Goal: Task Accomplishment & Management: Use online tool/utility

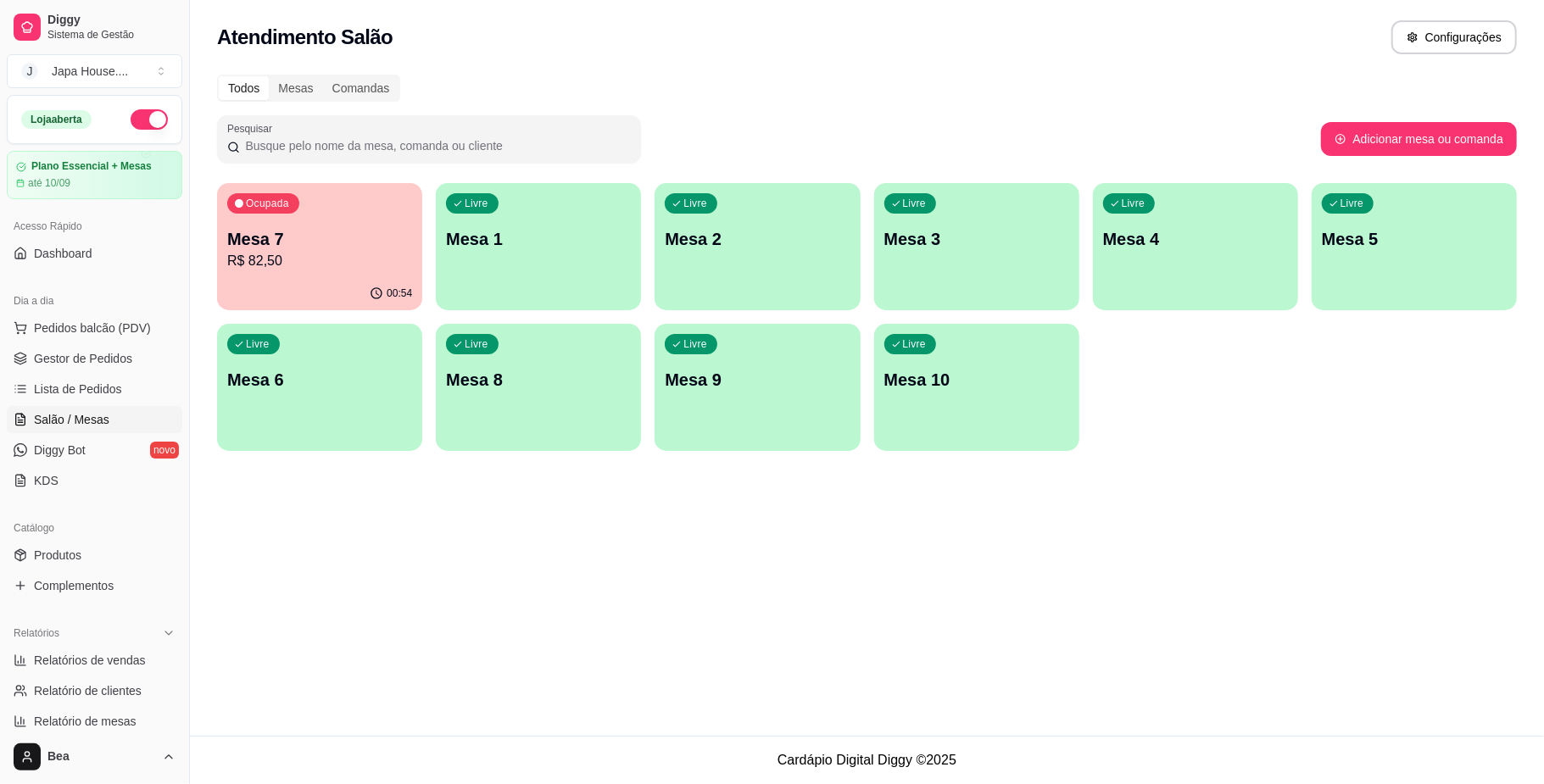
click at [303, 218] on div "Ocupada Mesa 7 R$ 82,50" at bounding box center [319, 230] width 205 height 94
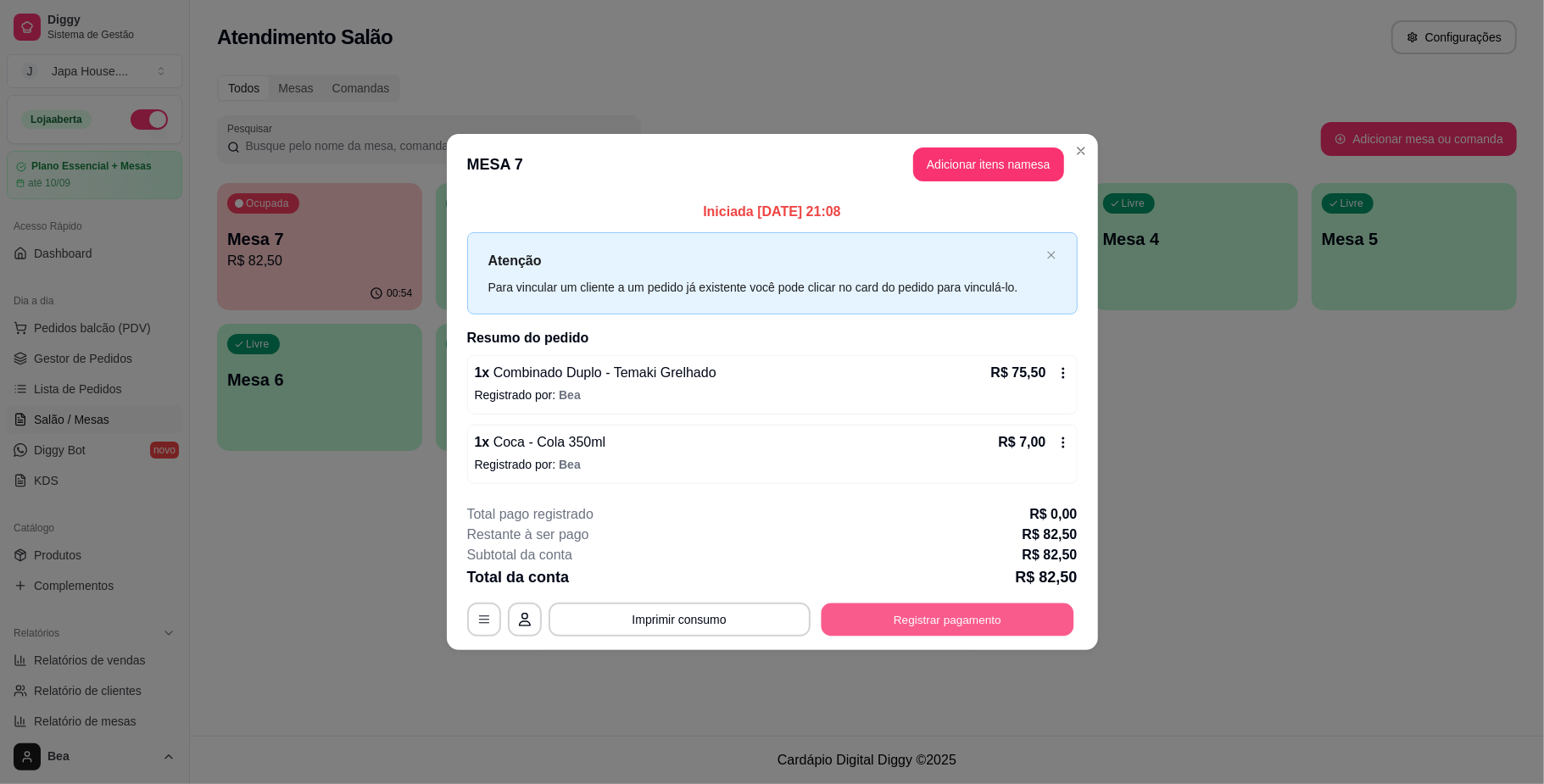
click at [862, 625] on button "Registrar pagamento" at bounding box center [947, 620] width 252 height 33
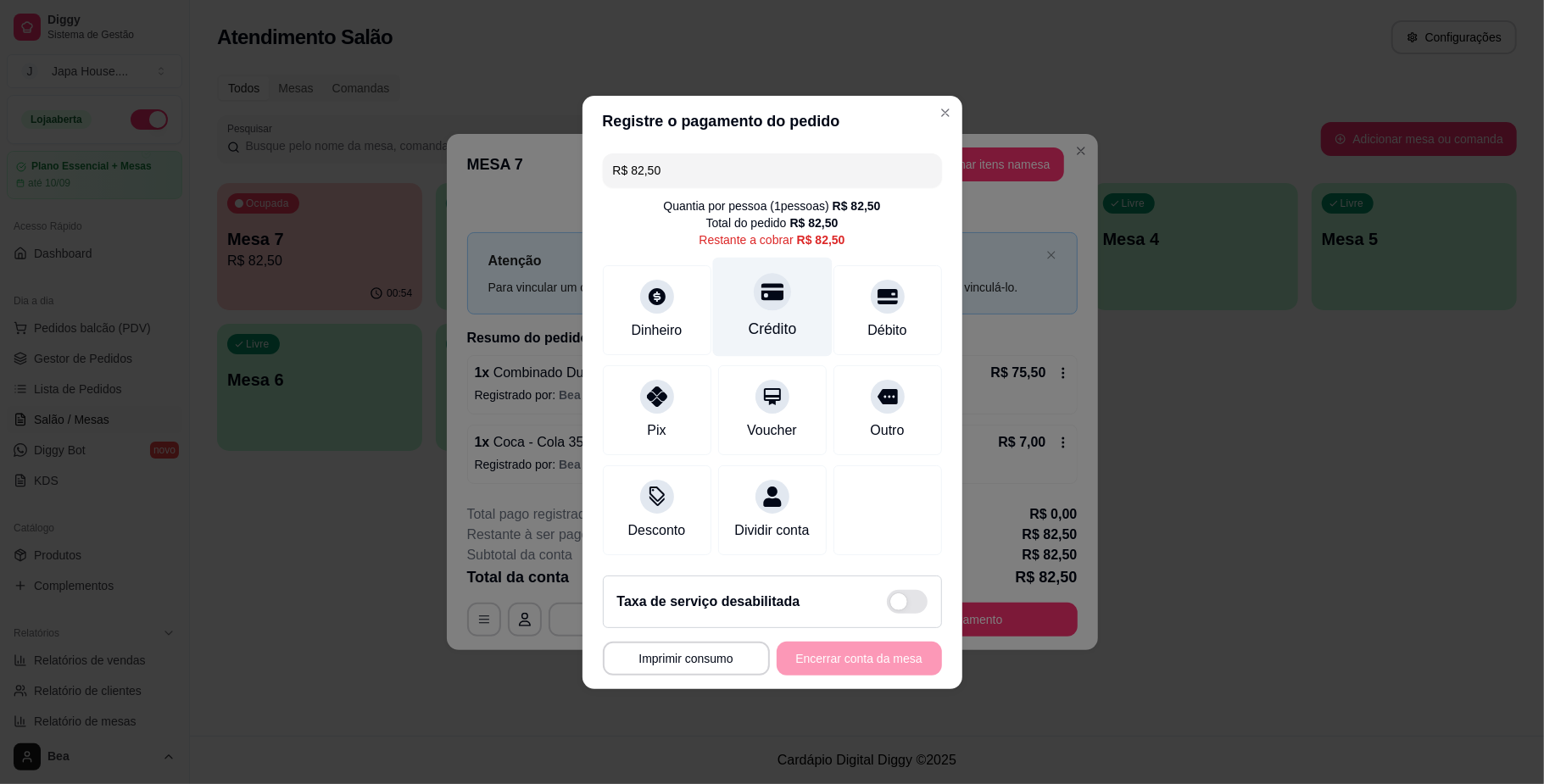
click at [761, 297] on div at bounding box center [772, 291] width 37 height 37
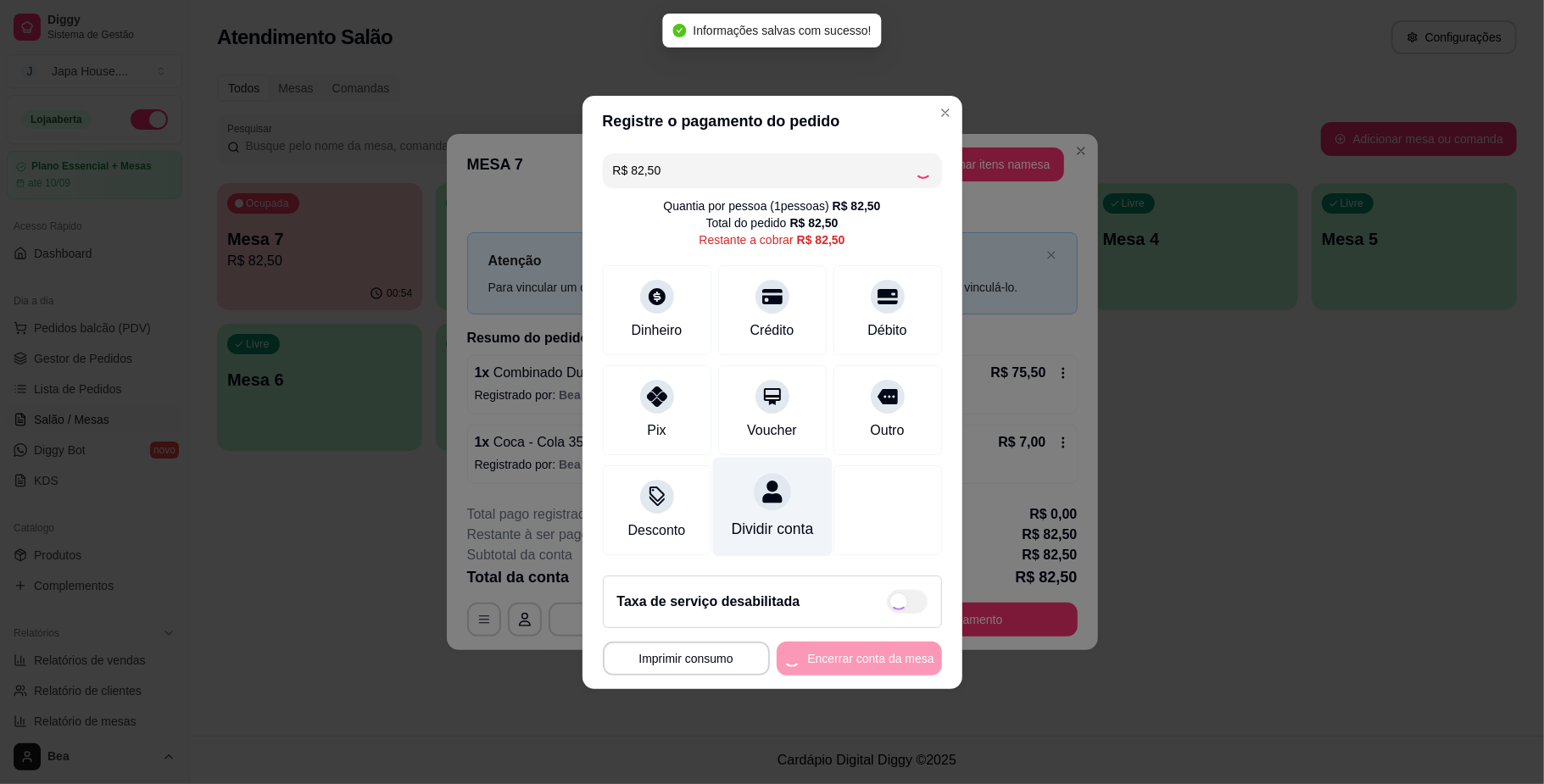
type input "R$ 0,00"
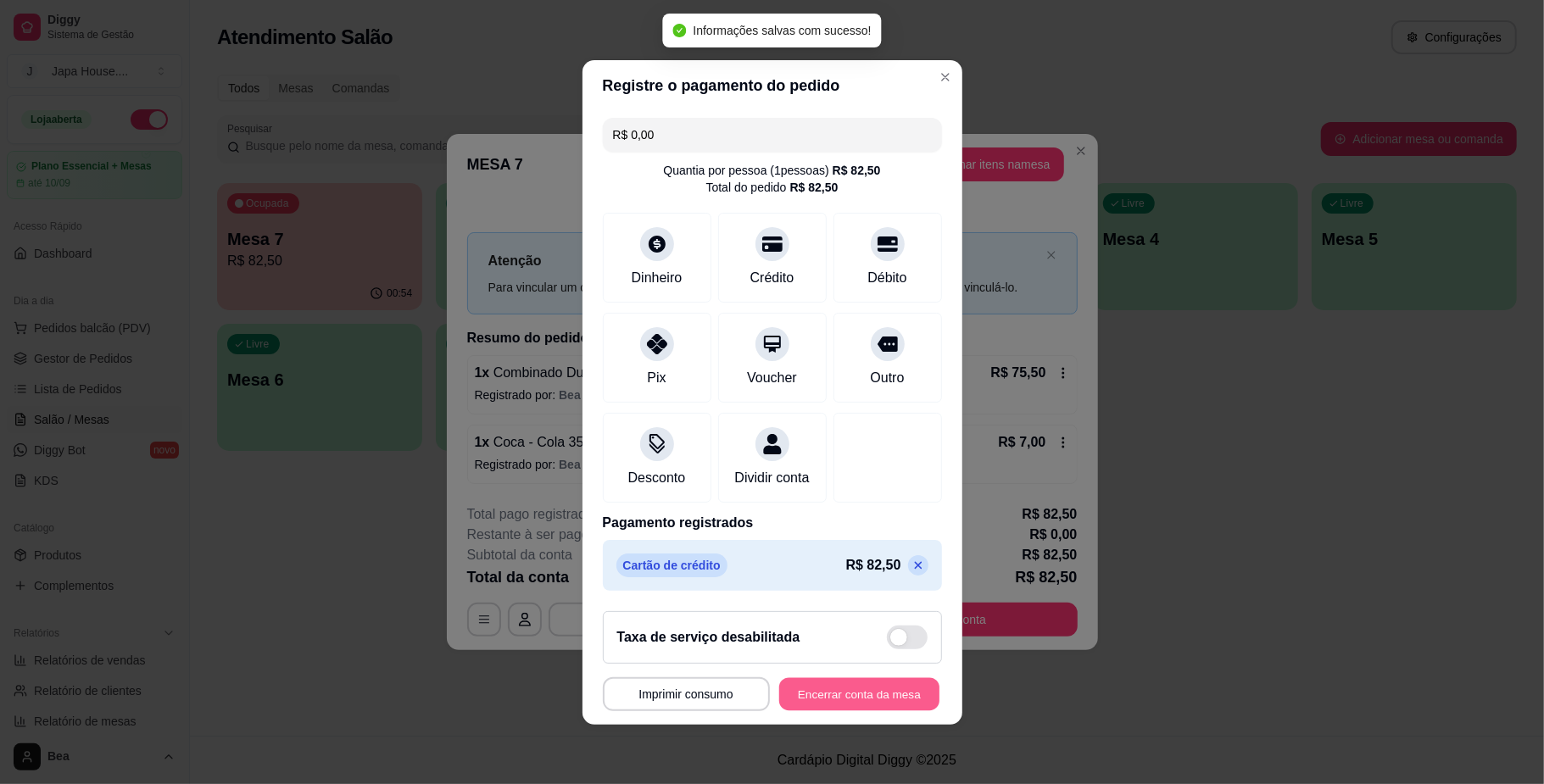
click at [841, 702] on button "Encerrar conta da mesa" at bounding box center [859, 694] width 160 height 33
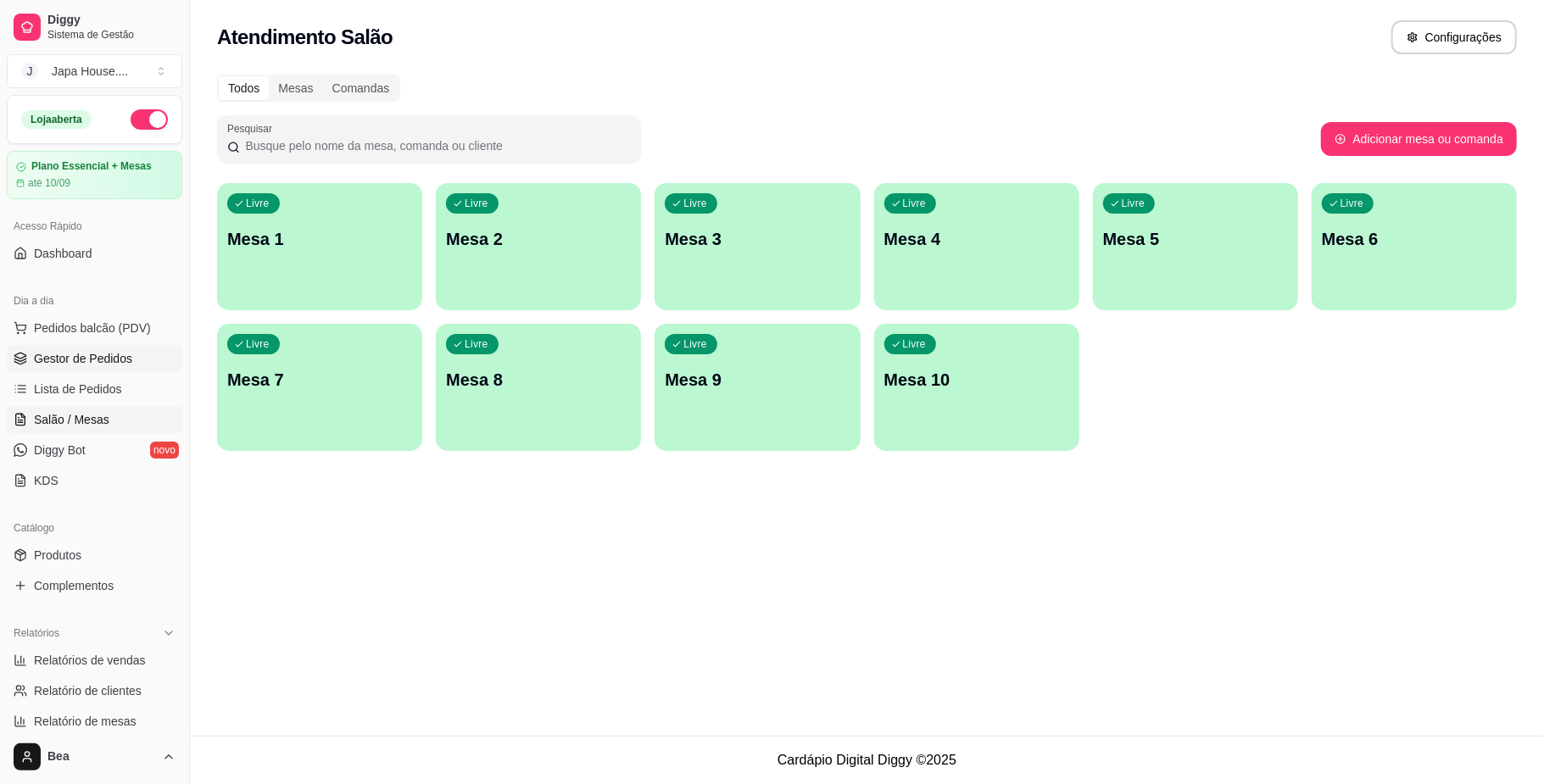
click at [86, 358] on span "Gestor de Pedidos" at bounding box center [82, 358] width 98 height 16
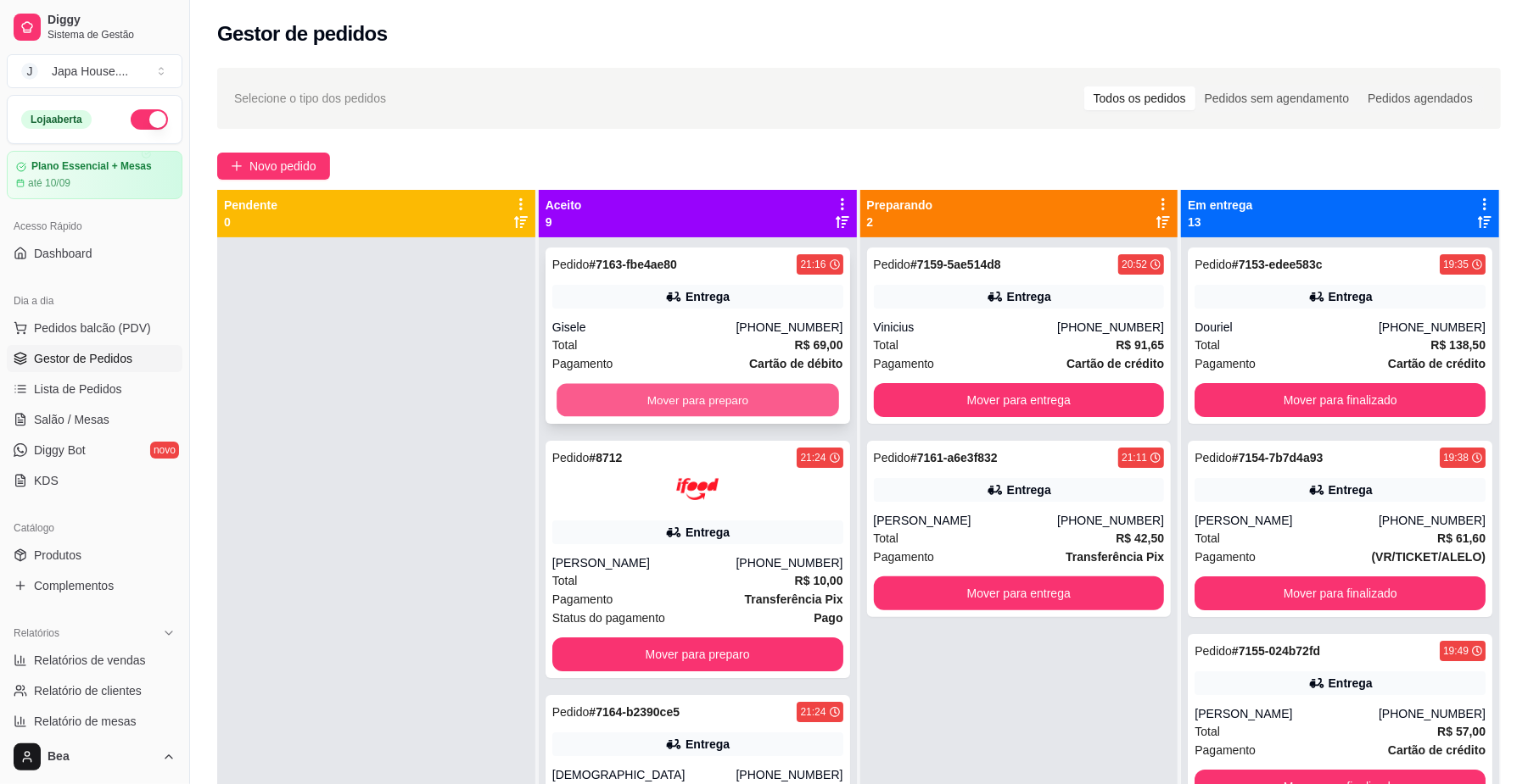
click at [710, 387] on button "Mover para preparo" at bounding box center [697, 401] width 282 height 33
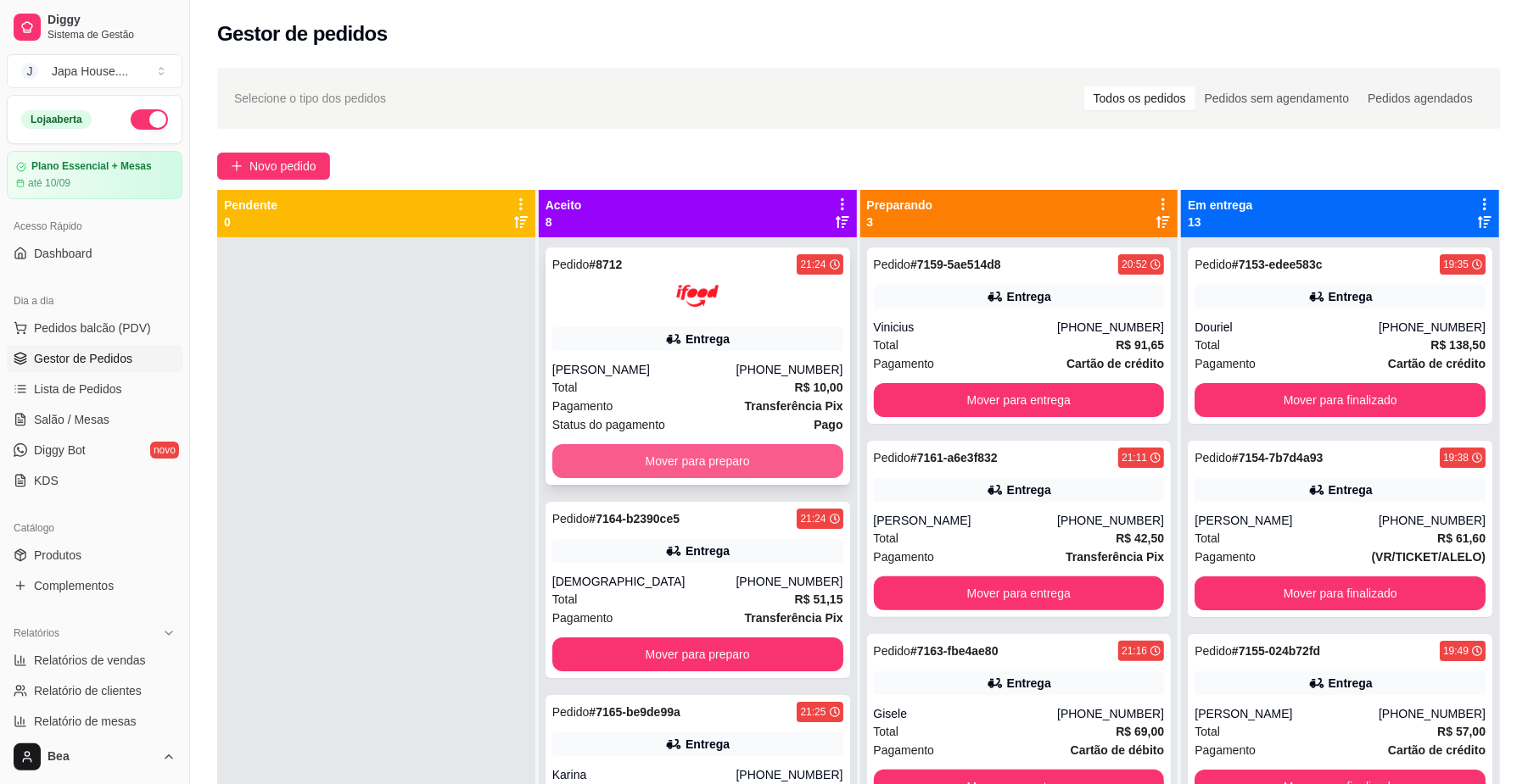
click at [741, 463] on button "Mover para preparo" at bounding box center [698, 461] width 291 height 34
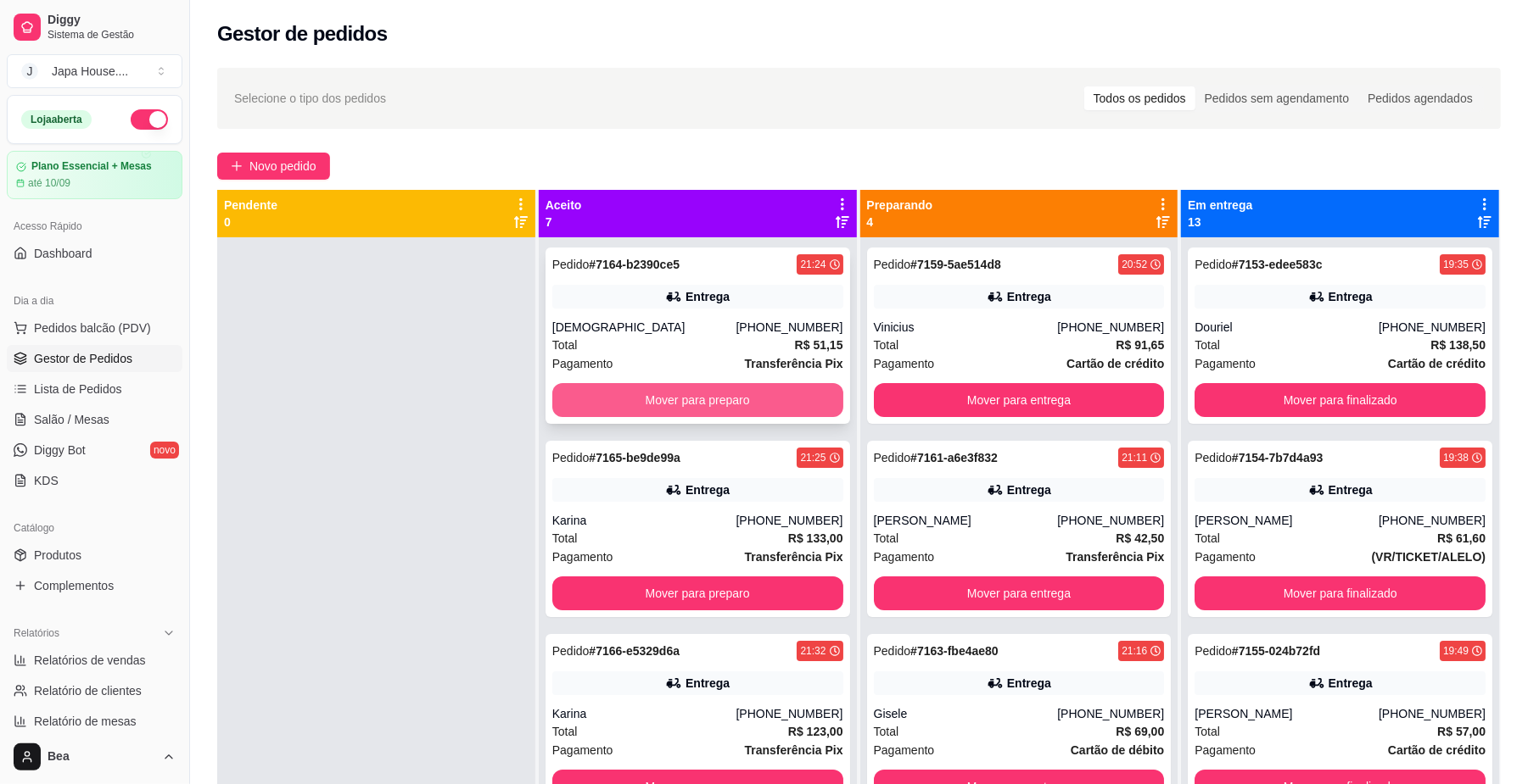
click at [699, 413] on button "Mover para preparo" at bounding box center [698, 400] width 291 height 34
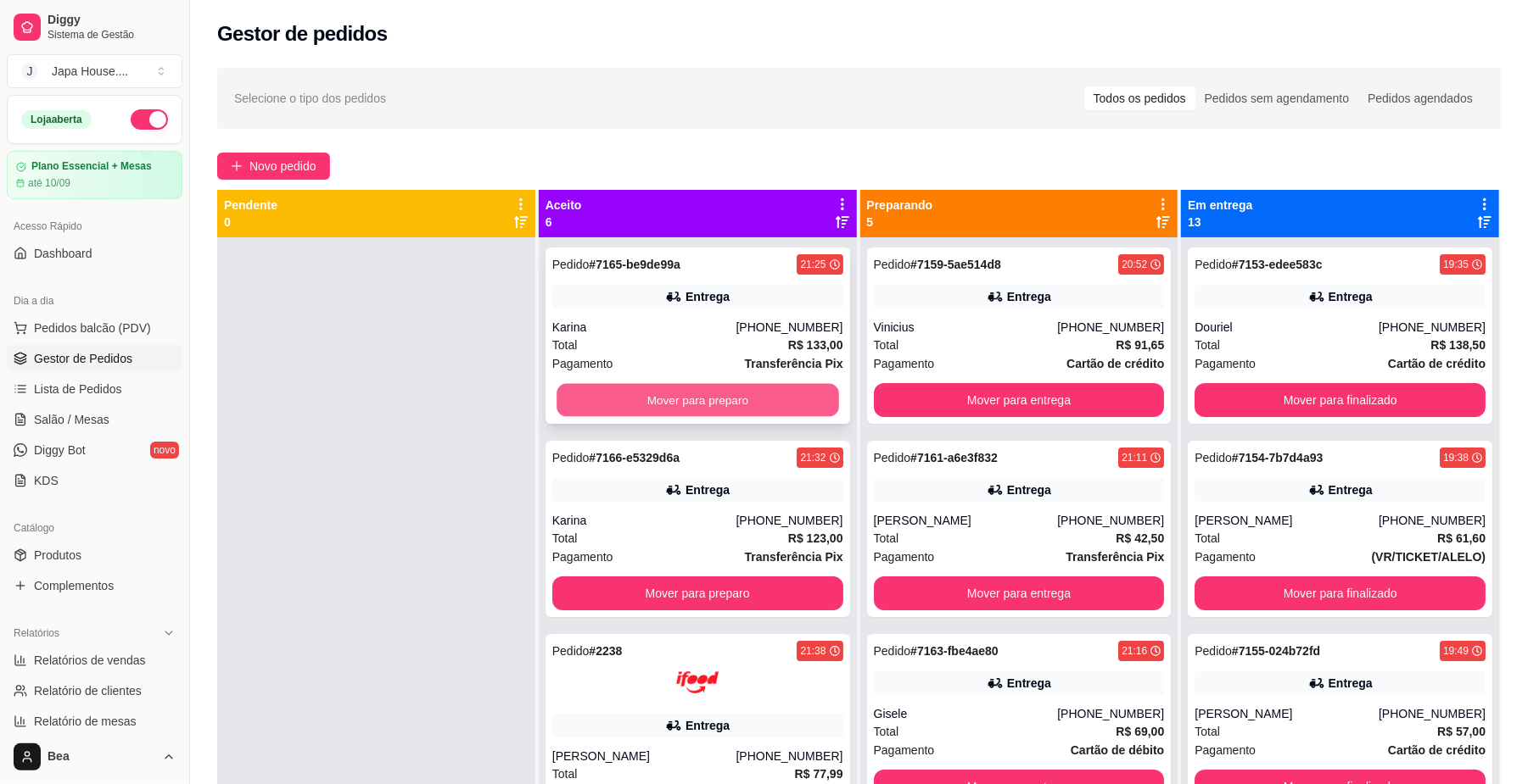
click at [740, 398] on button "Mover para preparo" at bounding box center [697, 401] width 282 height 33
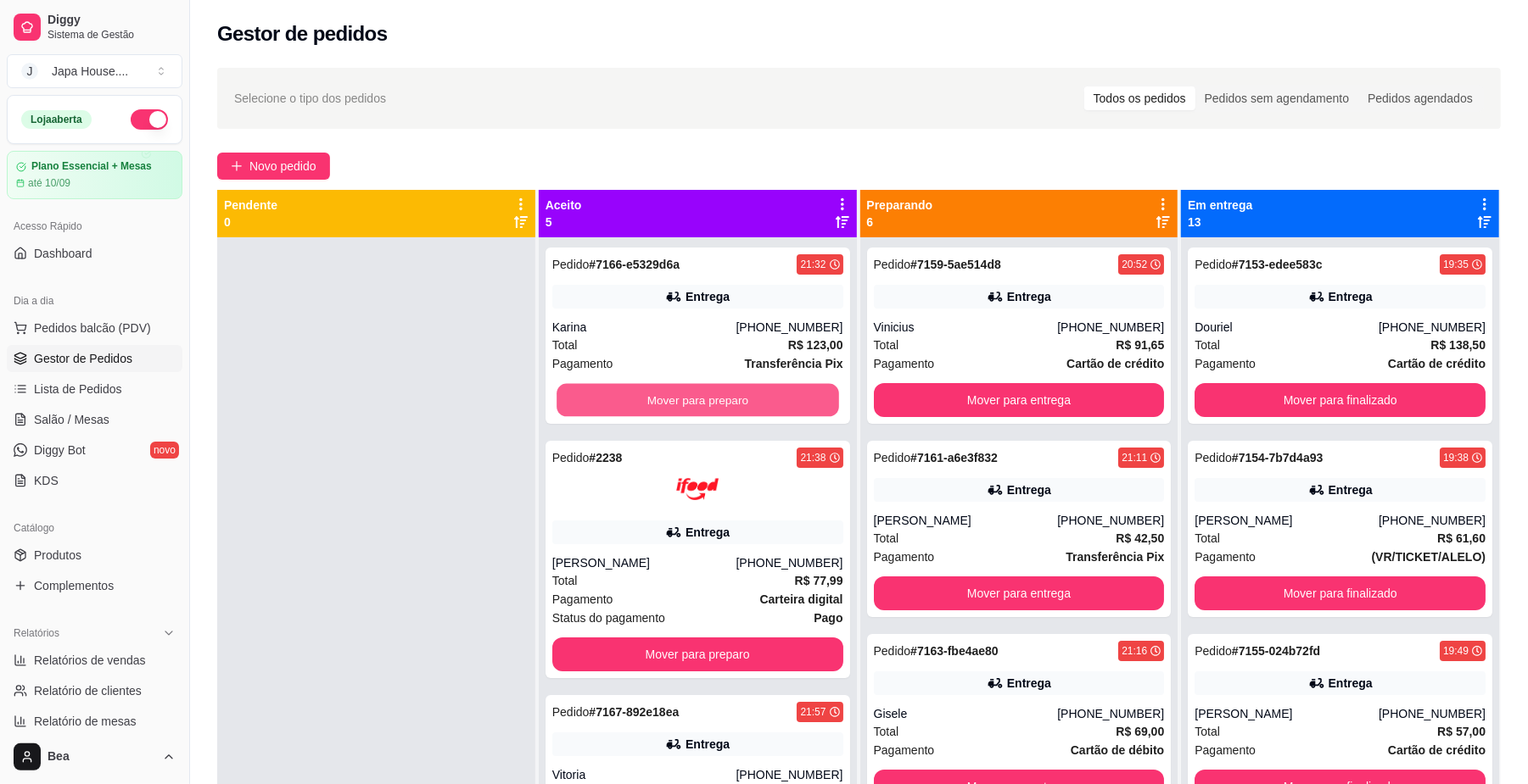
click at [740, 398] on button "Mover para preparo" at bounding box center [697, 401] width 282 height 33
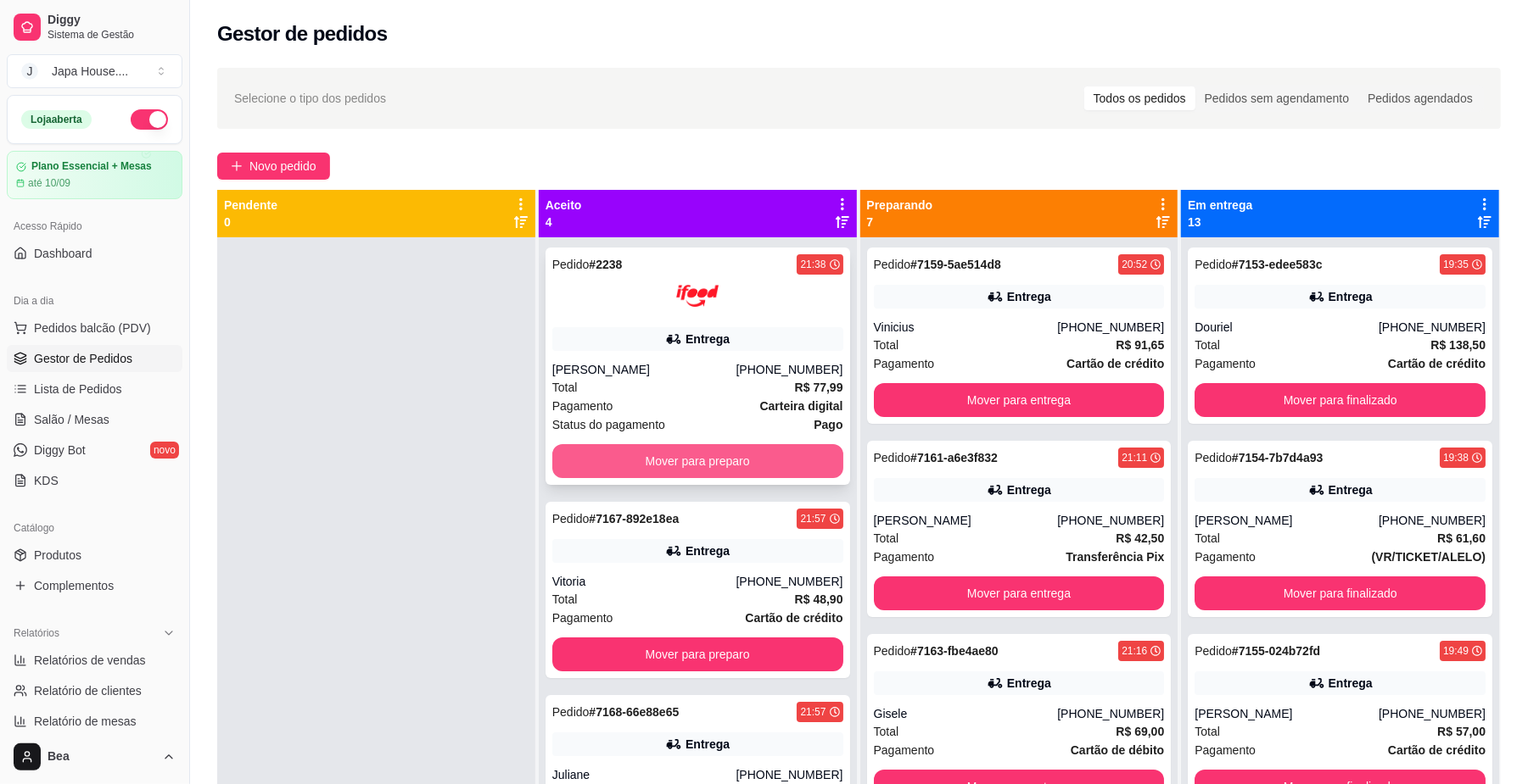
click at [740, 459] on button "Mover para preparo" at bounding box center [698, 461] width 291 height 34
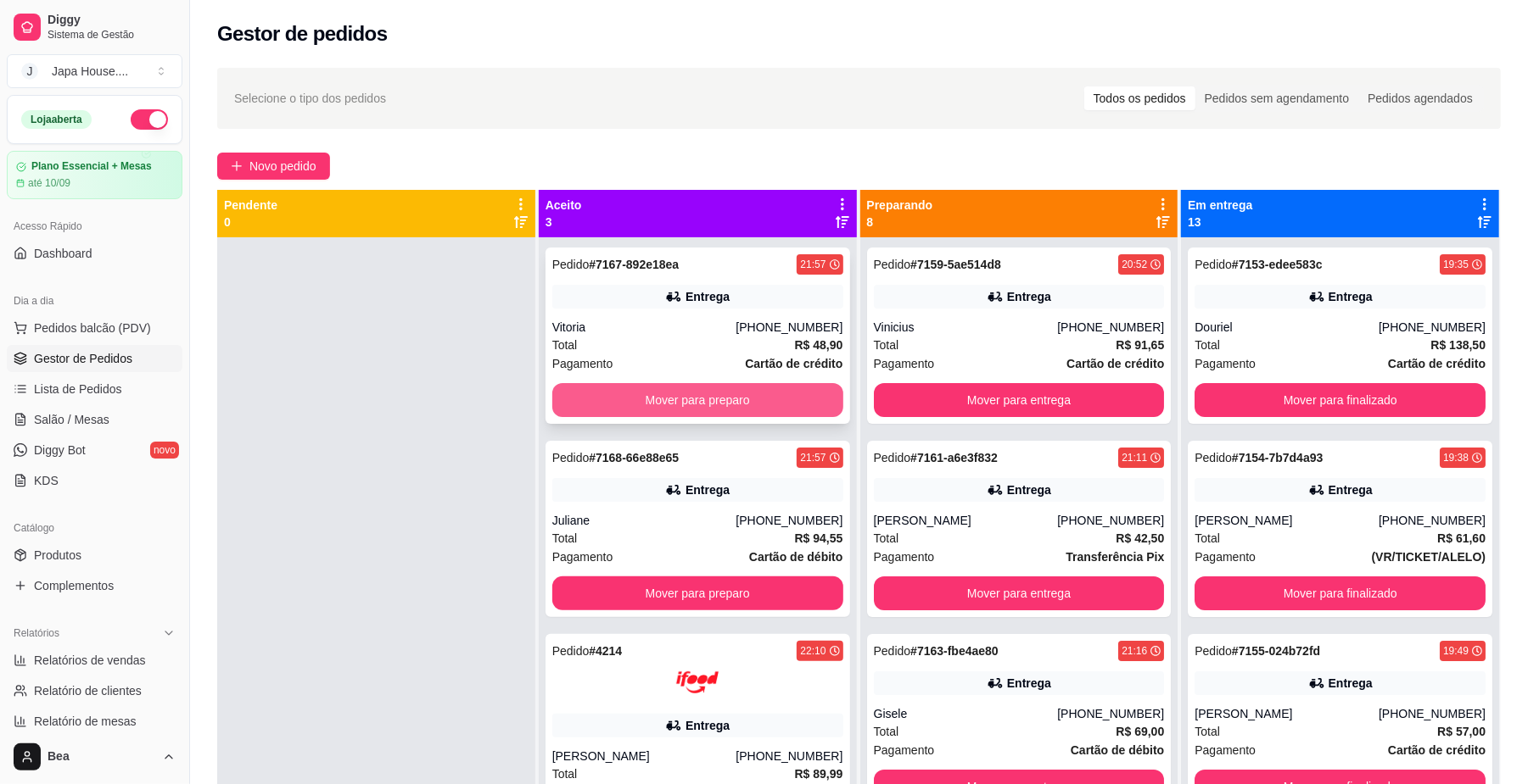
click at [714, 407] on button "Mover para preparo" at bounding box center [698, 400] width 291 height 34
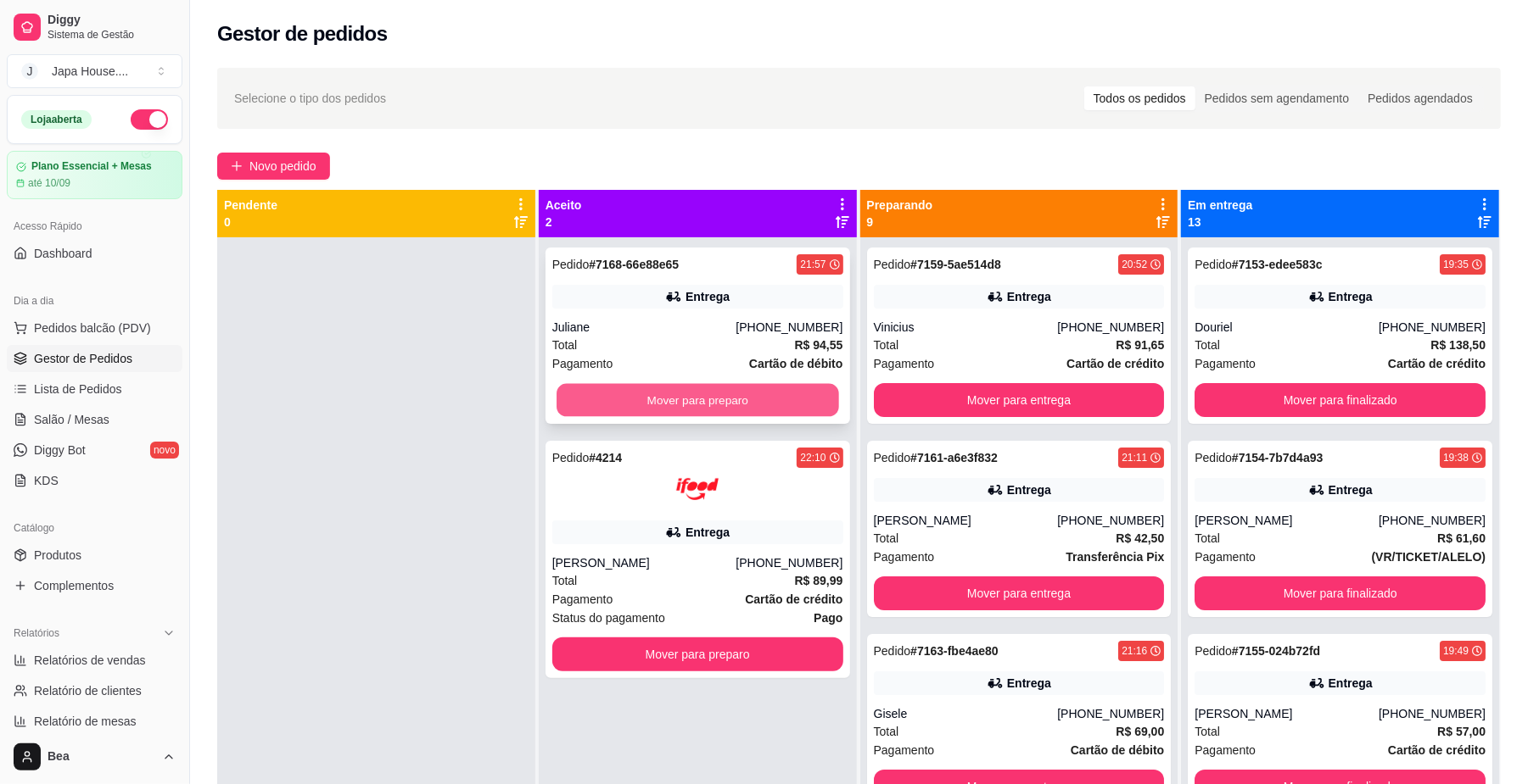
click at [714, 395] on button "Mover para preparo" at bounding box center [697, 401] width 282 height 33
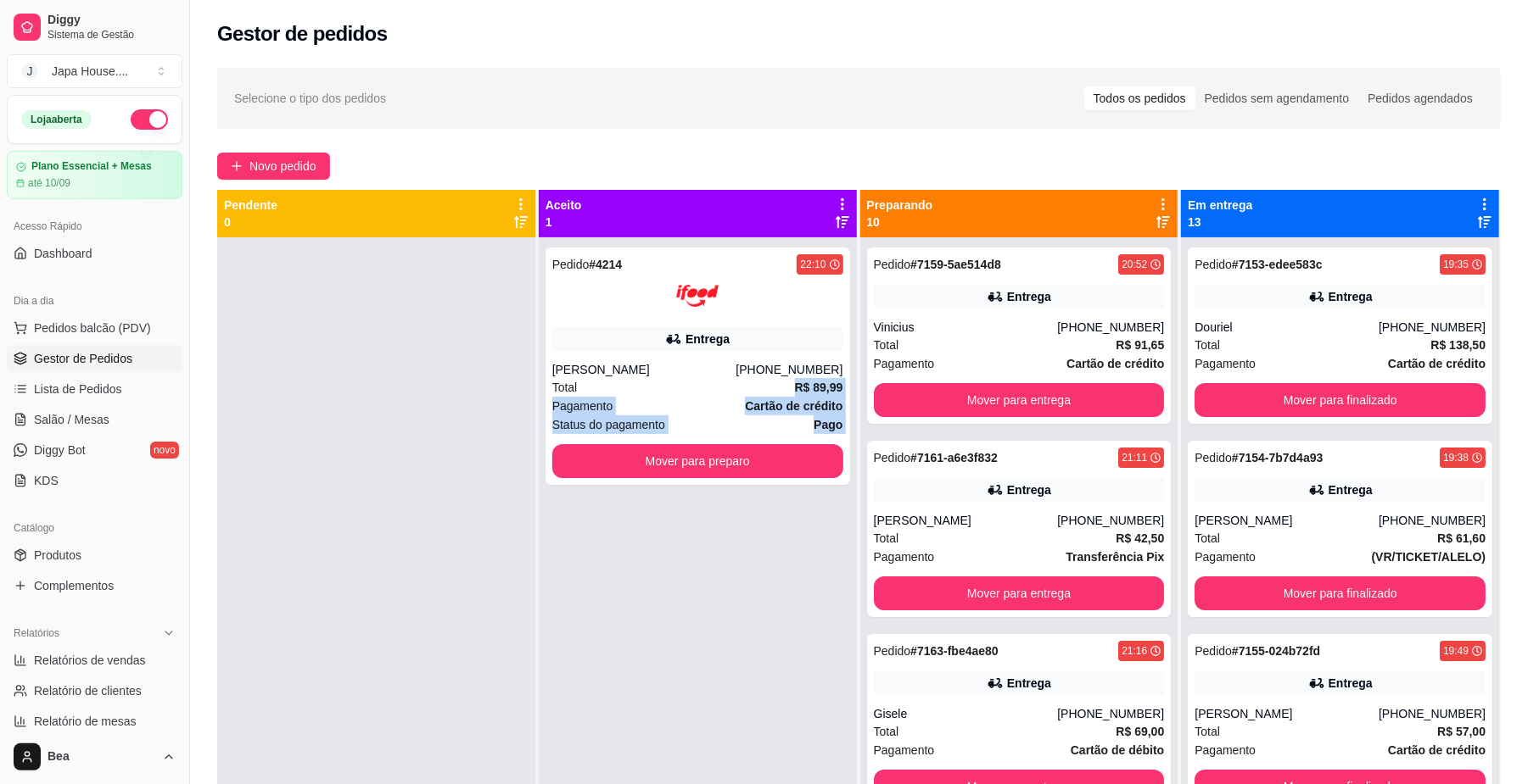
drag, startPoint x: 714, startPoint y: 395, endPoint x: 490, endPoint y: 481, distance: 239.9
click at [490, 481] on div "Pendente 0 Aceito 1 Pedido # 4214 22:10 Entrega [PERSON_NAME] [PHONE_NUMBER] To…" at bounding box center [859, 582] width 1283 height 784
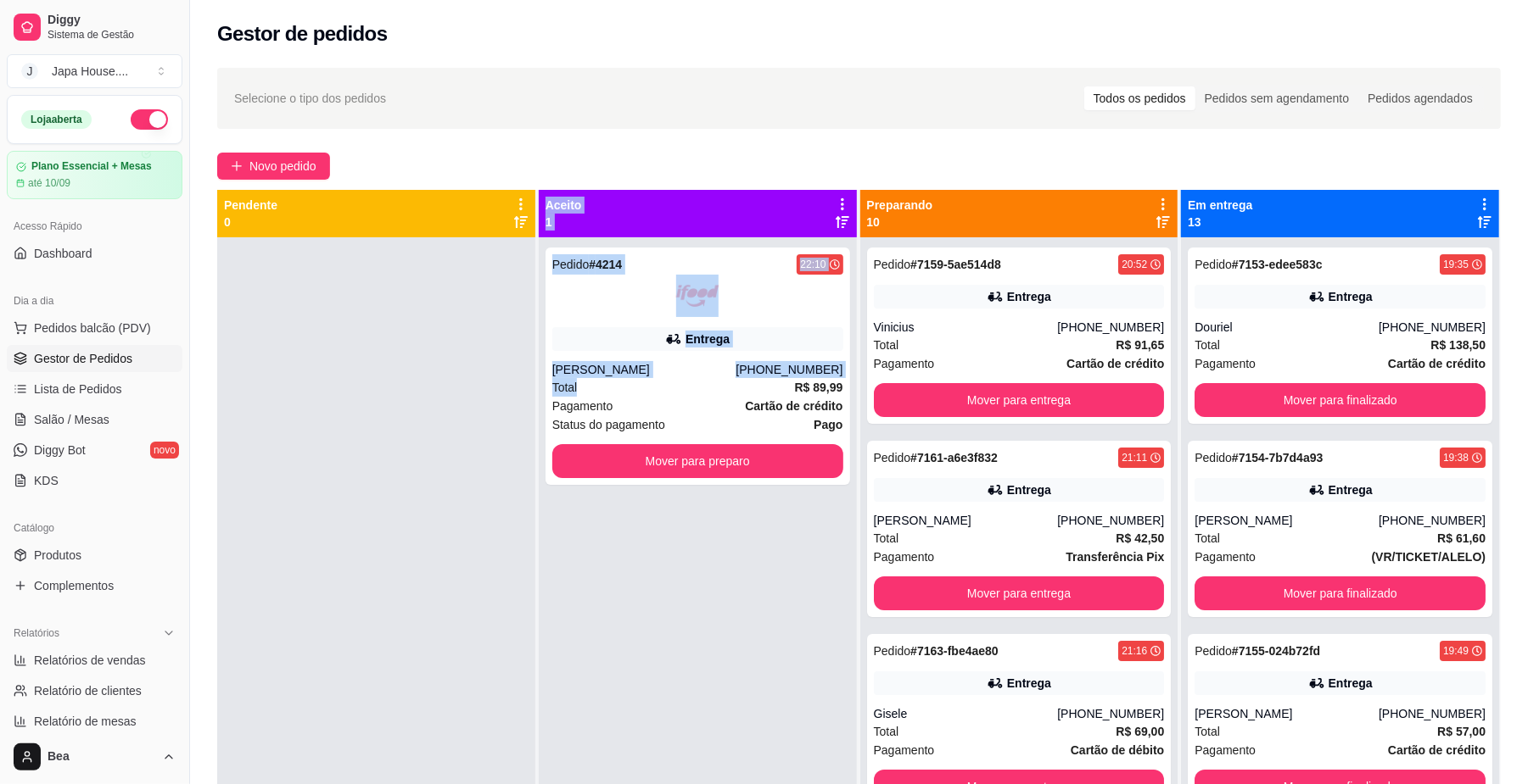
click at [490, 481] on div at bounding box center [377, 630] width 318 height 784
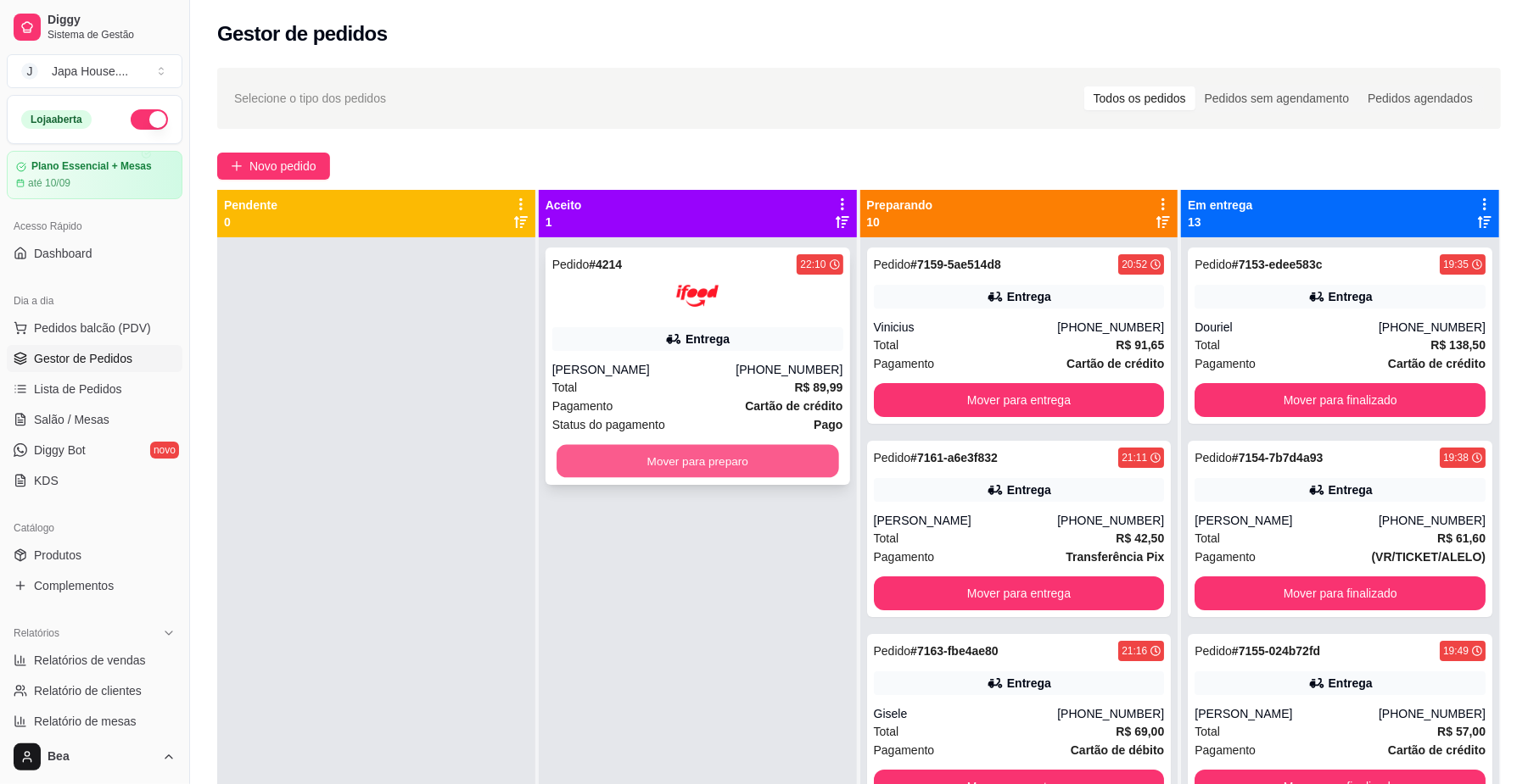
click at [626, 456] on button "Mover para preparo" at bounding box center [697, 462] width 282 height 33
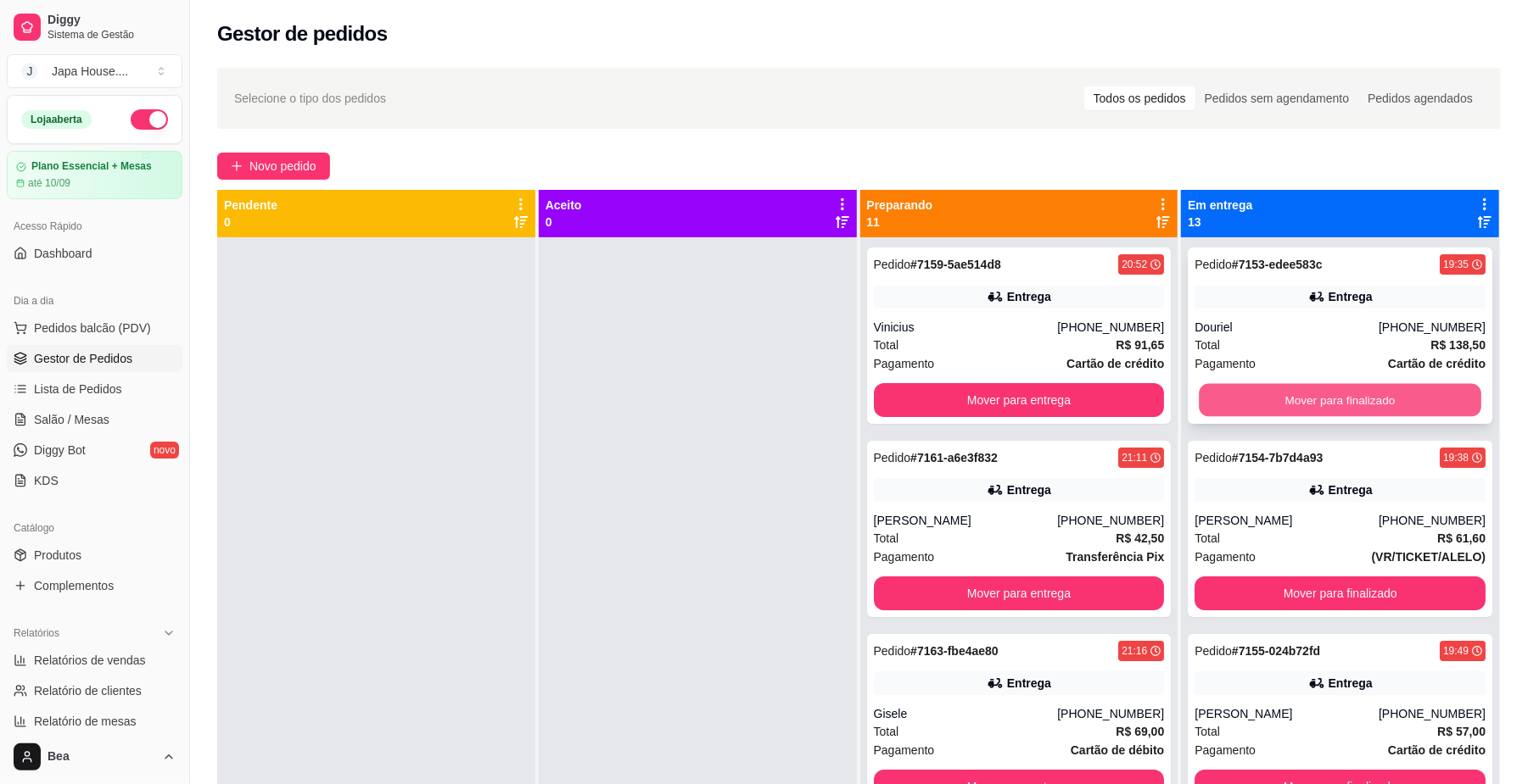
click at [1311, 401] on button "Mover para finalizado" at bounding box center [1340, 401] width 282 height 33
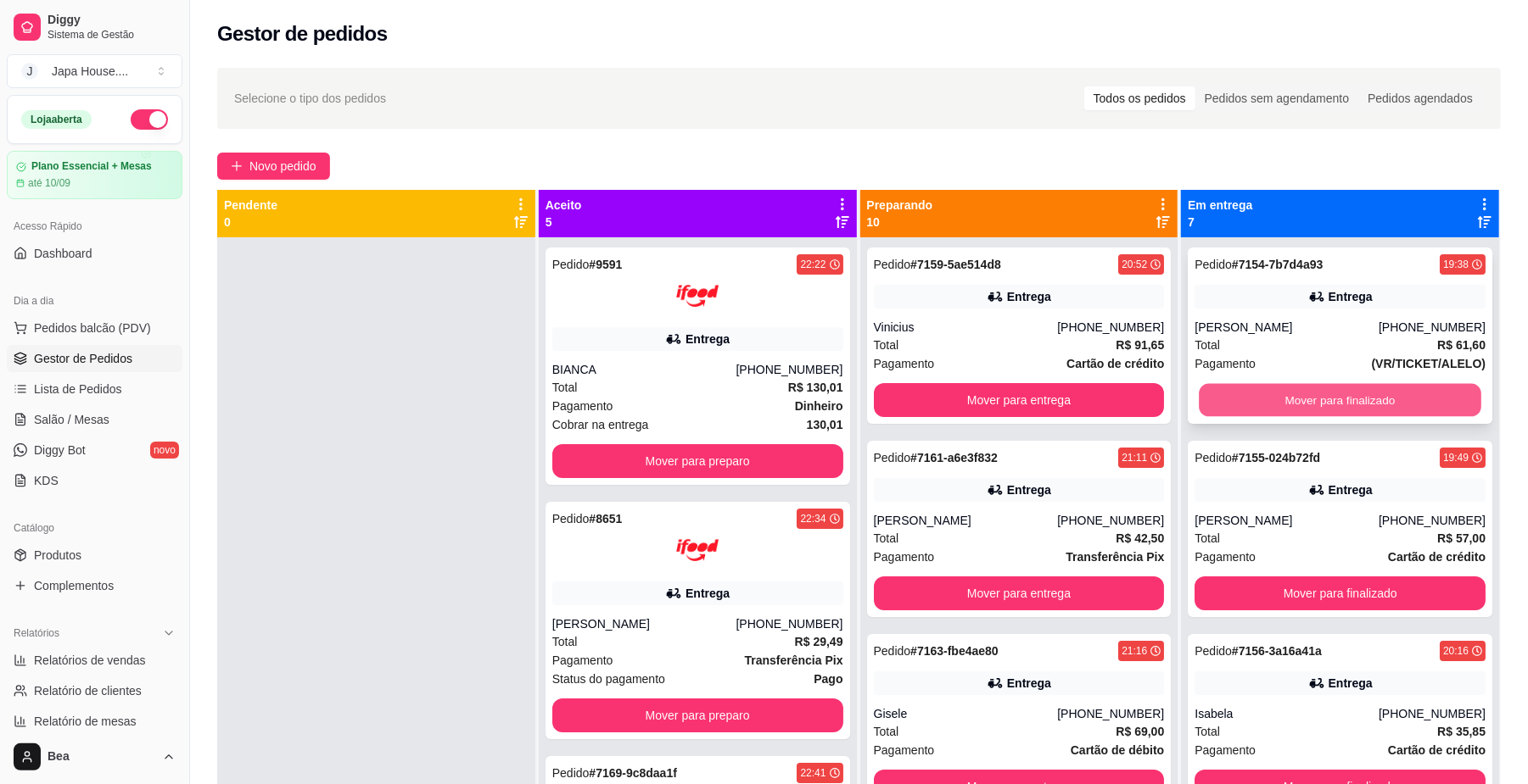
click at [1239, 391] on button "Mover para finalizado" at bounding box center [1340, 401] width 282 height 33
click at [1062, 401] on button "Mover para entrega" at bounding box center [1019, 400] width 291 height 34
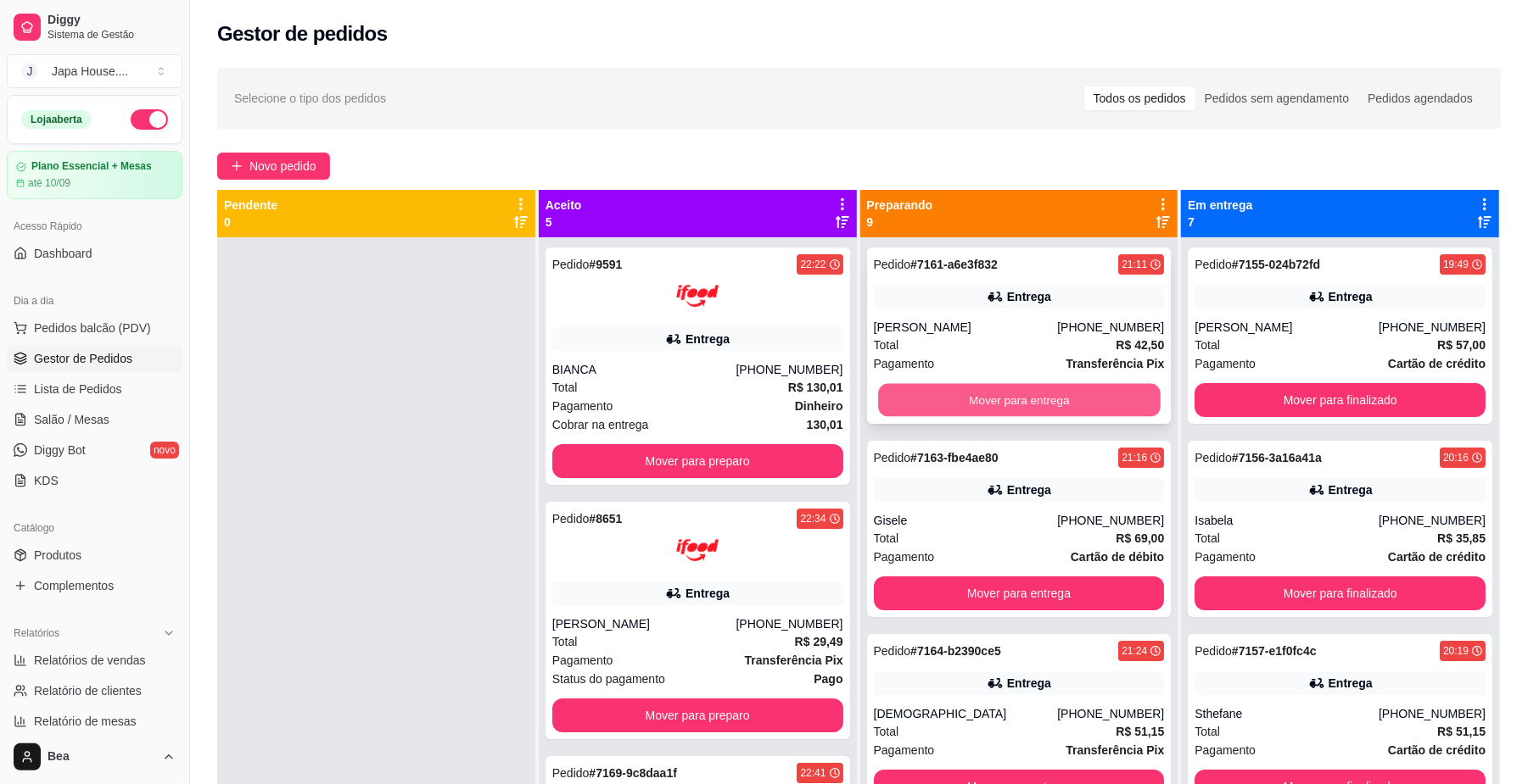
click at [1026, 398] on button "Mover para entrega" at bounding box center [1019, 401] width 282 height 33
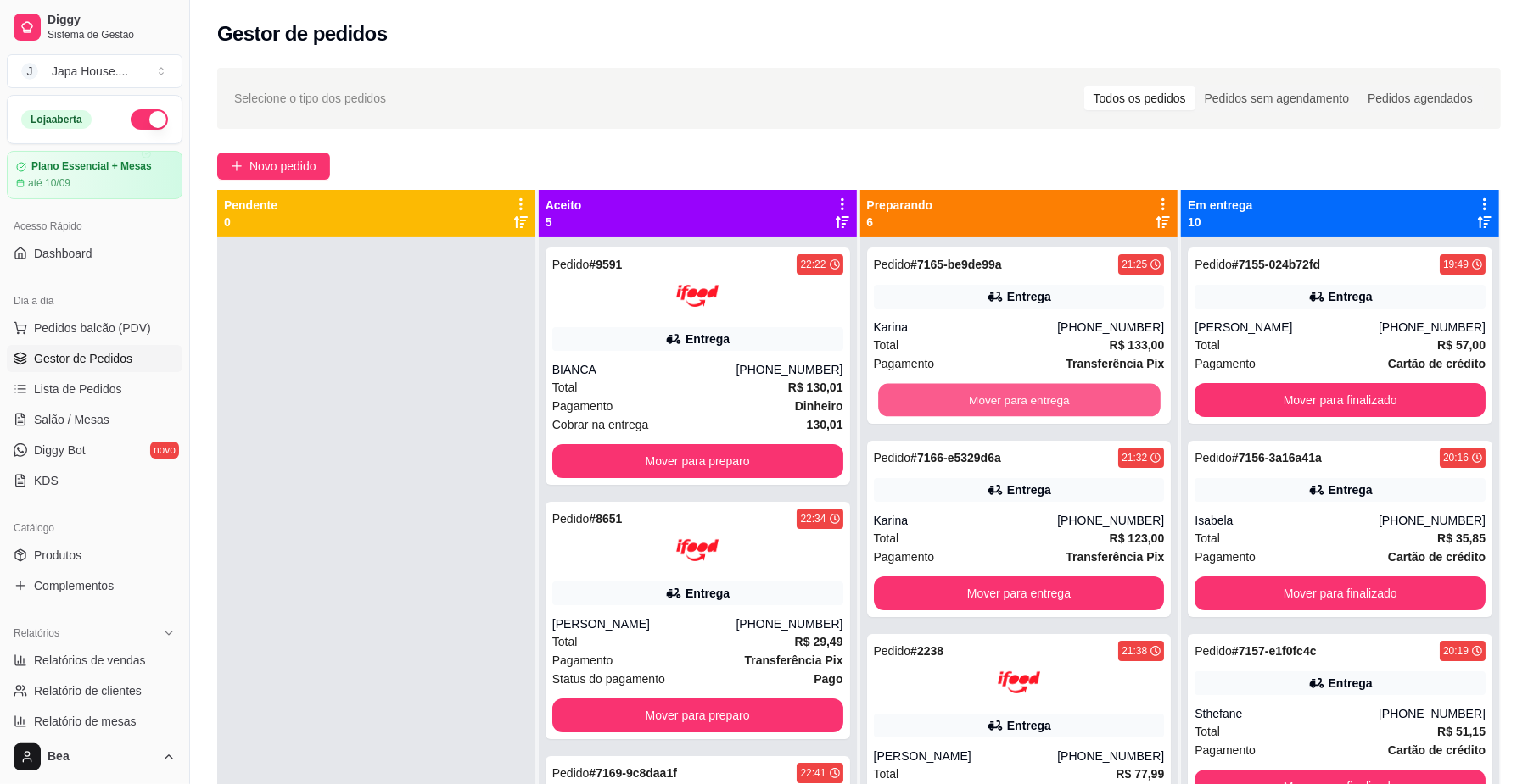
click at [1026, 398] on button "Mover para entrega" at bounding box center [1019, 401] width 282 height 33
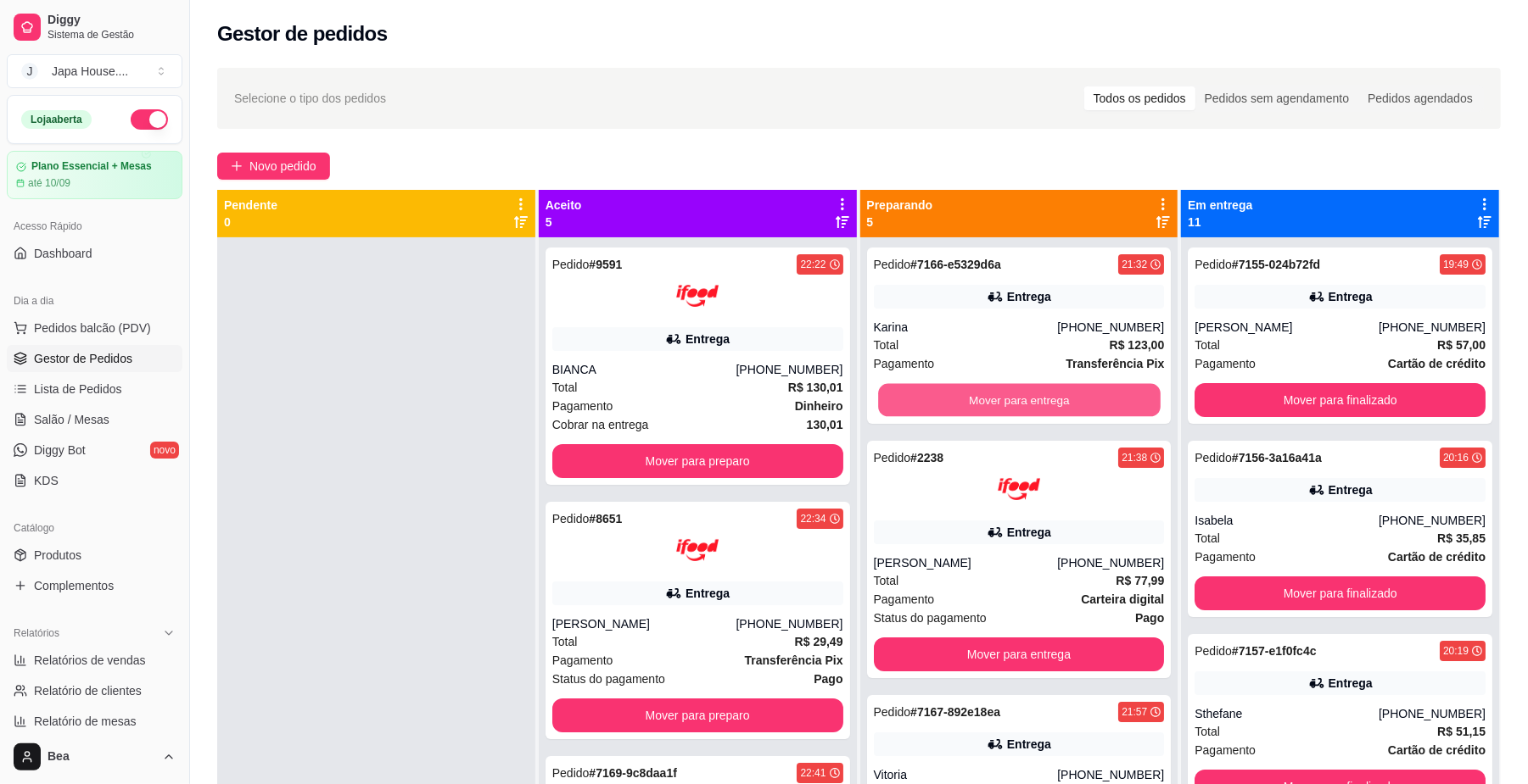
click at [1026, 398] on button "Mover para entrega" at bounding box center [1019, 401] width 282 height 33
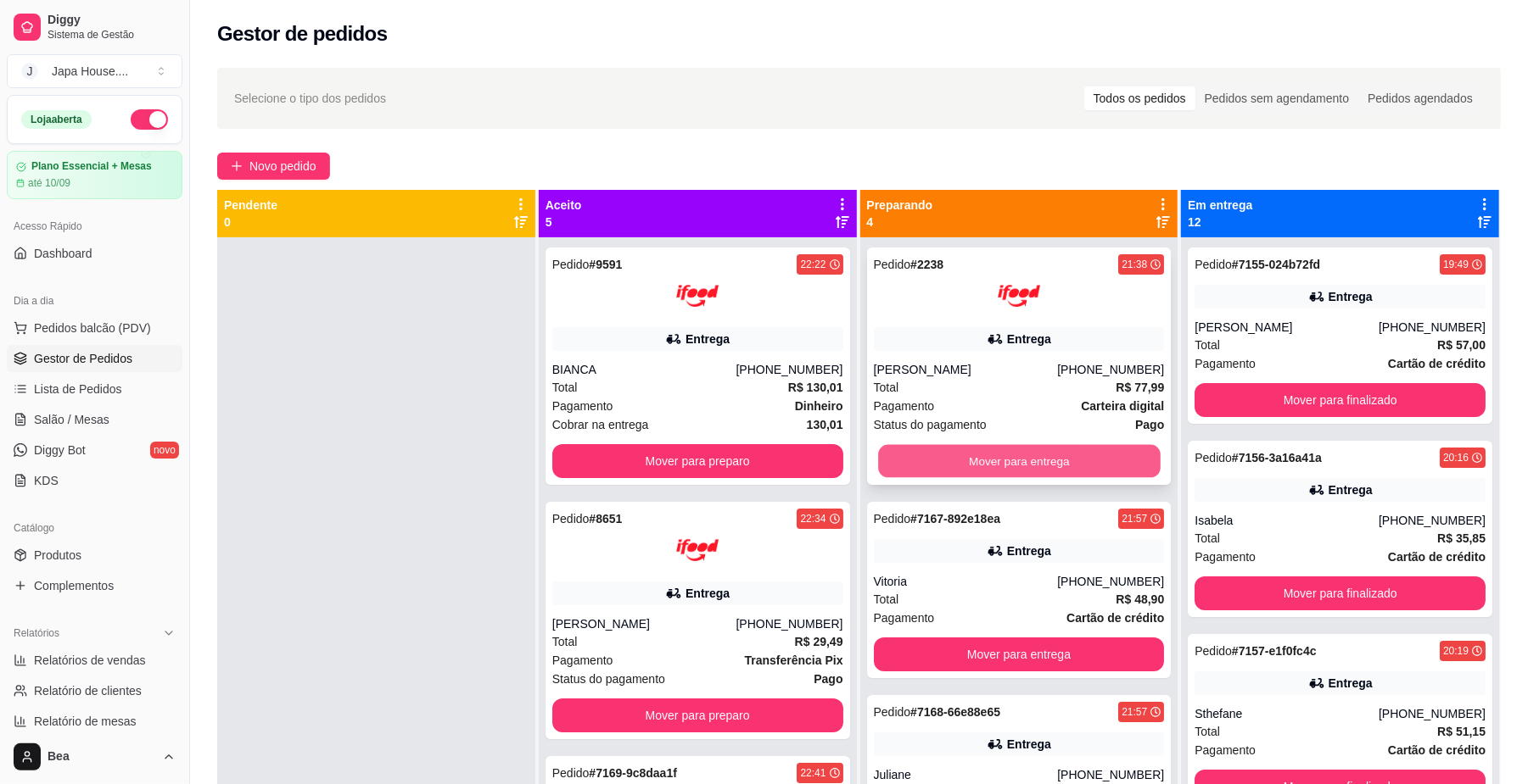
click at [1028, 463] on button "Mover para entrega" at bounding box center [1019, 462] width 282 height 33
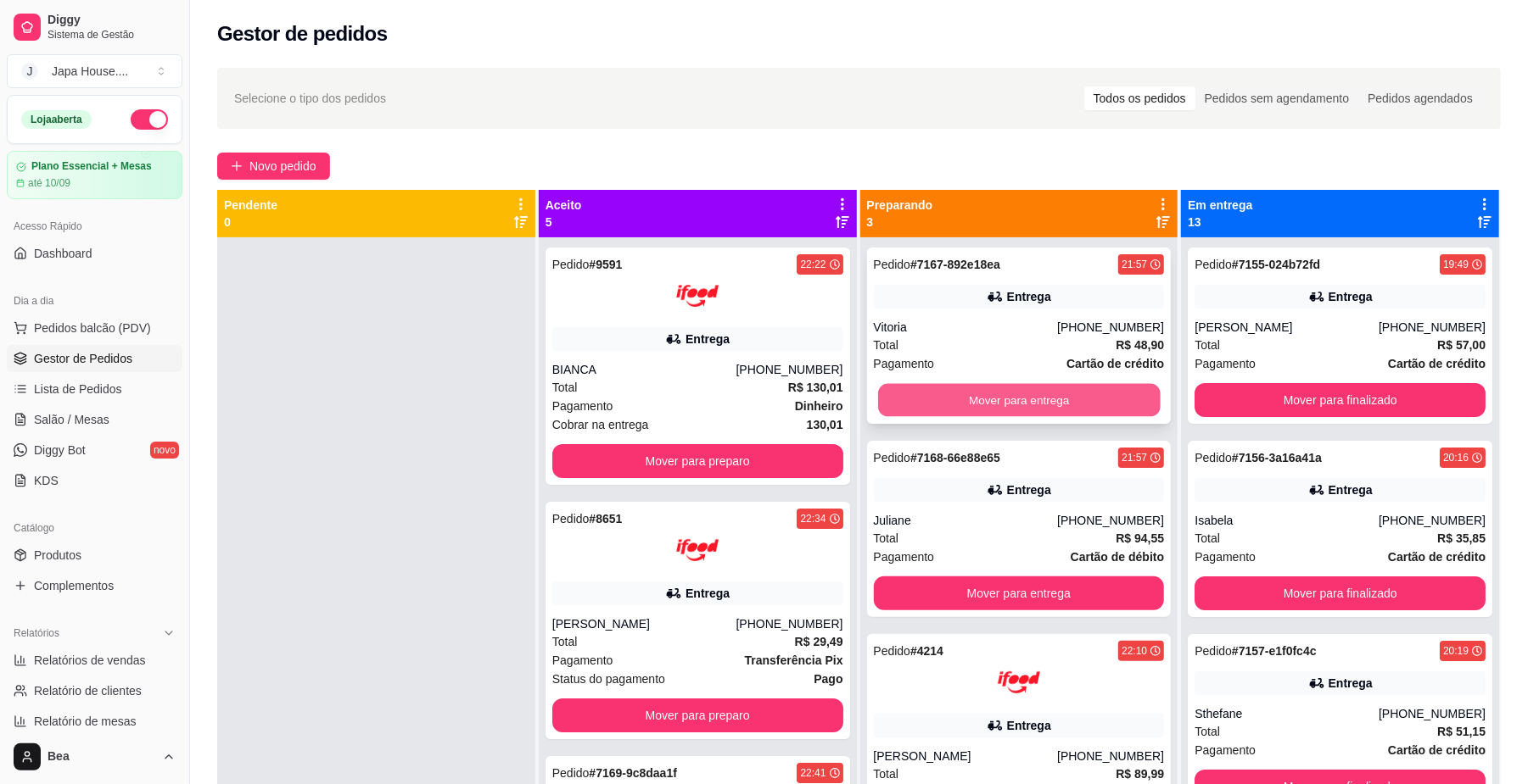
click at [991, 401] on button "Mover para entrega" at bounding box center [1019, 401] width 282 height 33
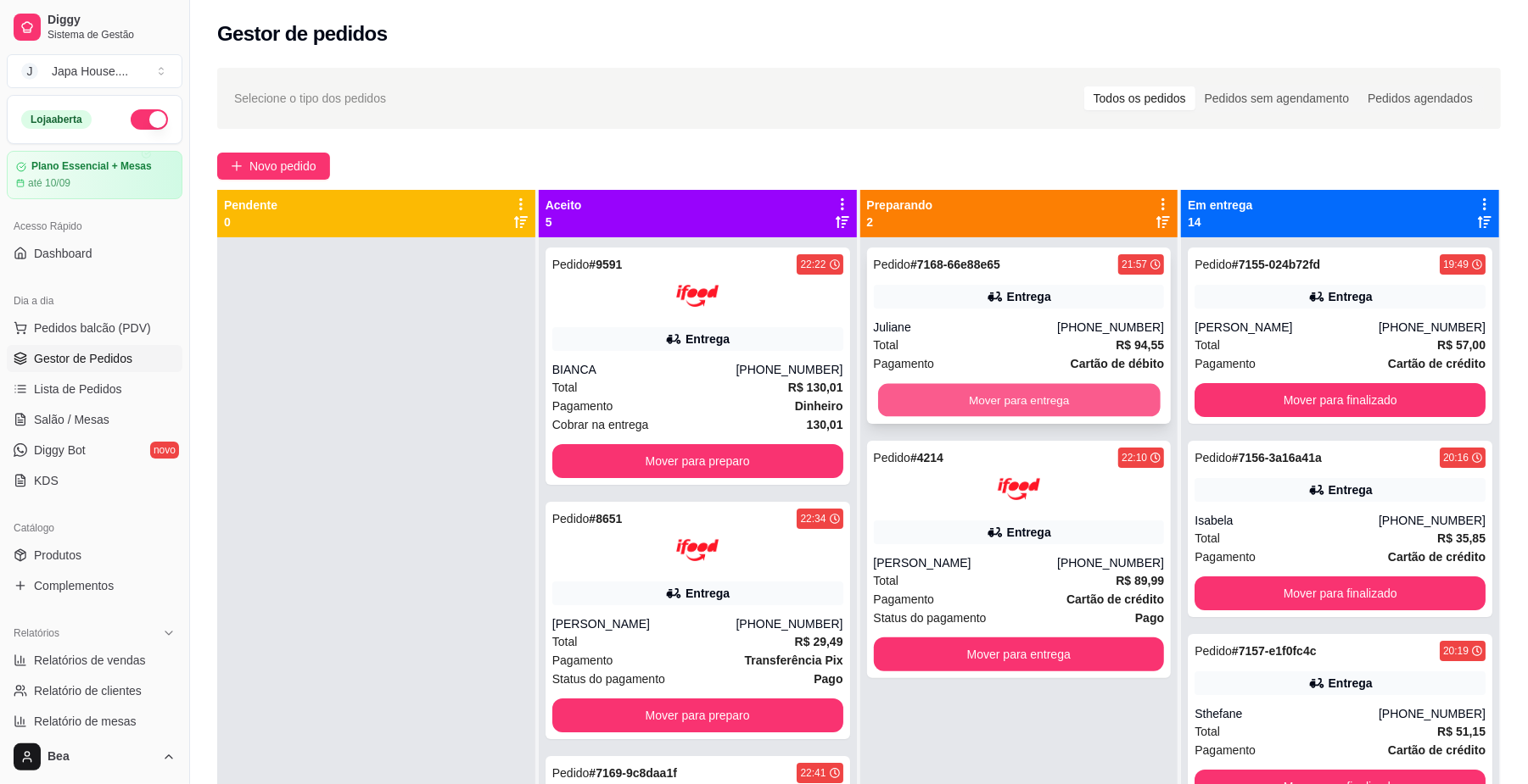
click at [999, 399] on button "Mover para entrega" at bounding box center [1019, 401] width 282 height 33
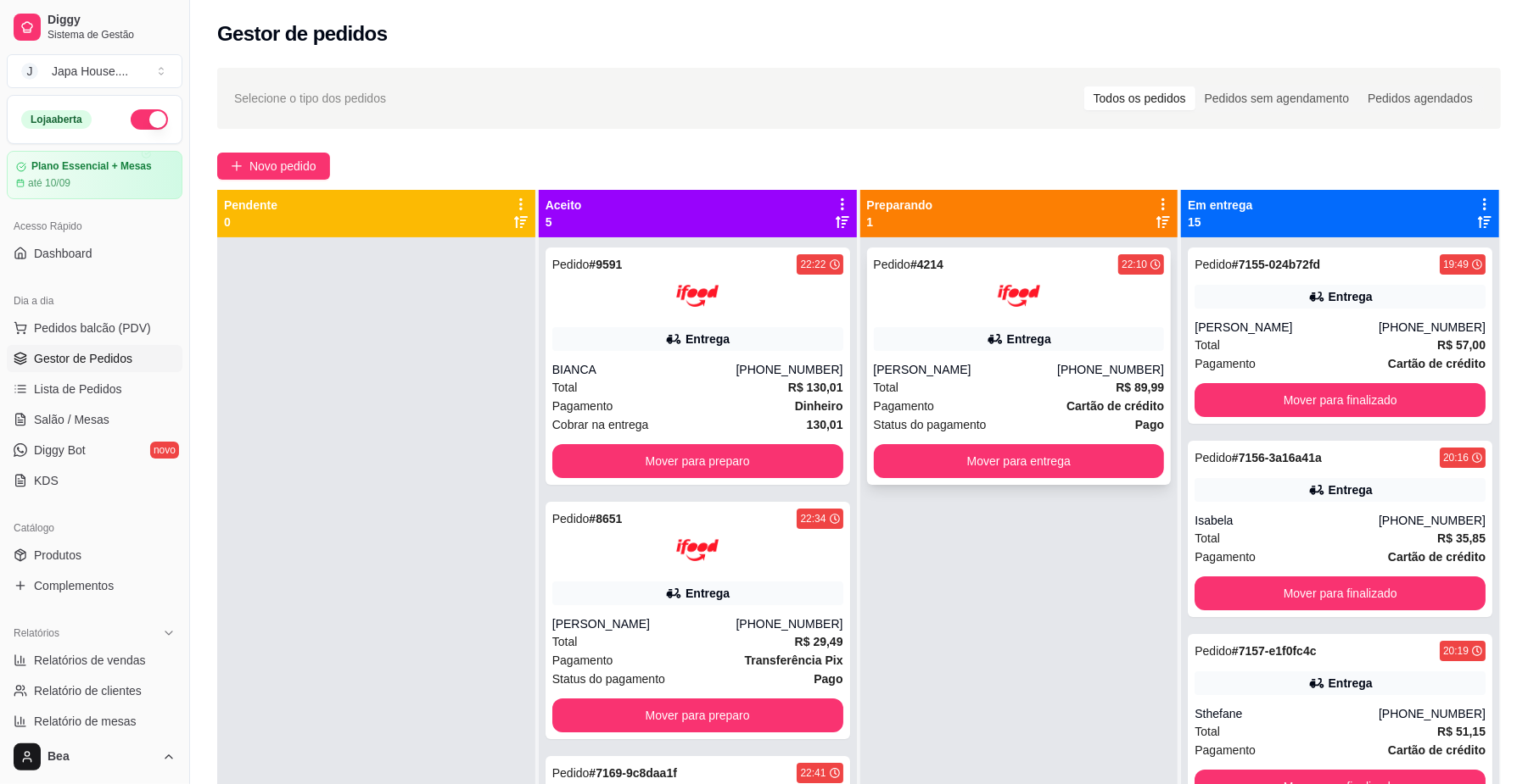
click at [979, 387] on div "Total R$ 89,99" at bounding box center [1019, 387] width 291 height 18
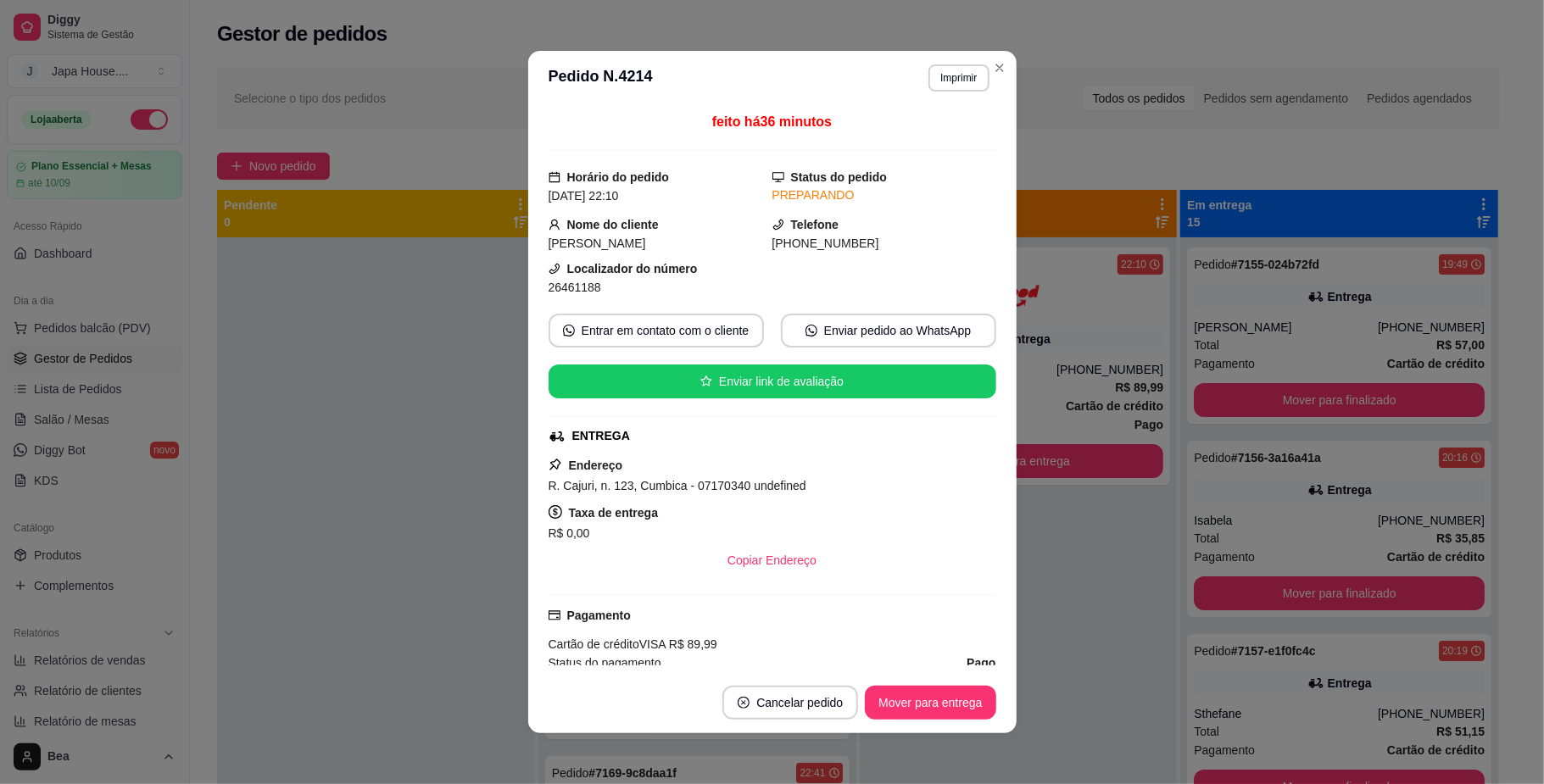
click at [968, 387] on div "Enviar link de avaliação" at bounding box center [772, 381] width 447 height 34
click at [1057, 554] on div "**********" at bounding box center [772, 392] width 1544 height 784
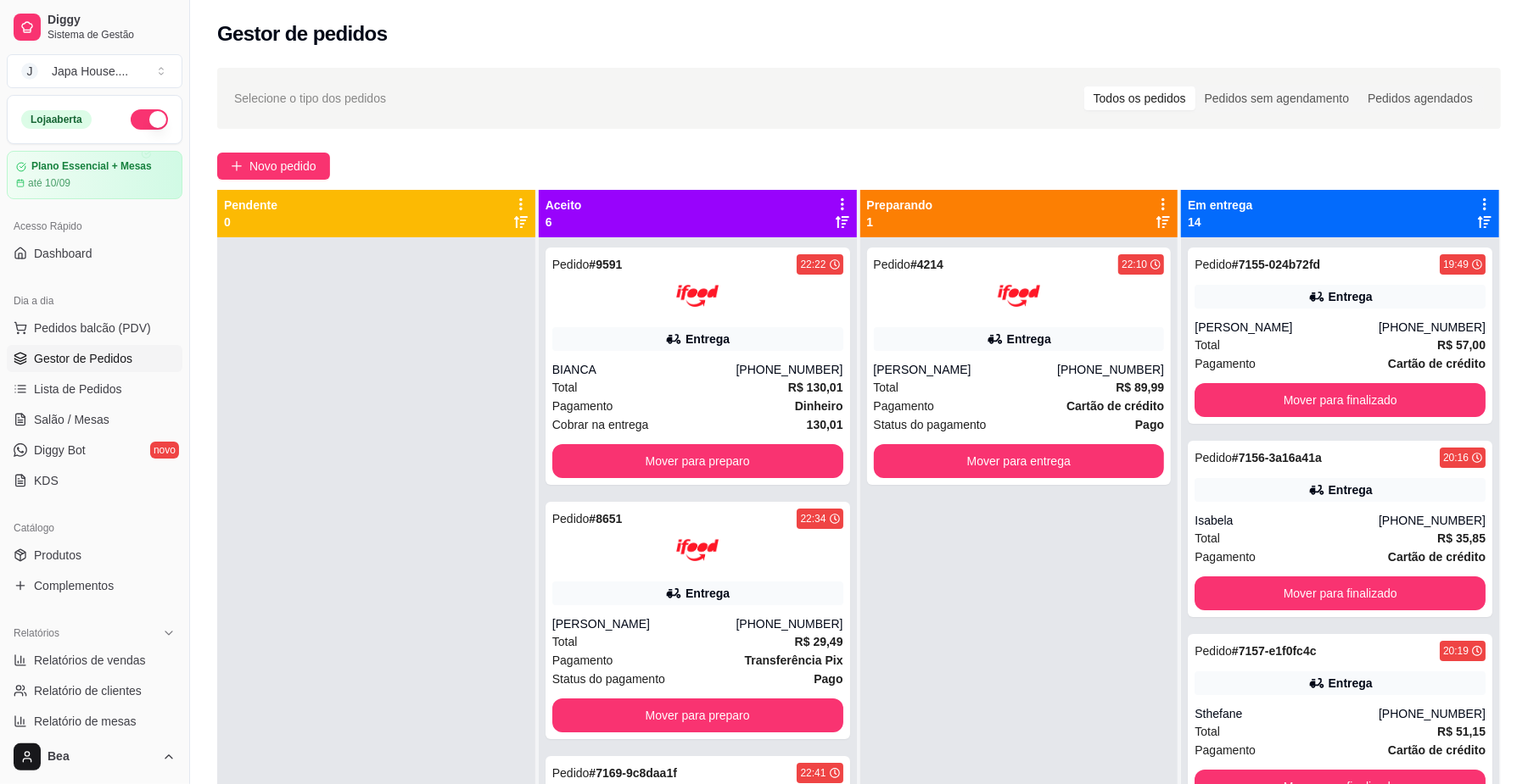
click at [131, 110] on button "button" at bounding box center [149, 119] width 37 height 20
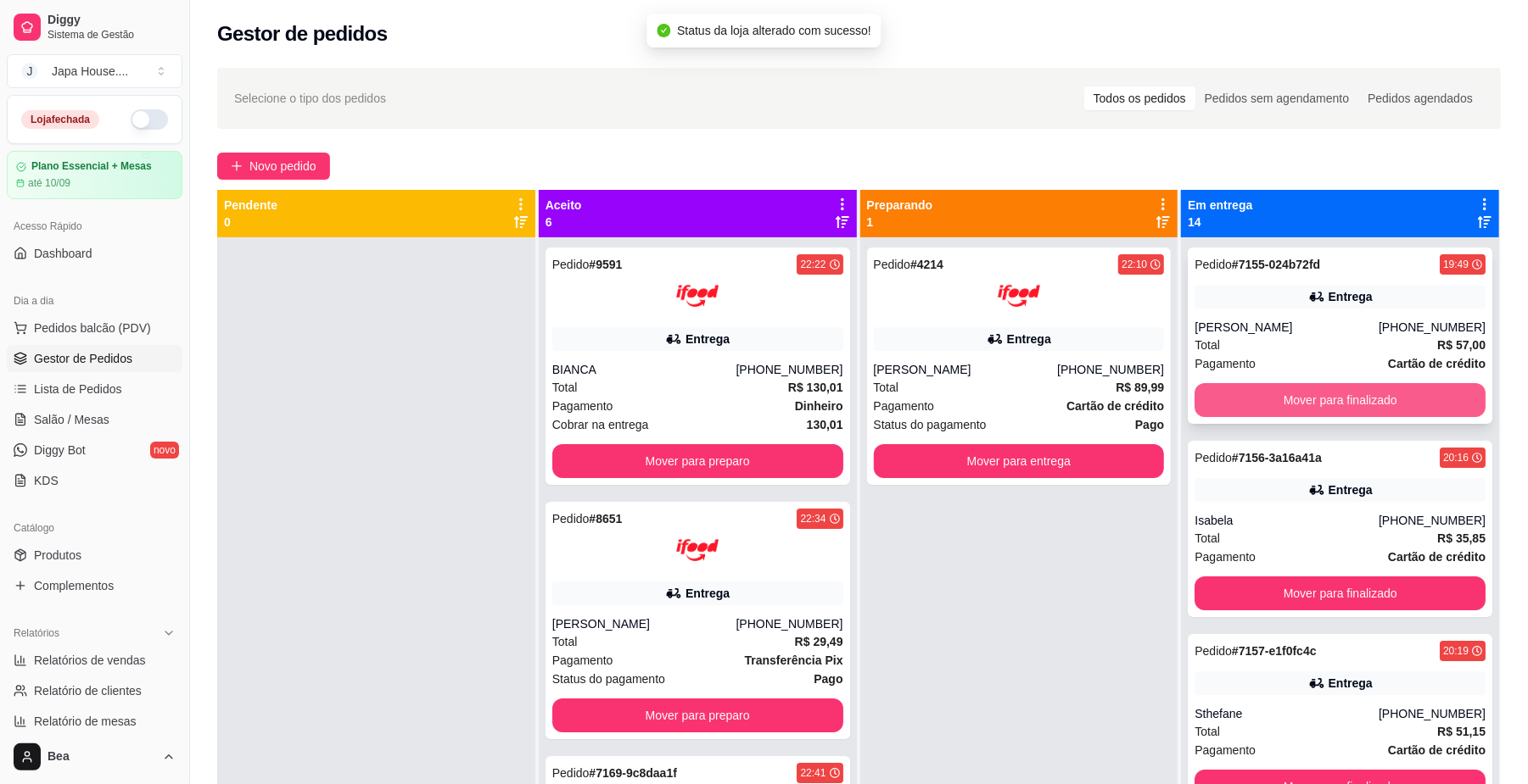
click at [1279, 410] on button "Mover para finalizado" at bounding box center [1340, 400] width 291 height 34
click at [1313, 399] on button "Mover para finalizado" at bounding box center [1340, 401] width 282 height 33
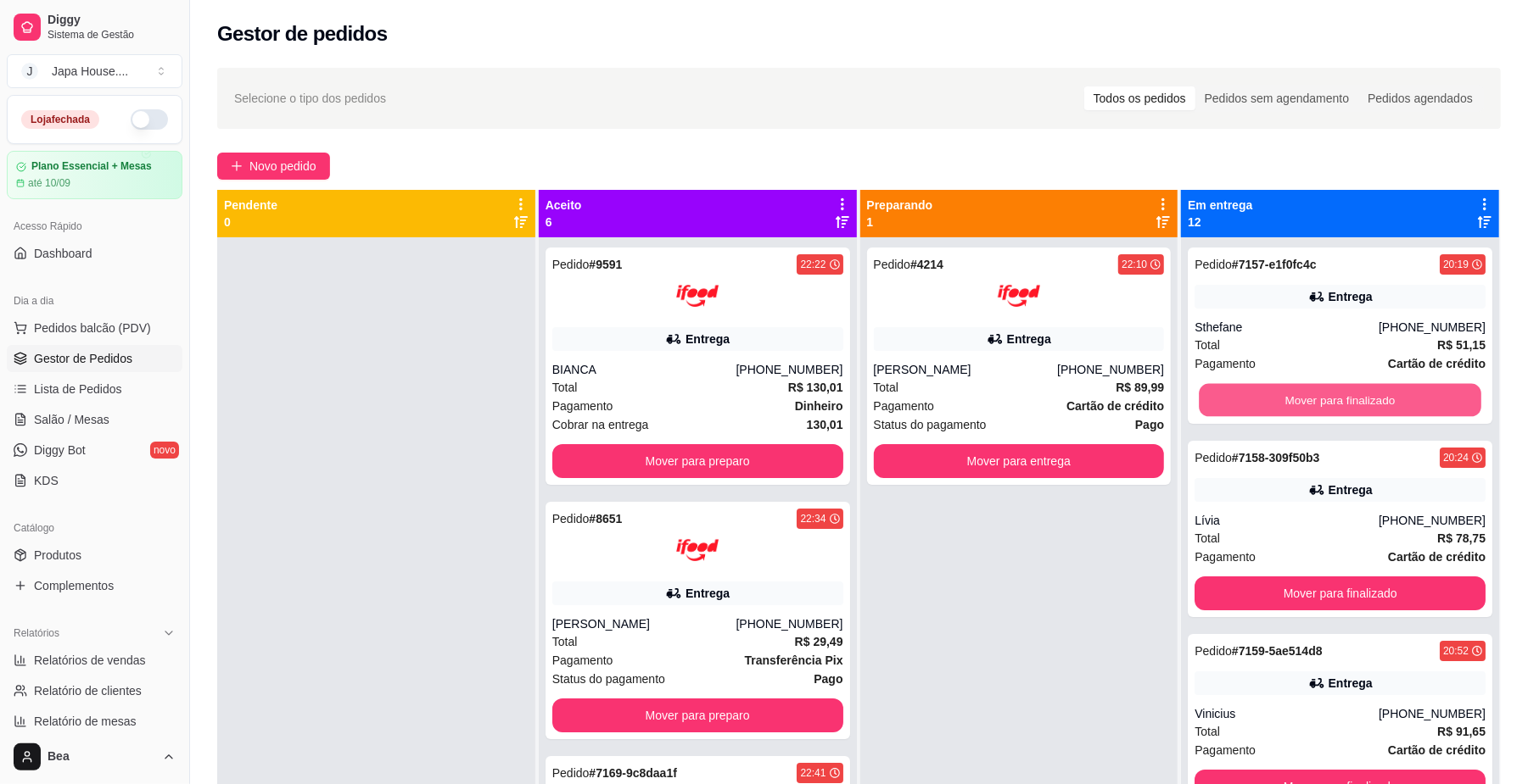
click at [1313, 399] on button "Mover para finalizado" at bounding box center [1340, 401] width 282 height 33
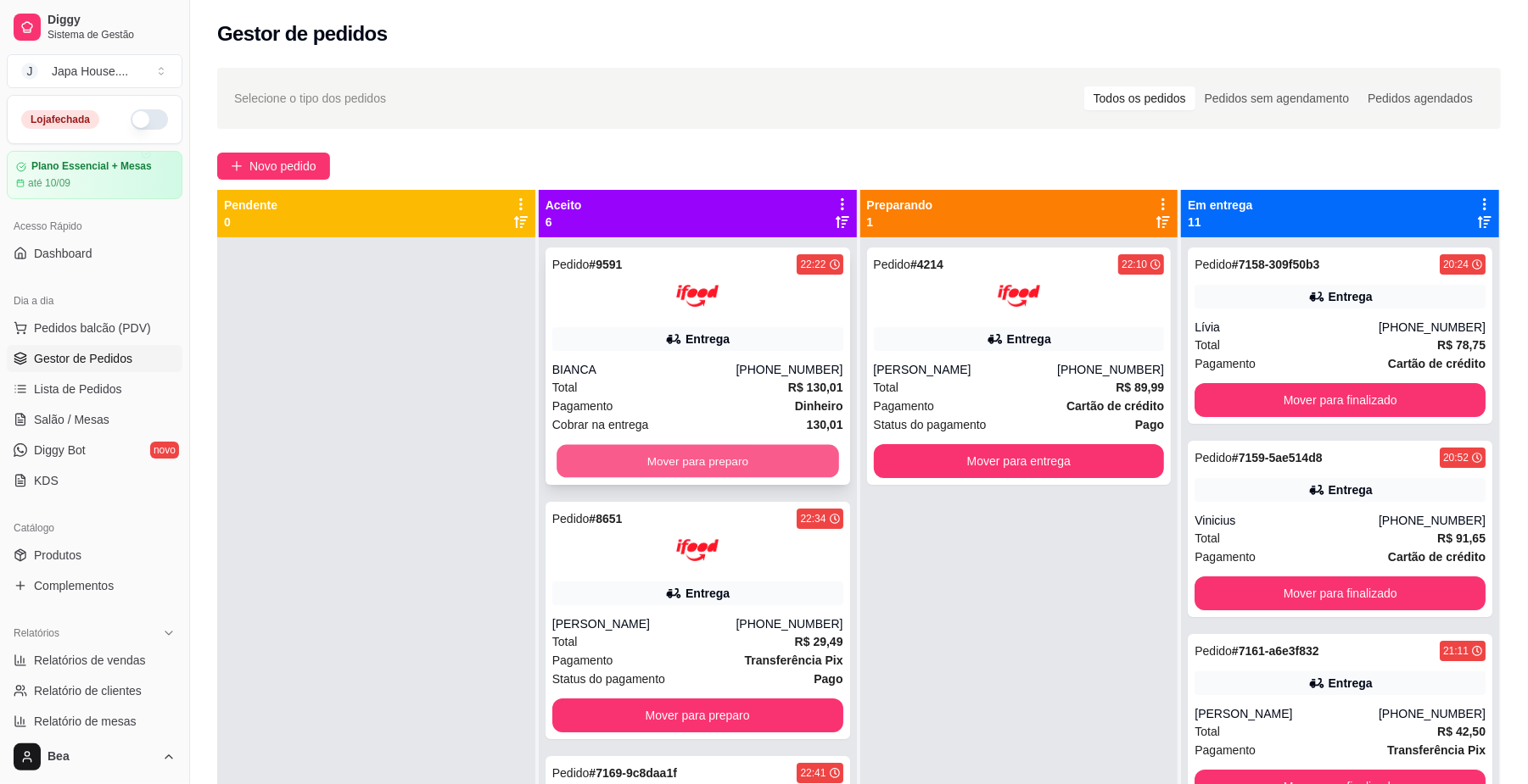
click at [785, 467] on button "Mover para preparo" at bounding box center [697, 462] width 282 height 33
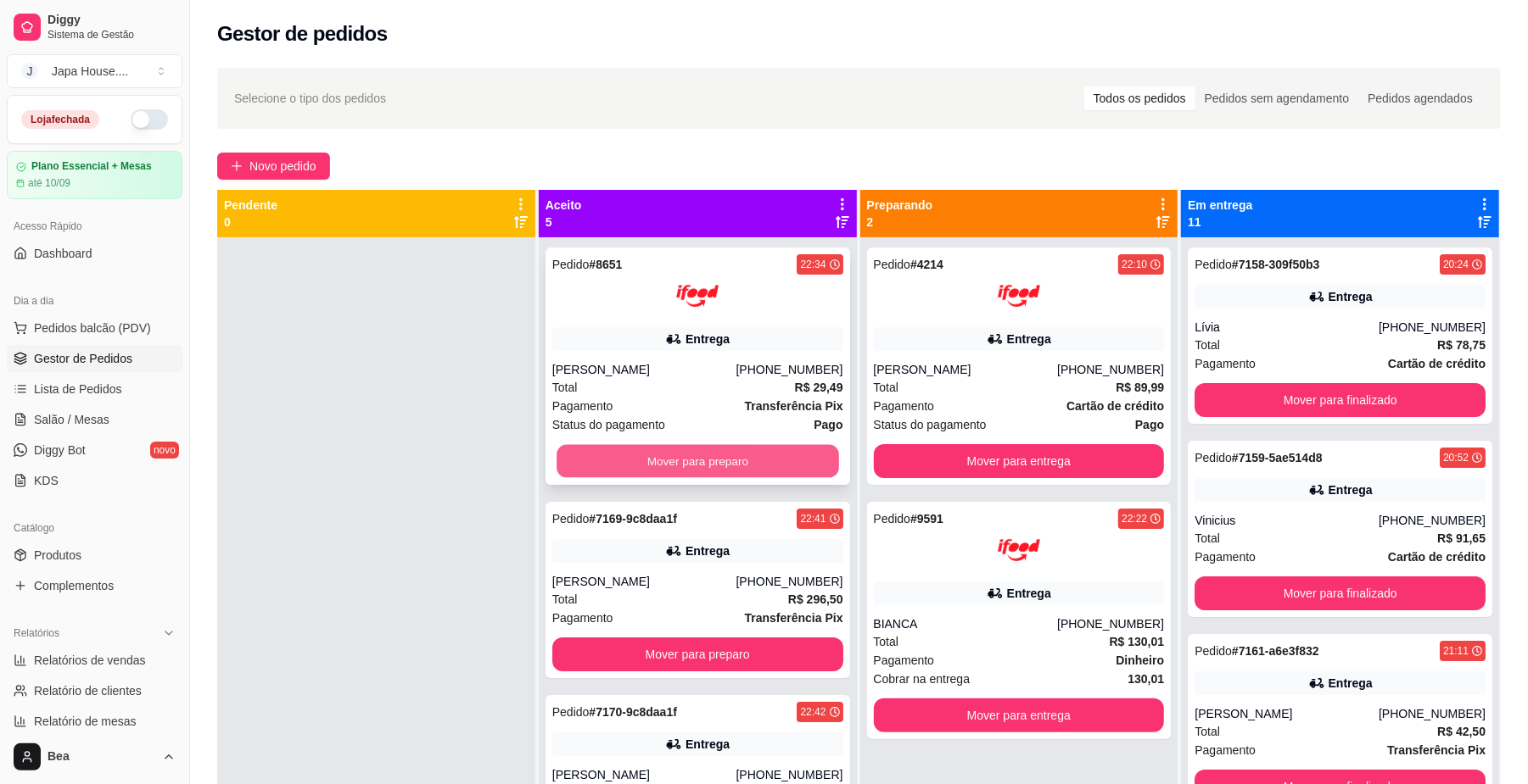
click at [758, 462] on button "Mover para preparo" at bounding box center [697, 462] width 282 height 33
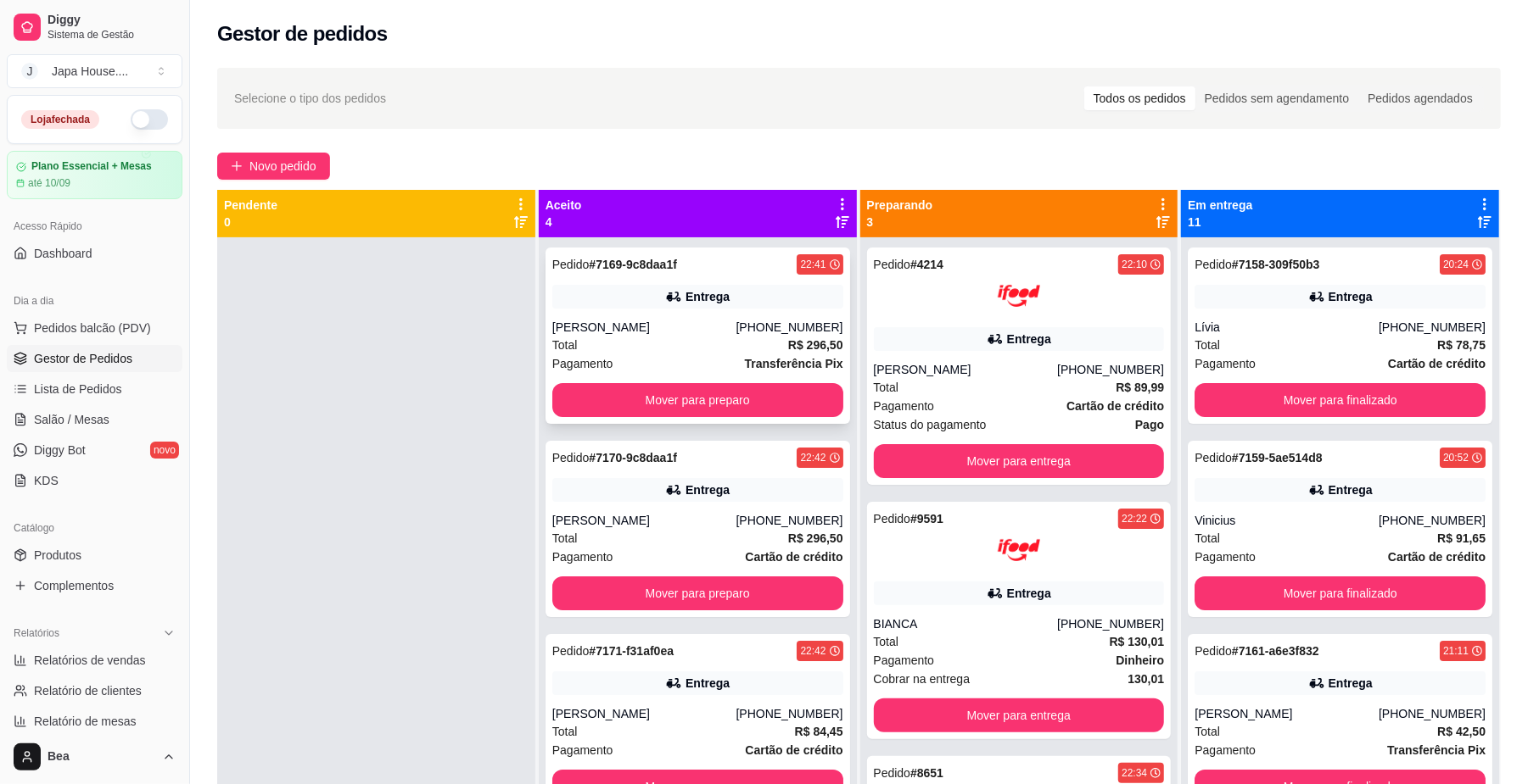
click at [706, 313] on div "Pedido # 7169-9c8daa1f 22:41 Entrega [PERSON_NAME] [PHONE_NUMBER] Total R$ 296,…" at bounding box center [698, 336] width 305 height 177
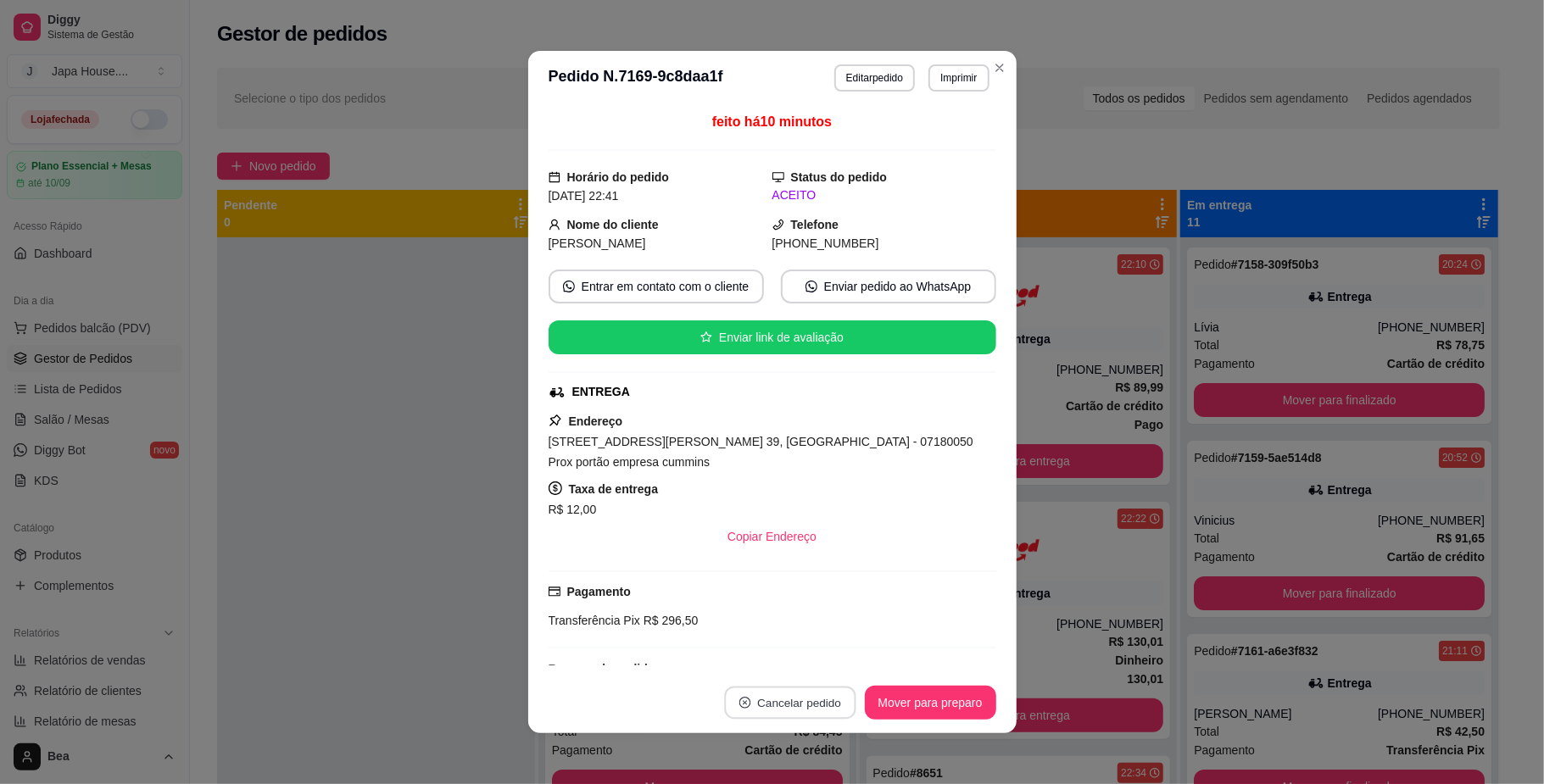
click at [789, 709] on button "Cancelar pedido" at bounding box center [789, 703] width 131 height 33
click at [821, 656] on button "Sim" at bounding box center [830, 661] width 66 height 33
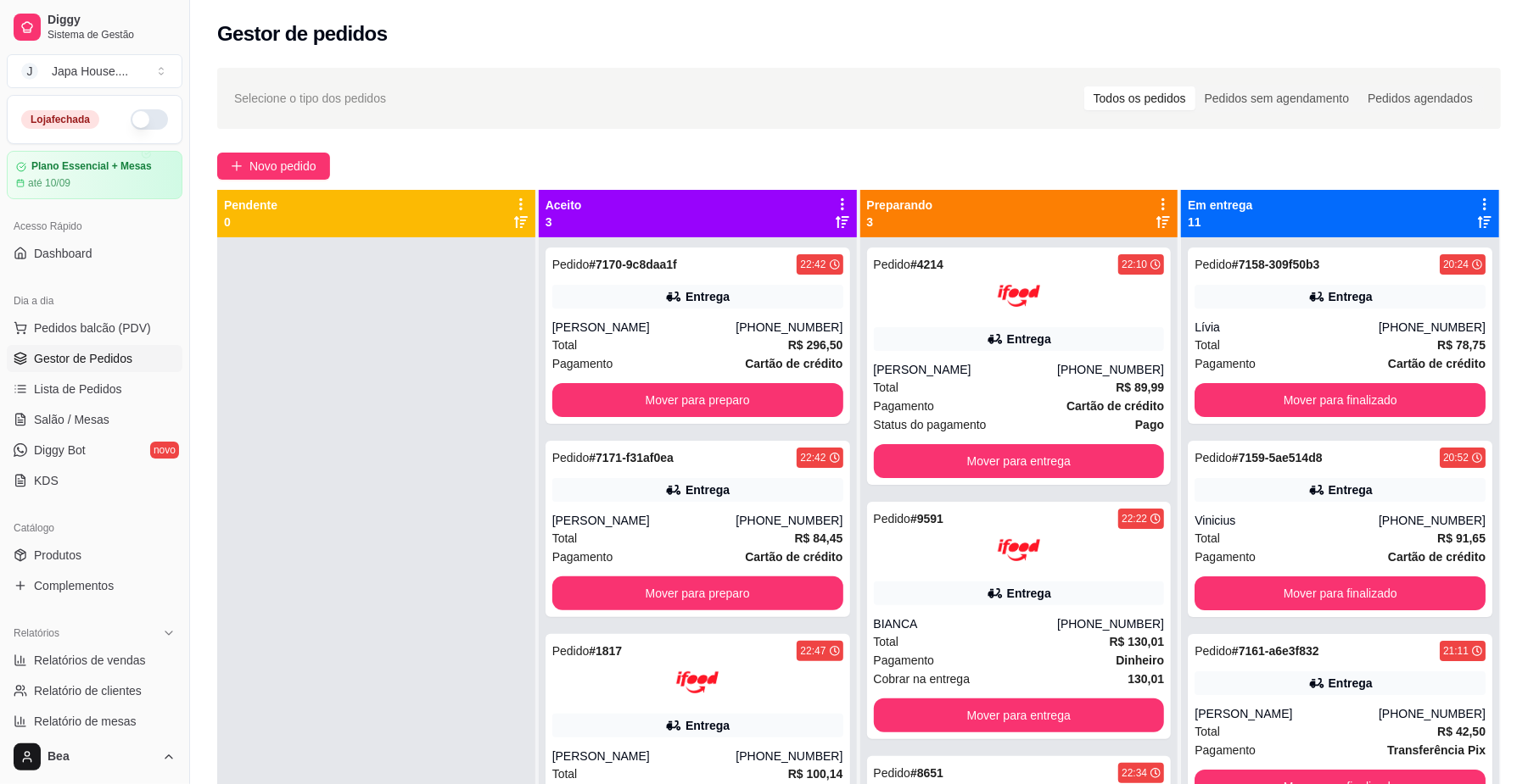
click at [455, 523] on div at bounding box center [377, 630] width 318 height 784
click at [636, 395] on button "Mover para preparo" at bounding box center [697, 401] width 282 height 33
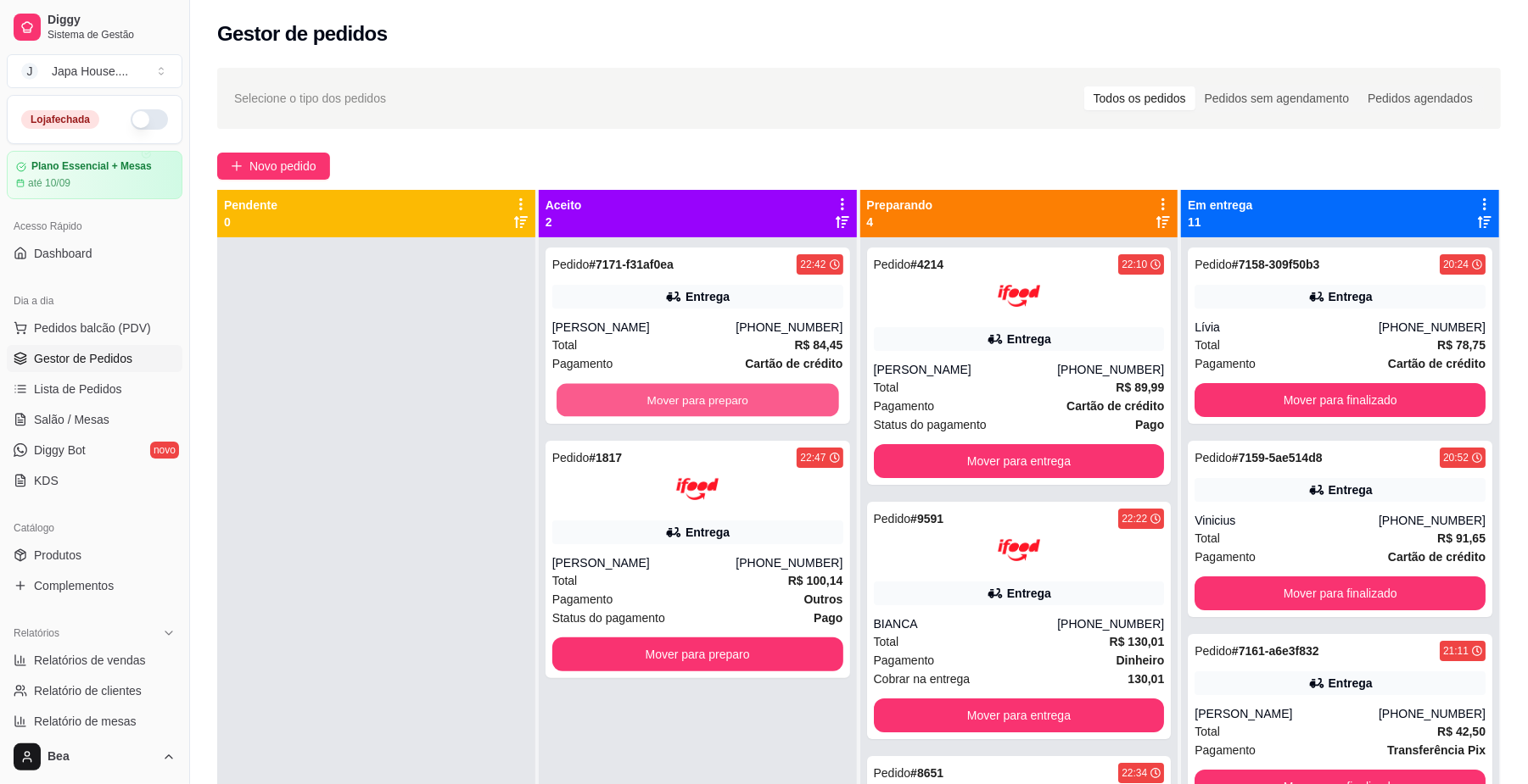
click at [636, 395] on button "Mover para preparo" at bounding box center [697, 401] width 282 height 33
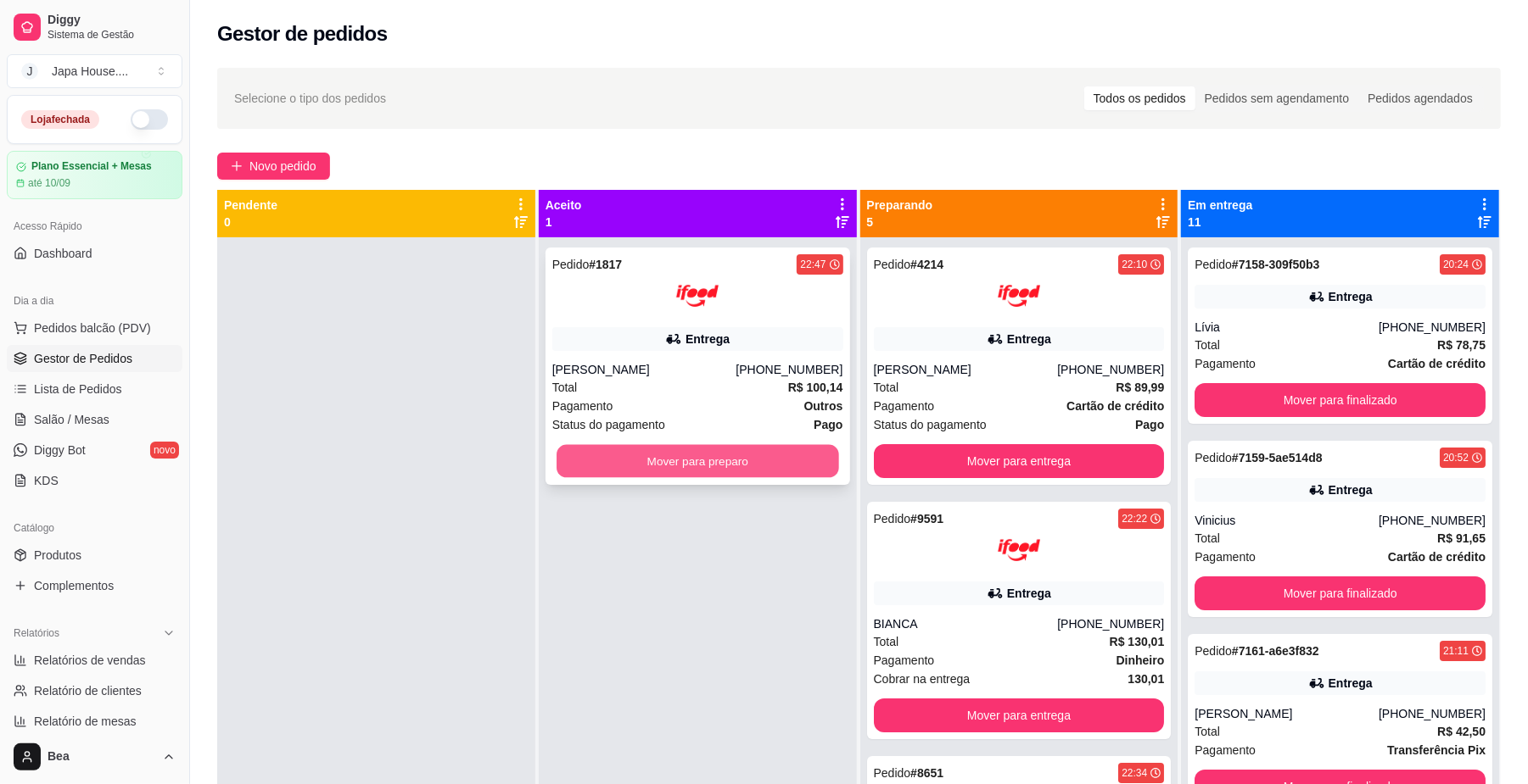
click at [662, 467] on button "Mover para preparo" at bounding box center [697, 462] width 282 height 33
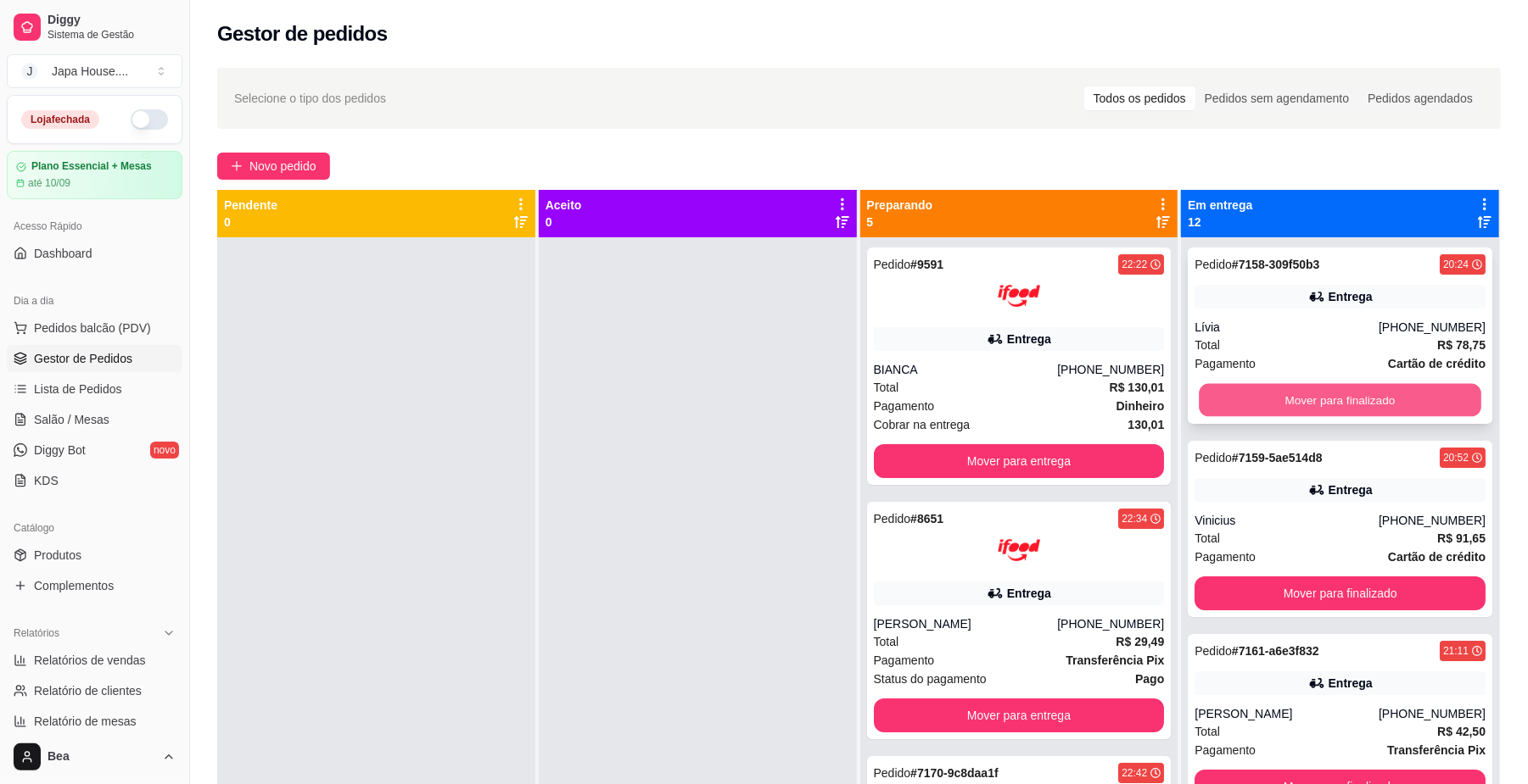
click at [1358, 397] on button "Mover para finalizado" at bounding box center [1340, 401] width 282 height 33
click at [1322, 399] on button "Mover para finalizado" at bounding box center [1340, 401] width 282 height 33
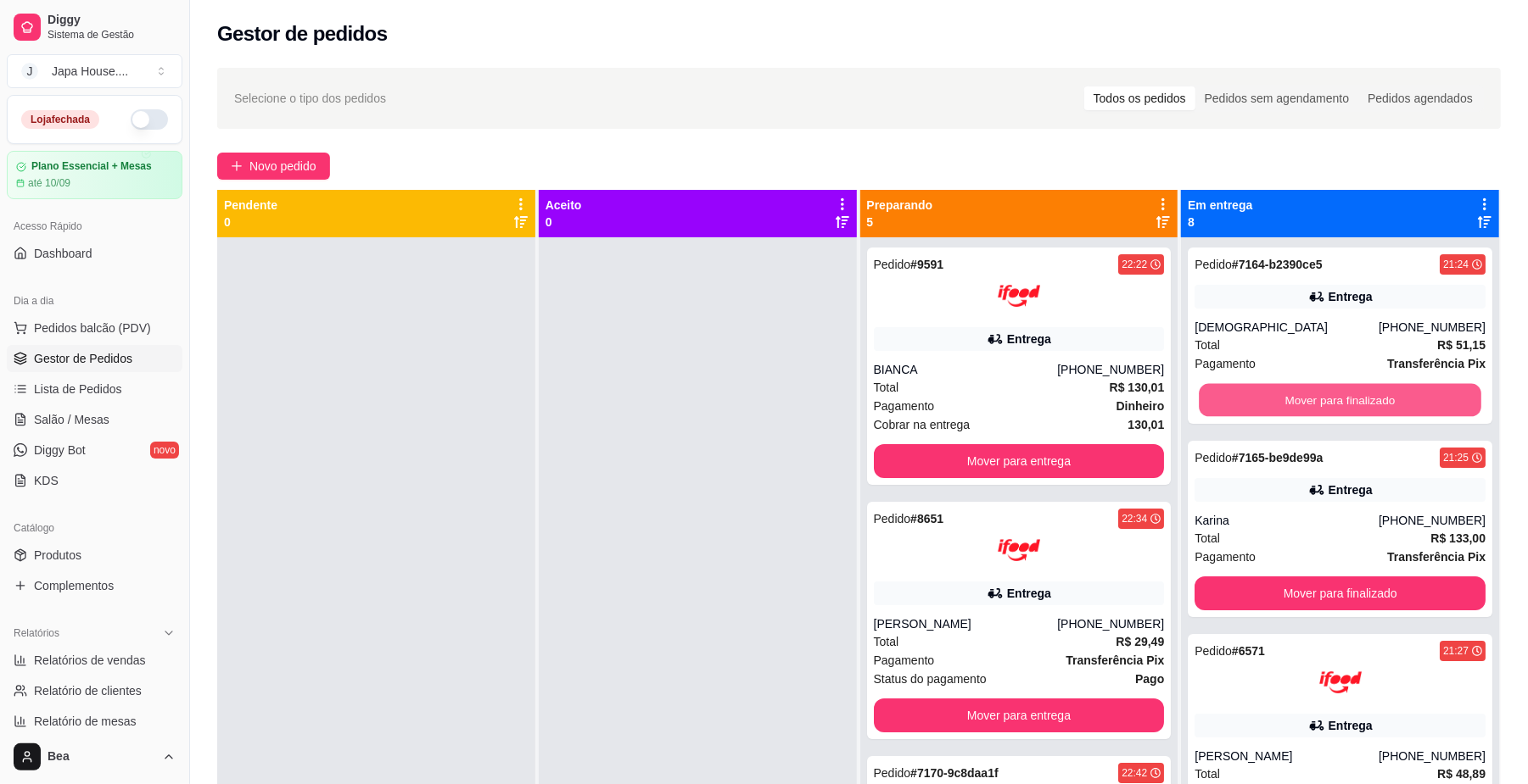
click at [1322, 399] on button "Mover para finalizado" at bounding box center [1340, 401] width 282 height 33
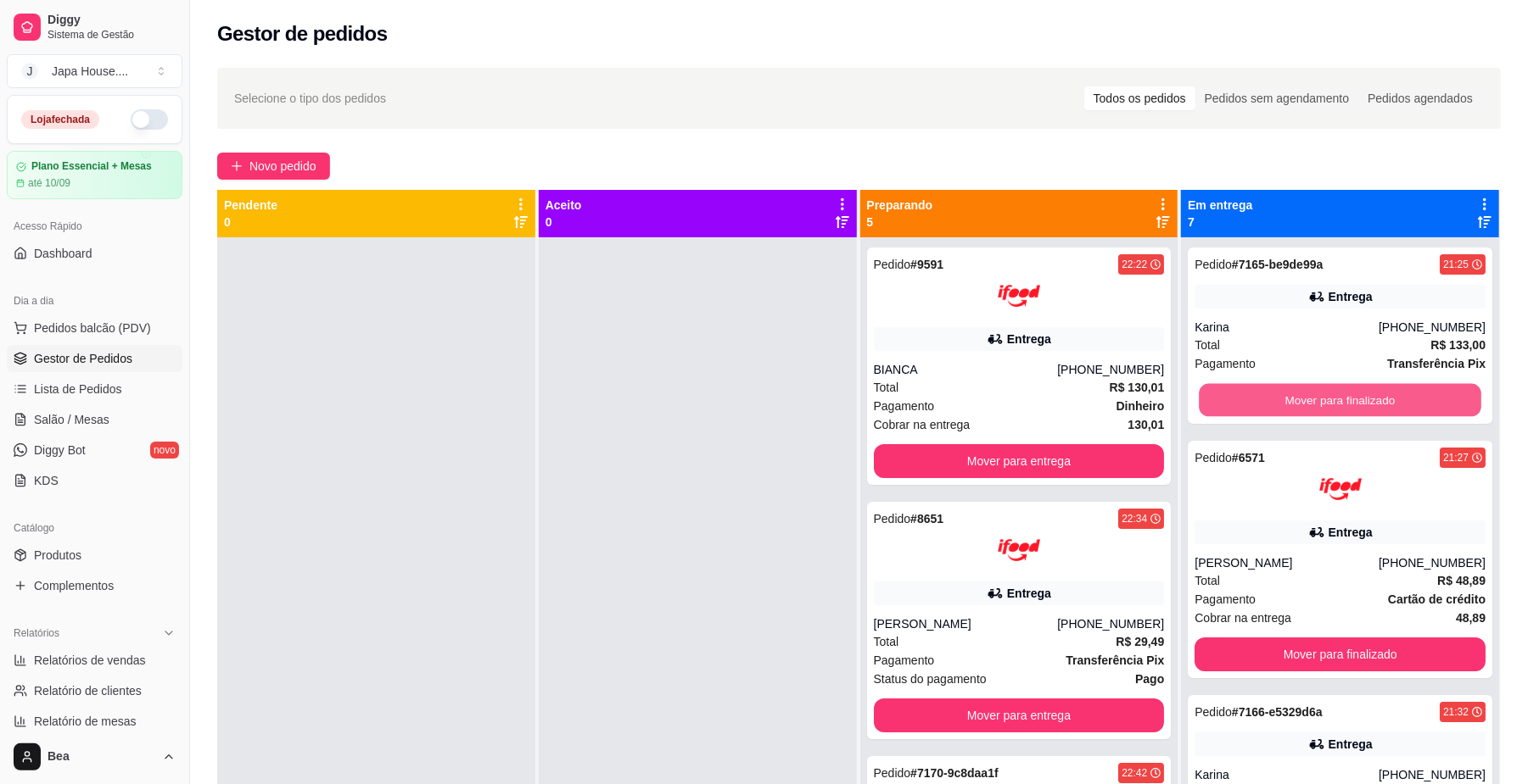
click at [1322, 399] on button "Mover para finalizado" at bounding box center [1340, 401] width 282 height 33
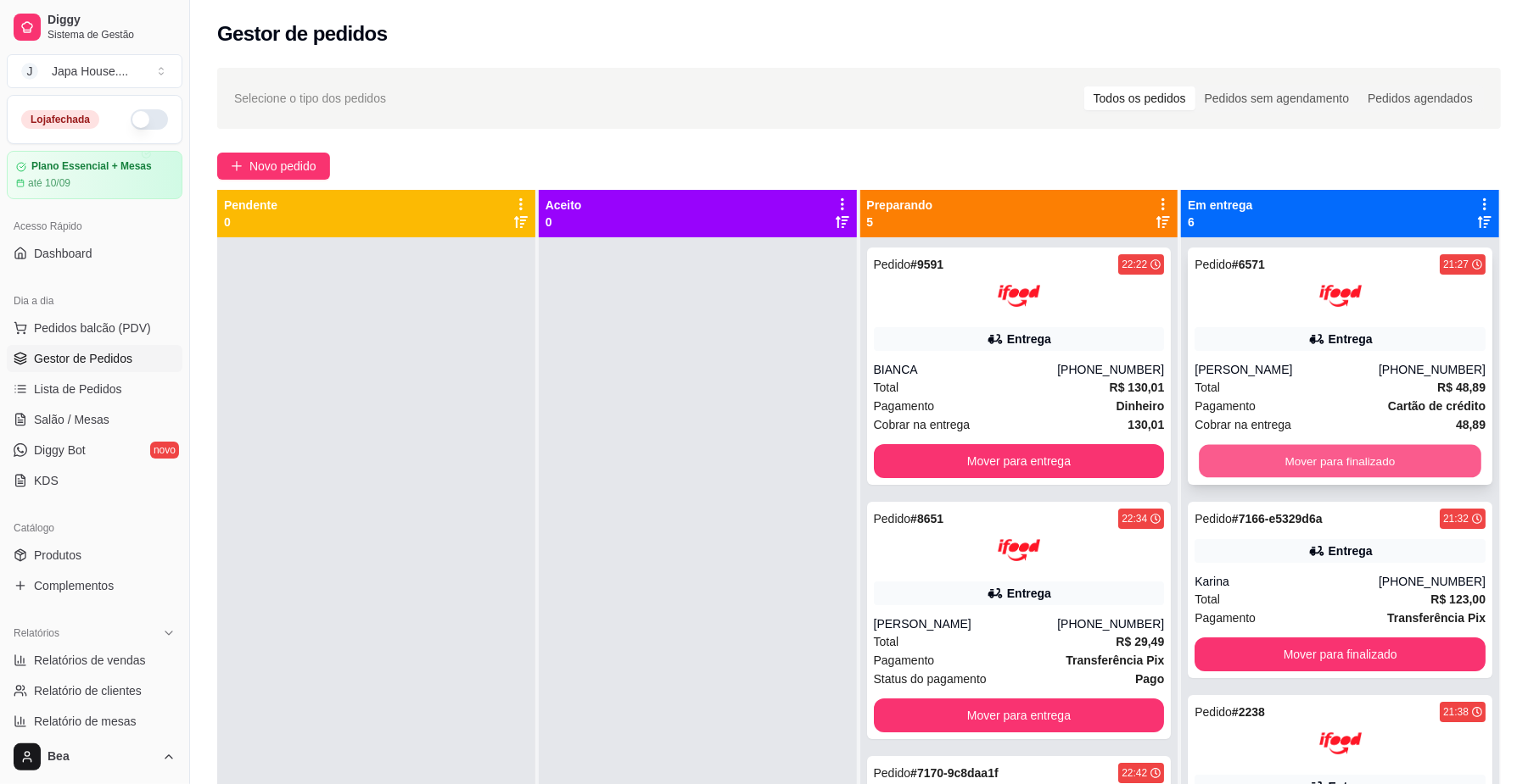
click at [1339, 466] on button "Mover para finalizado" at bounding box center [1340, 462] width 282 height 33
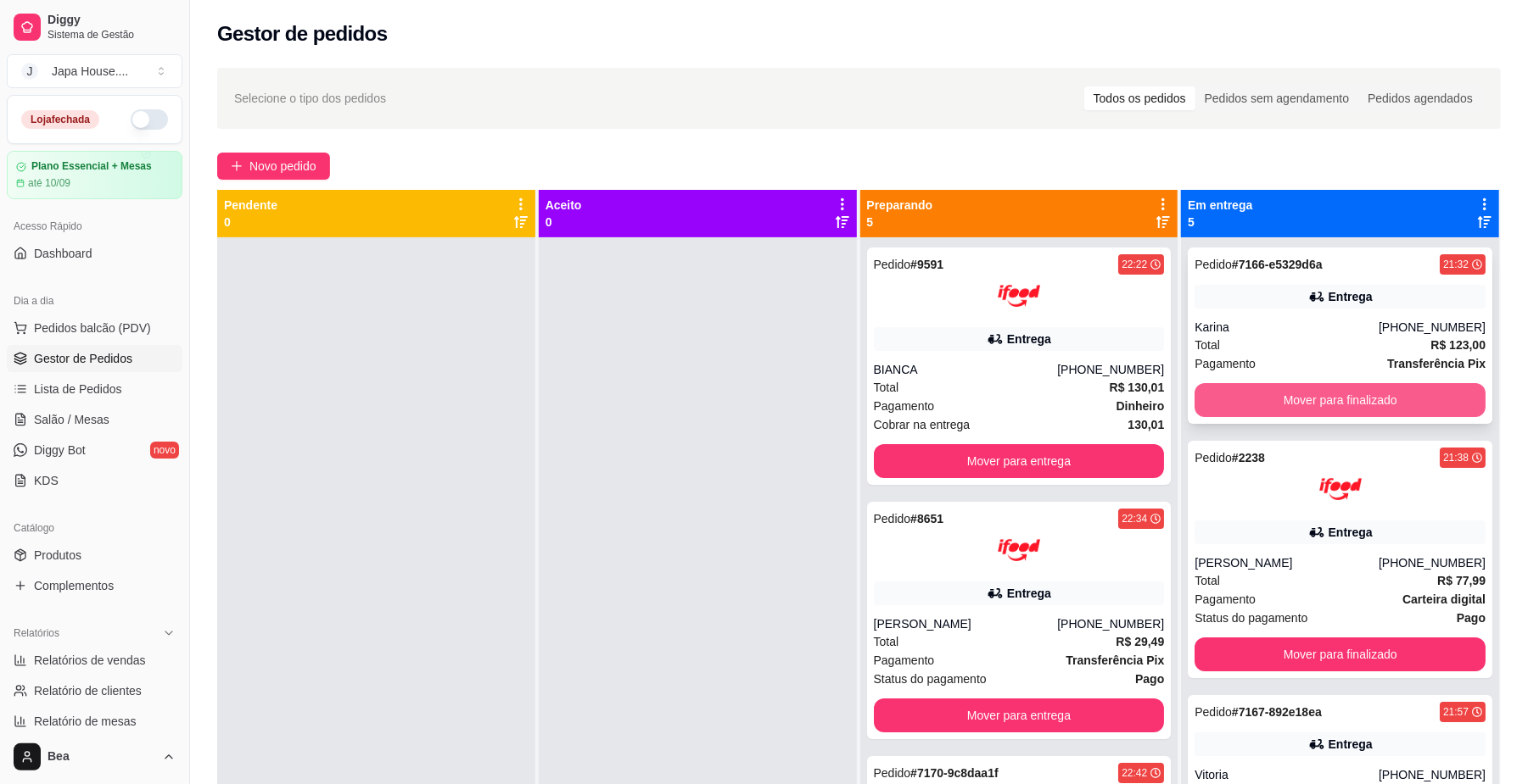
click at [1327, 405] on button "Mover para finalizado" at bounding box center [1340, 400] width 291 height 34
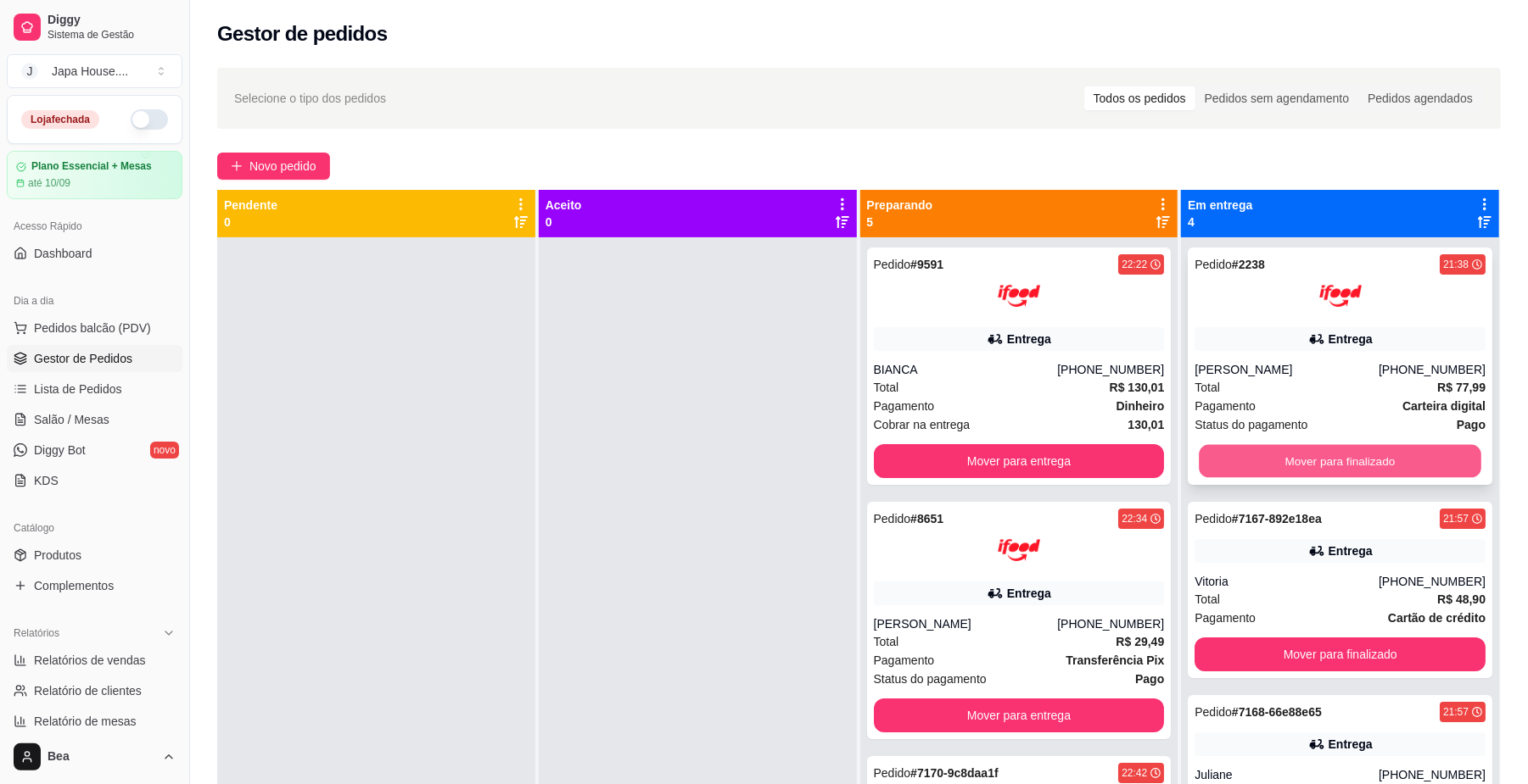
click at [1330, 454] on button "Mover para finalizado" at bounding box center [1340, 462] width 282 height 33
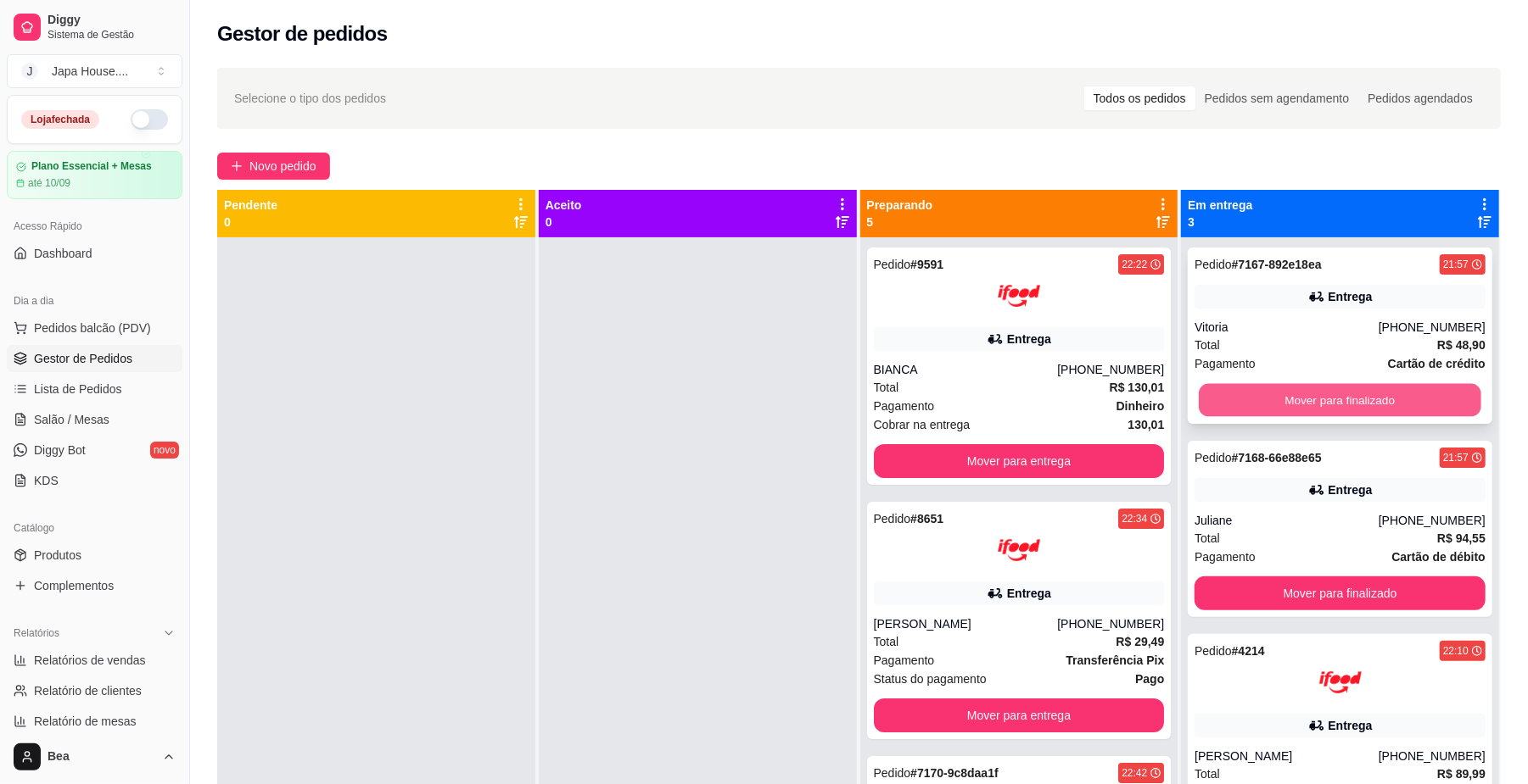
click at [1300, 402] on button "Mover para finalizado" at bounding box center [1340, 401] width 282 height 33
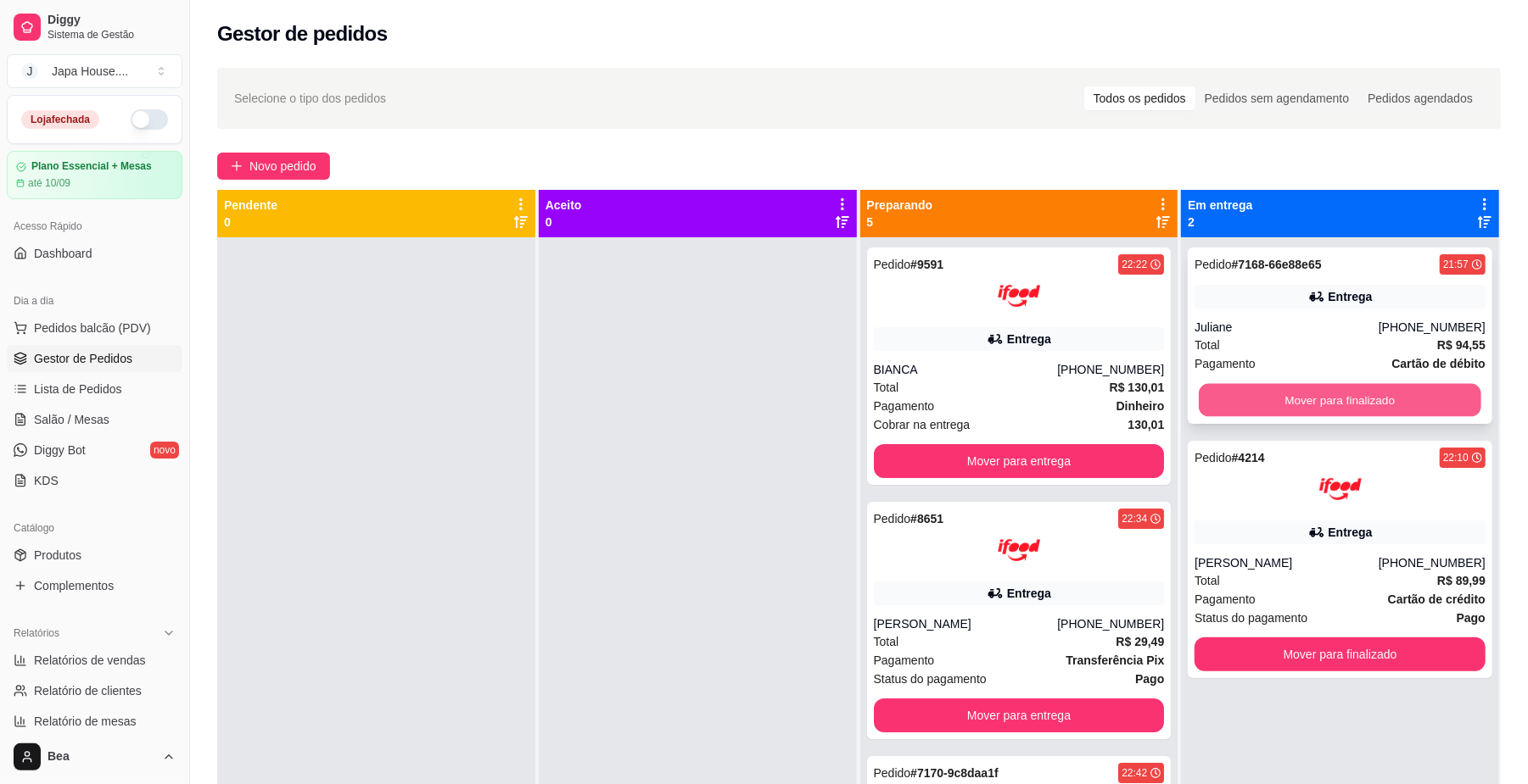
click at [1296, 393] on button "Mover para finalizado" at bounding box center [1340, 401] width 282 height 33
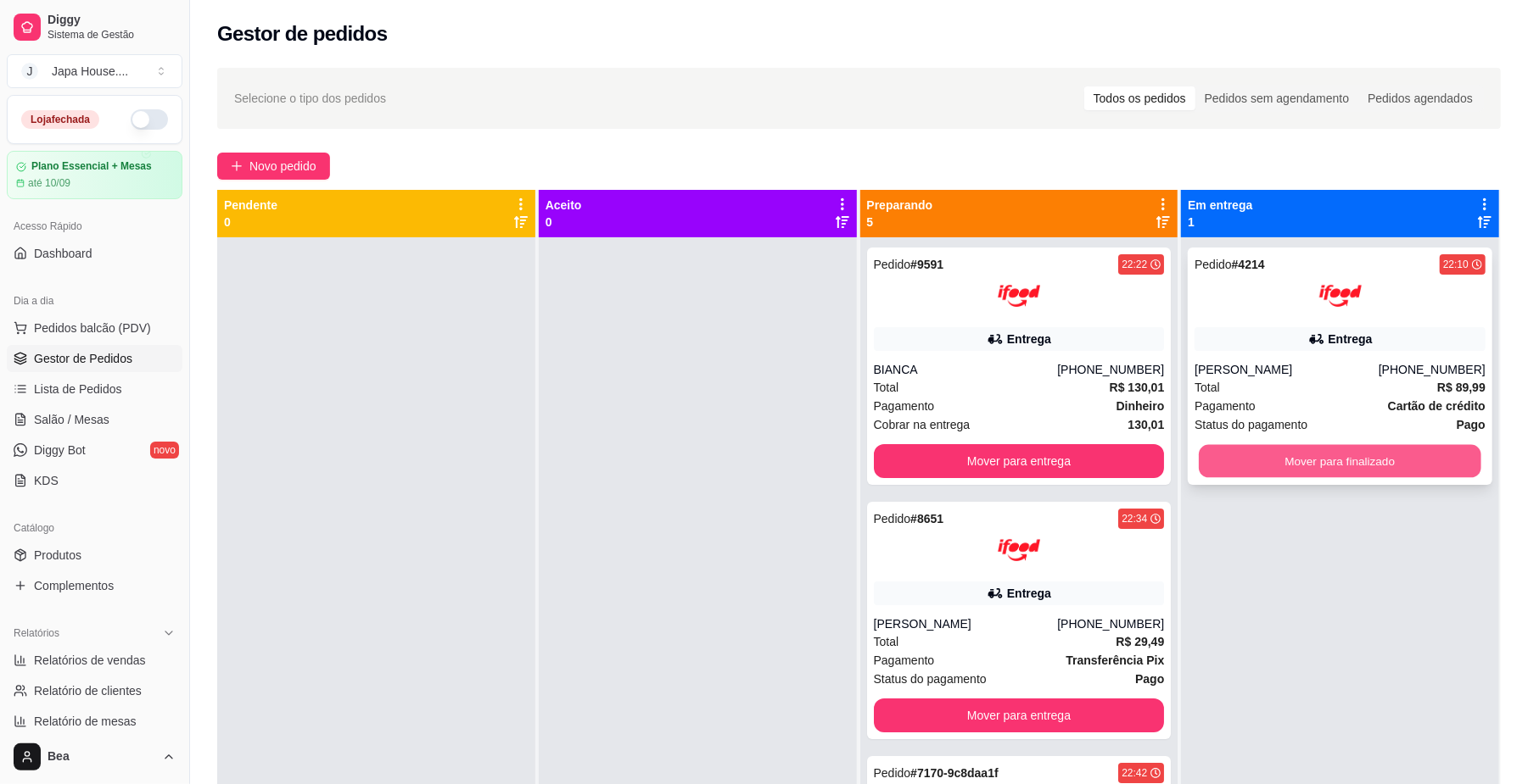
click at [1297, 454] on button "Mover para finalizado" at bounding box center [1340, 462] width 282 height 33
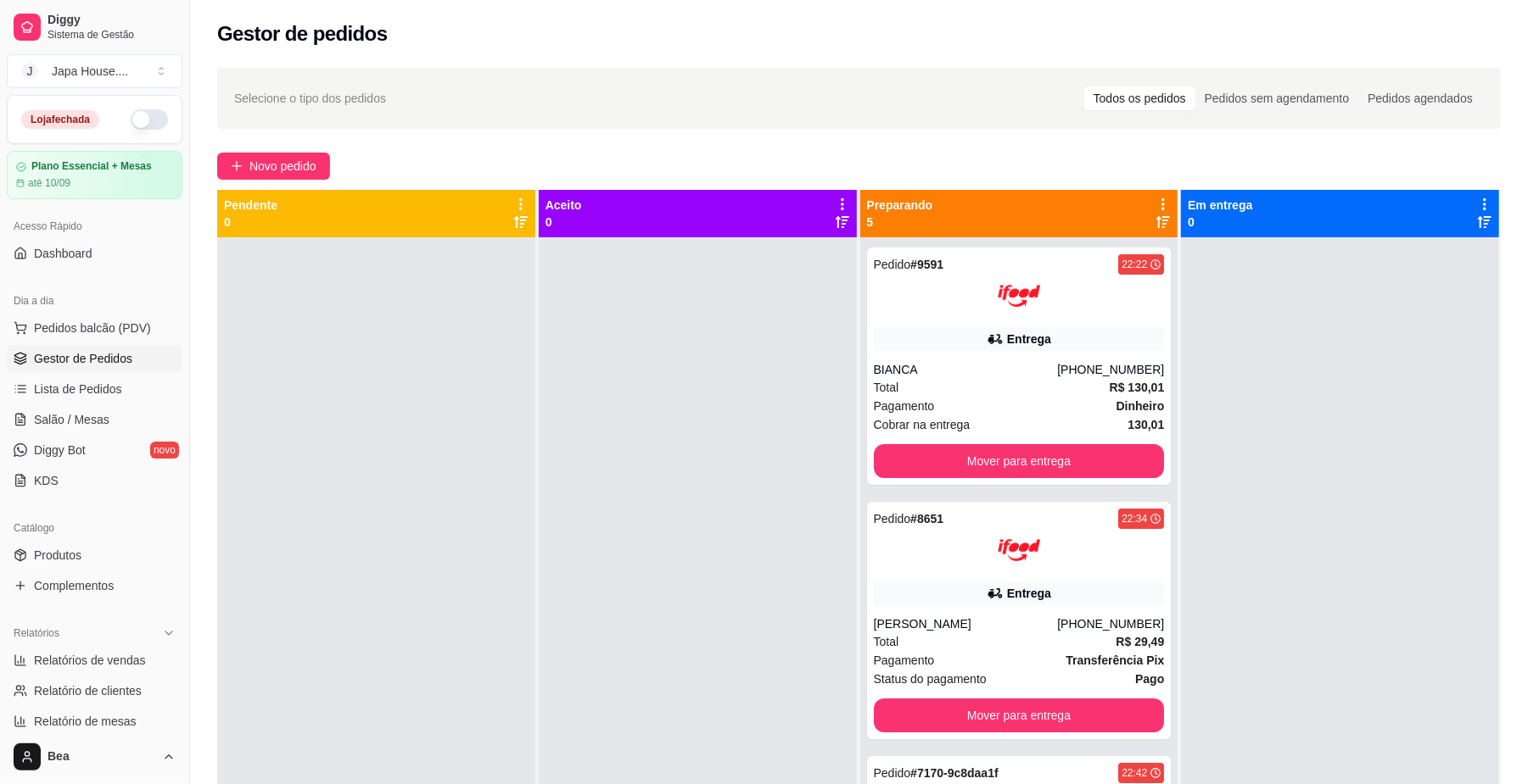
click at [1297, 454] on div at bounding box center [1340, 630] width 318 height 784
click at [1093, 353] on div "Pedido # 9591 22:22 Entrega BIANCA [PHONE_NUMBER] Total R$ 130,01 Pagamento Din…" at bounding box center [1019, 366] width 305 height 238
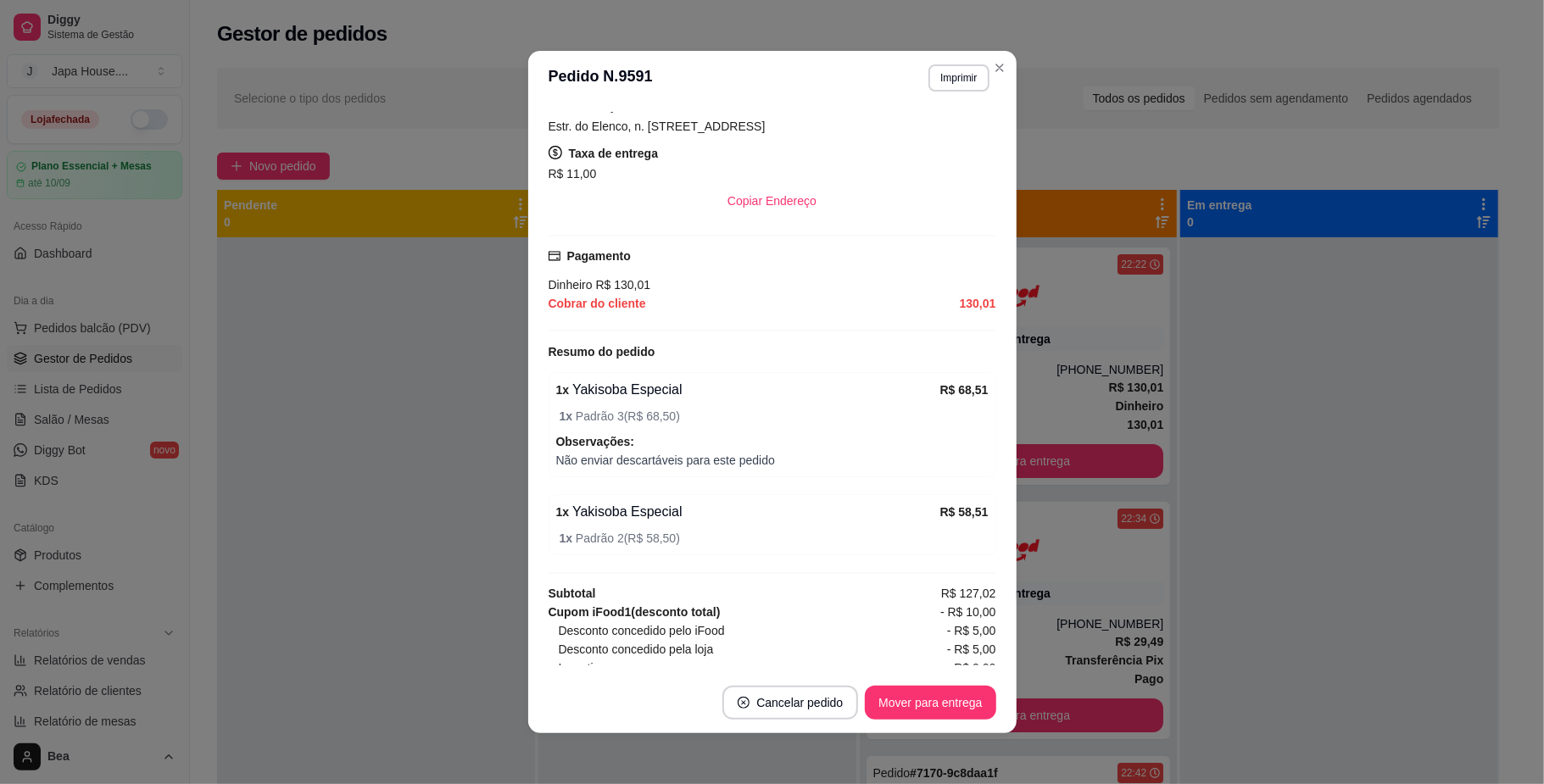
scroll to position [438, 0]
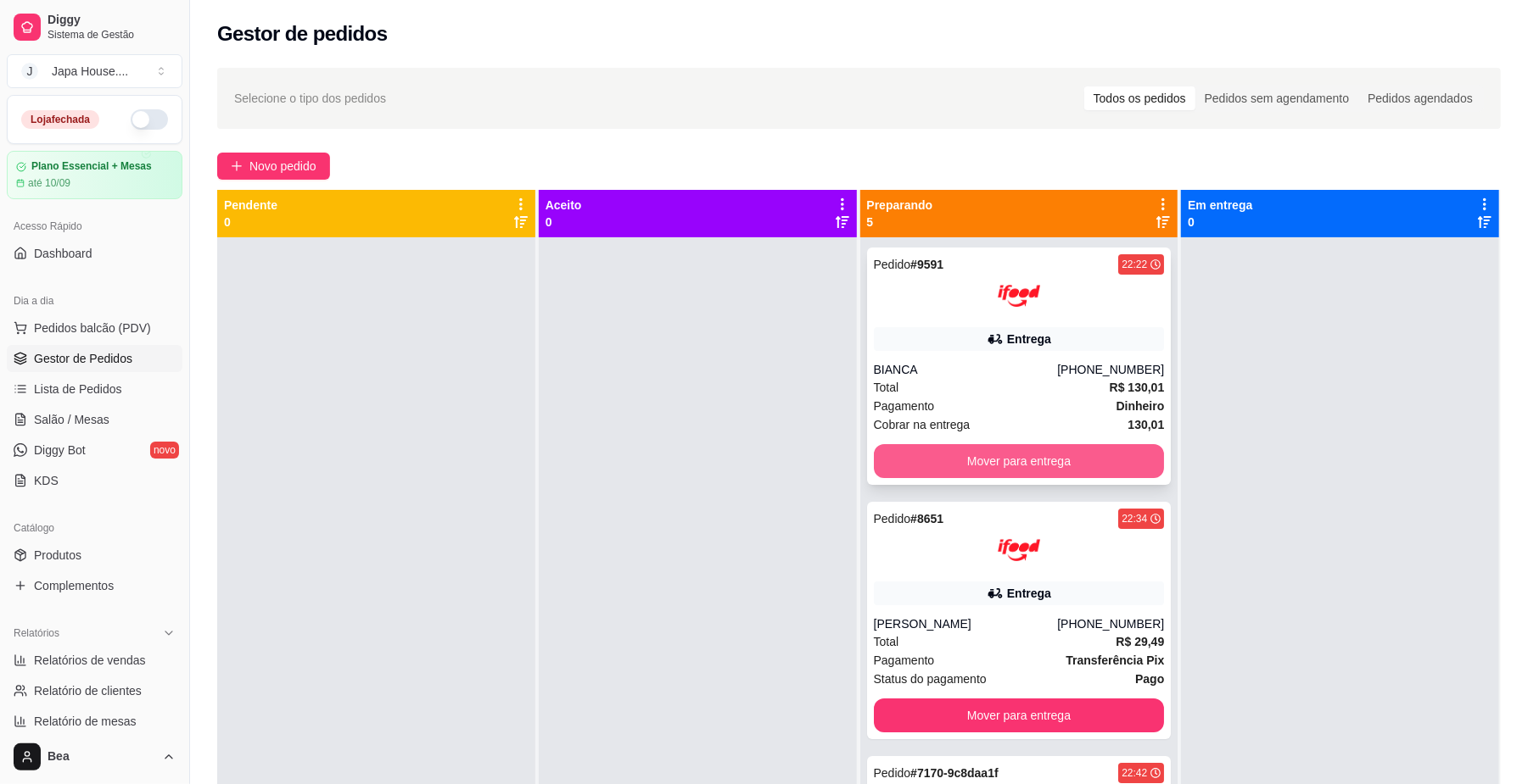
click at [1093, 447] on button "Mover para entrega" at bounding box center [1019, 461] width 291 height 34
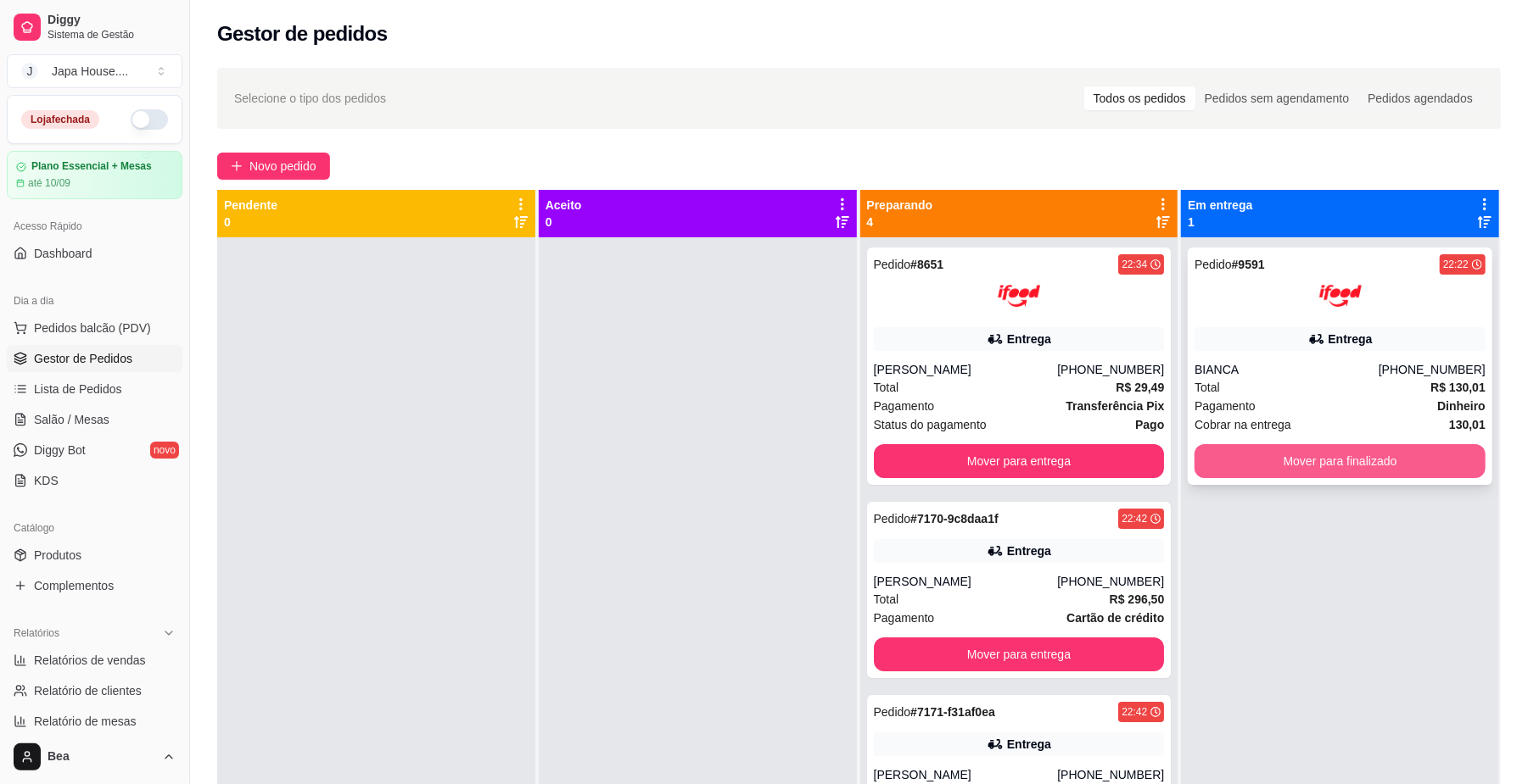
click at [1220, 458] on button "Mover para finalizado" at bounding box center [1340, 461] width 291 height 34
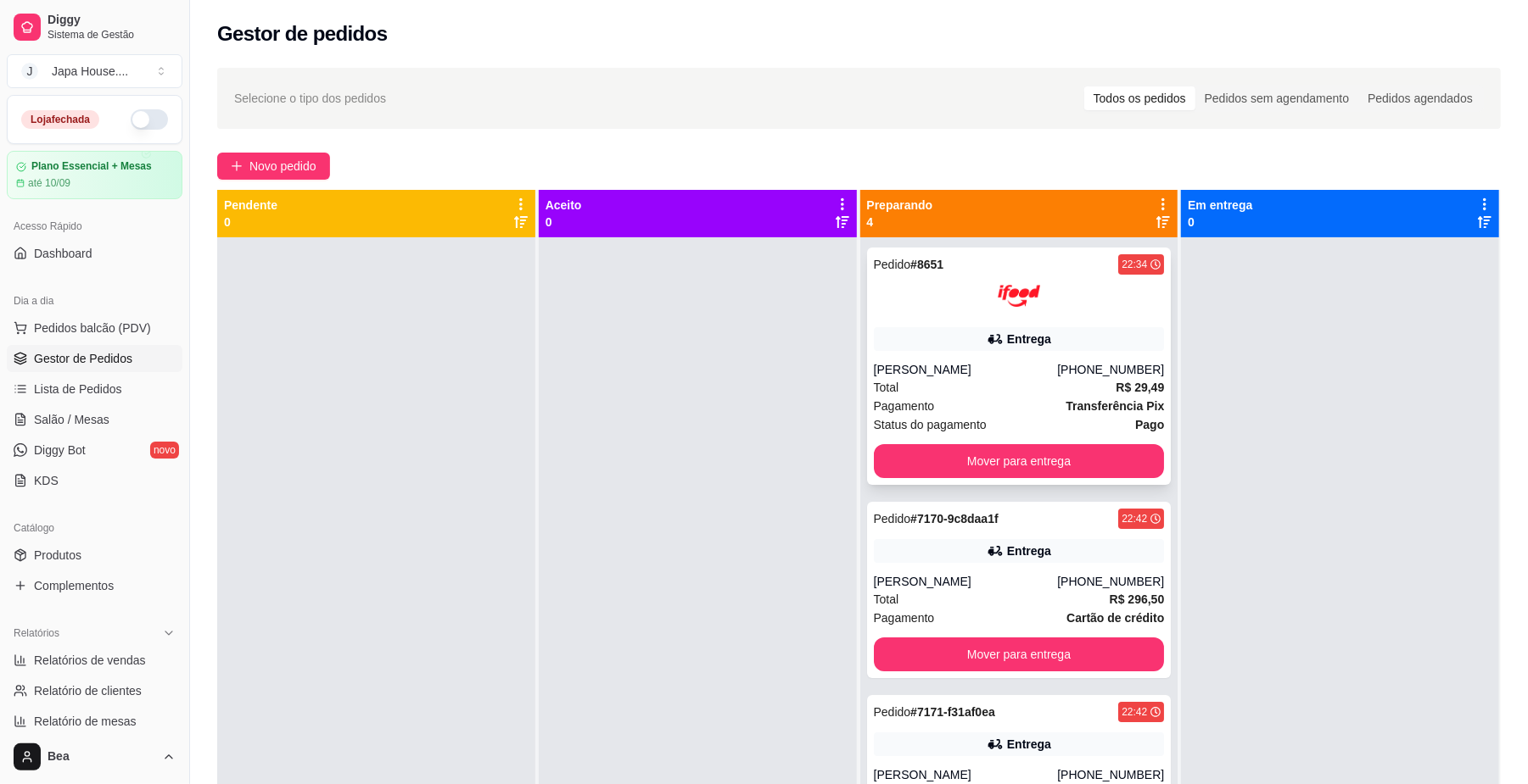
click at [1071, 361] on div "[PHONE_NUMBER]" at bounding box center [1111, 369] width 107 height 16
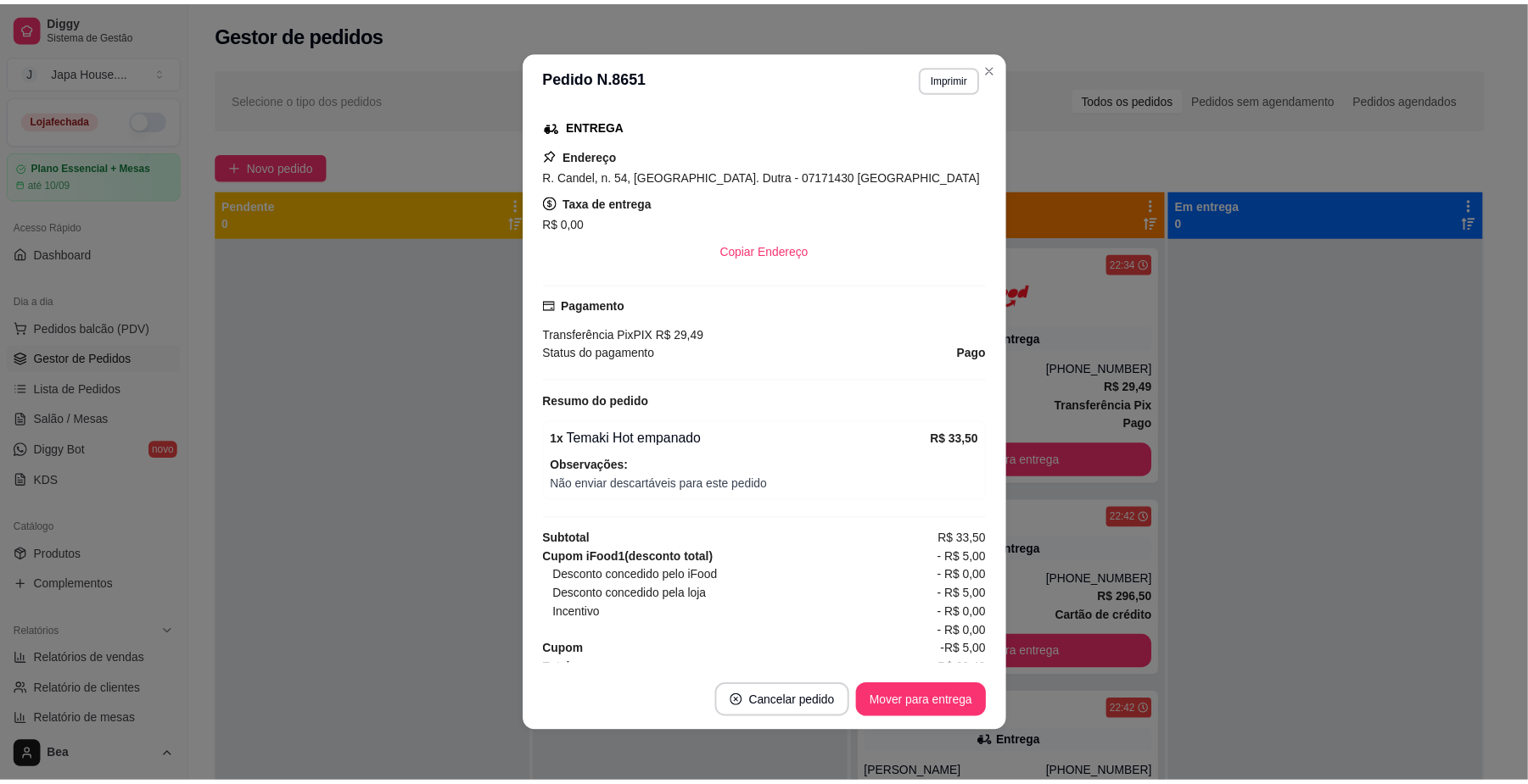
scroll to position [333, 0]
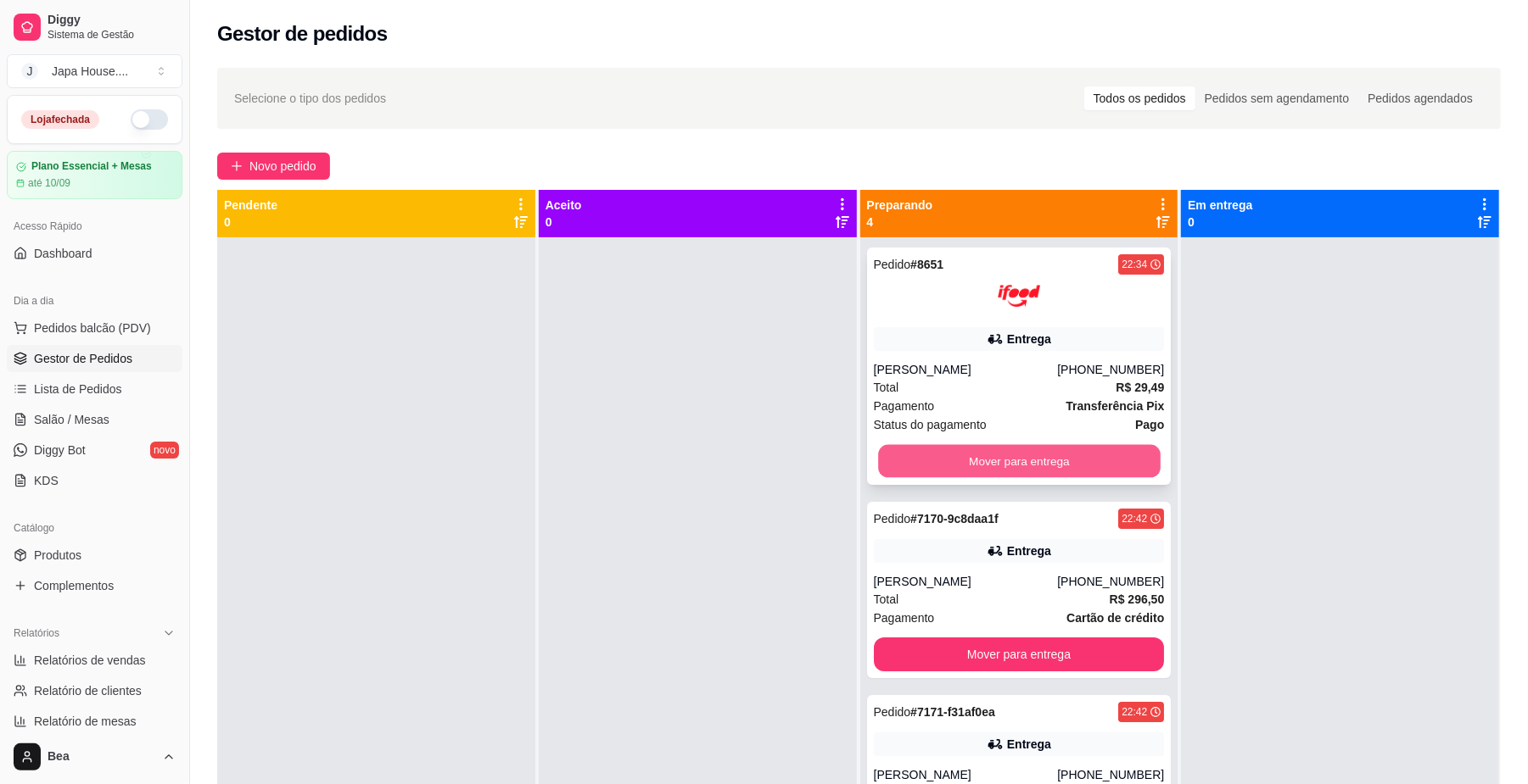
click at [1093, 454] on button "Mover para entrega" at bounding box center [1019, 462] width 282 height 33
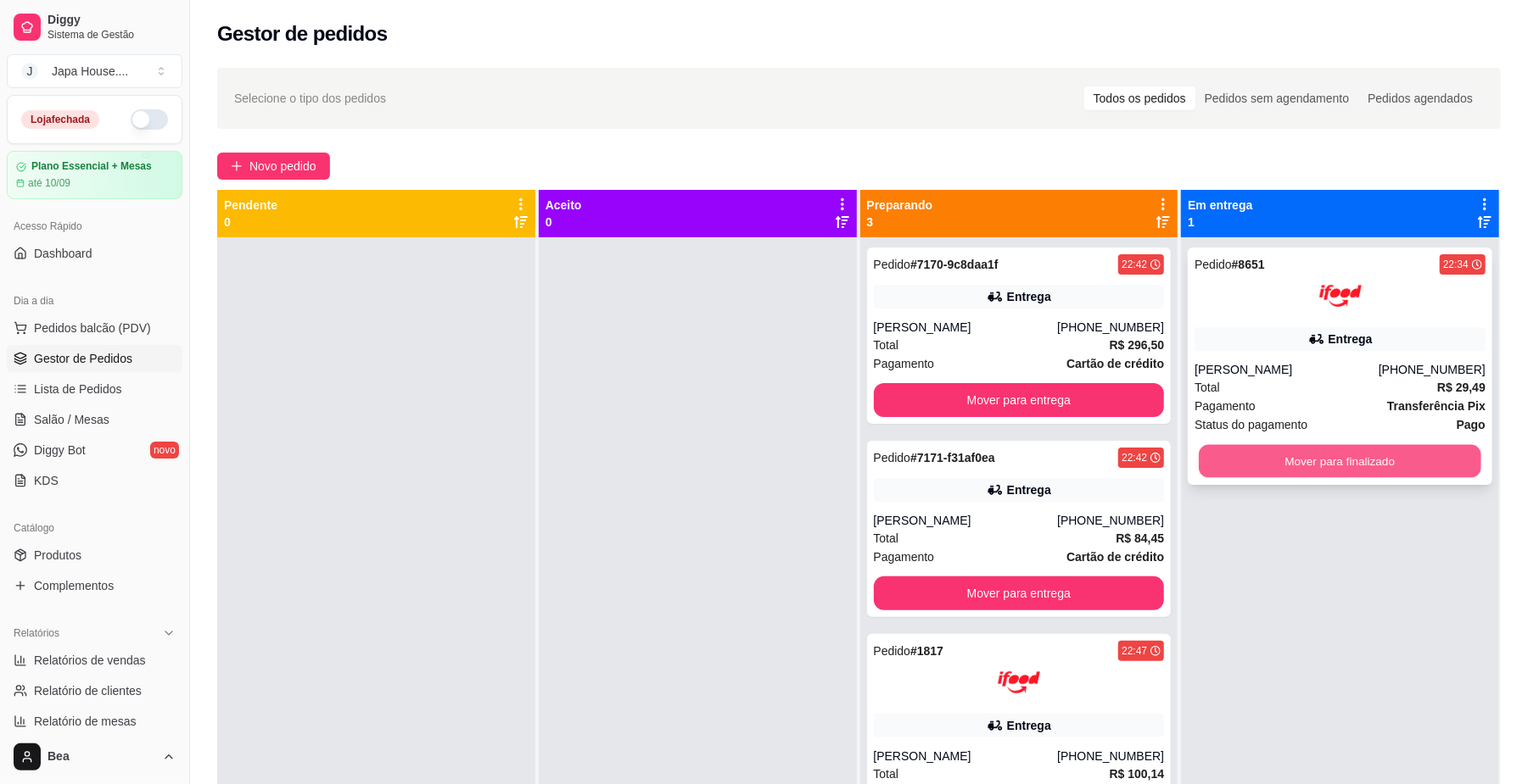
click at [1266, 458] on button "Mover para finalizado" at bounding box center [1340, 462] width 282 height 33
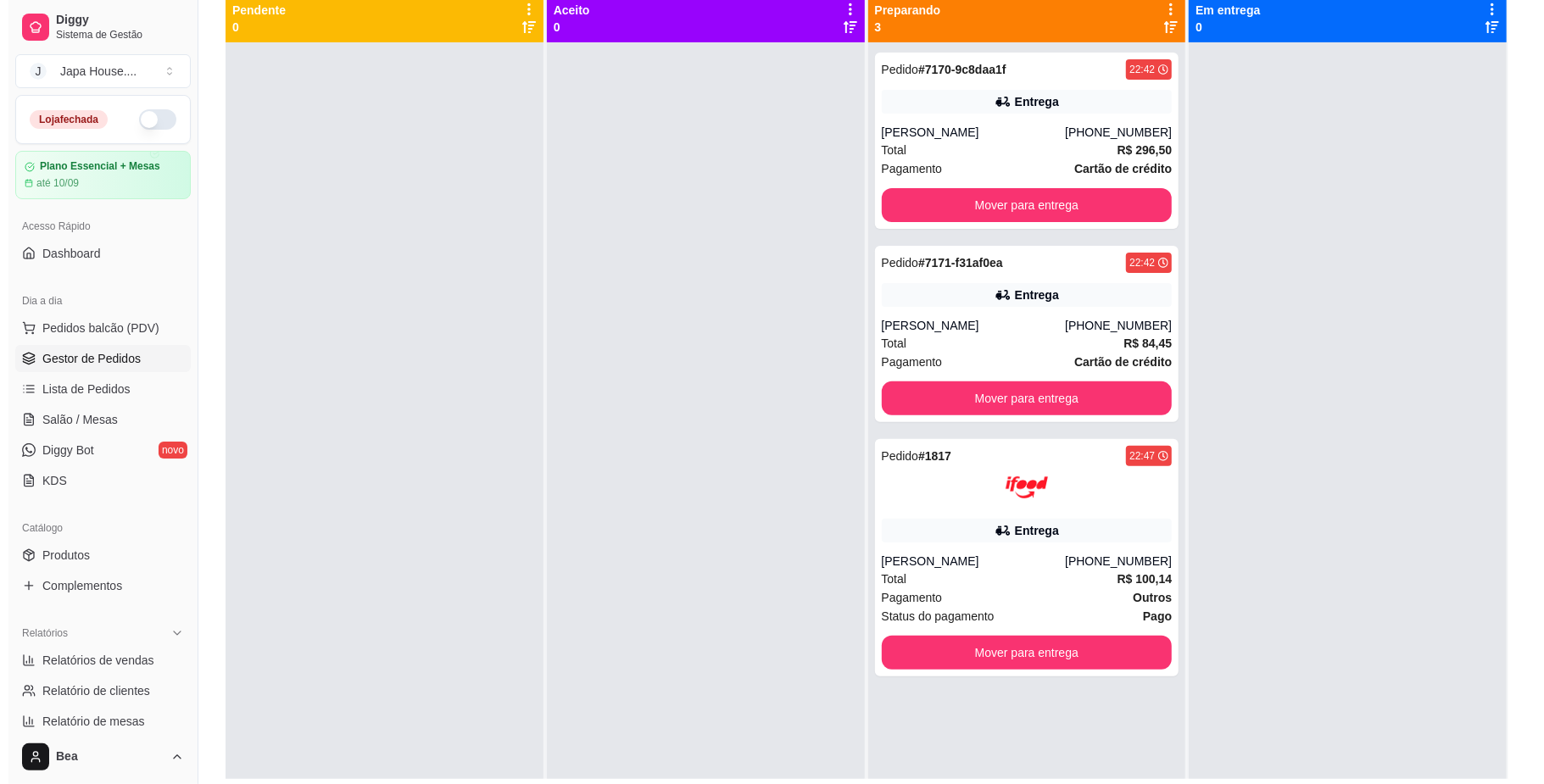
scroll to position [185, 0]
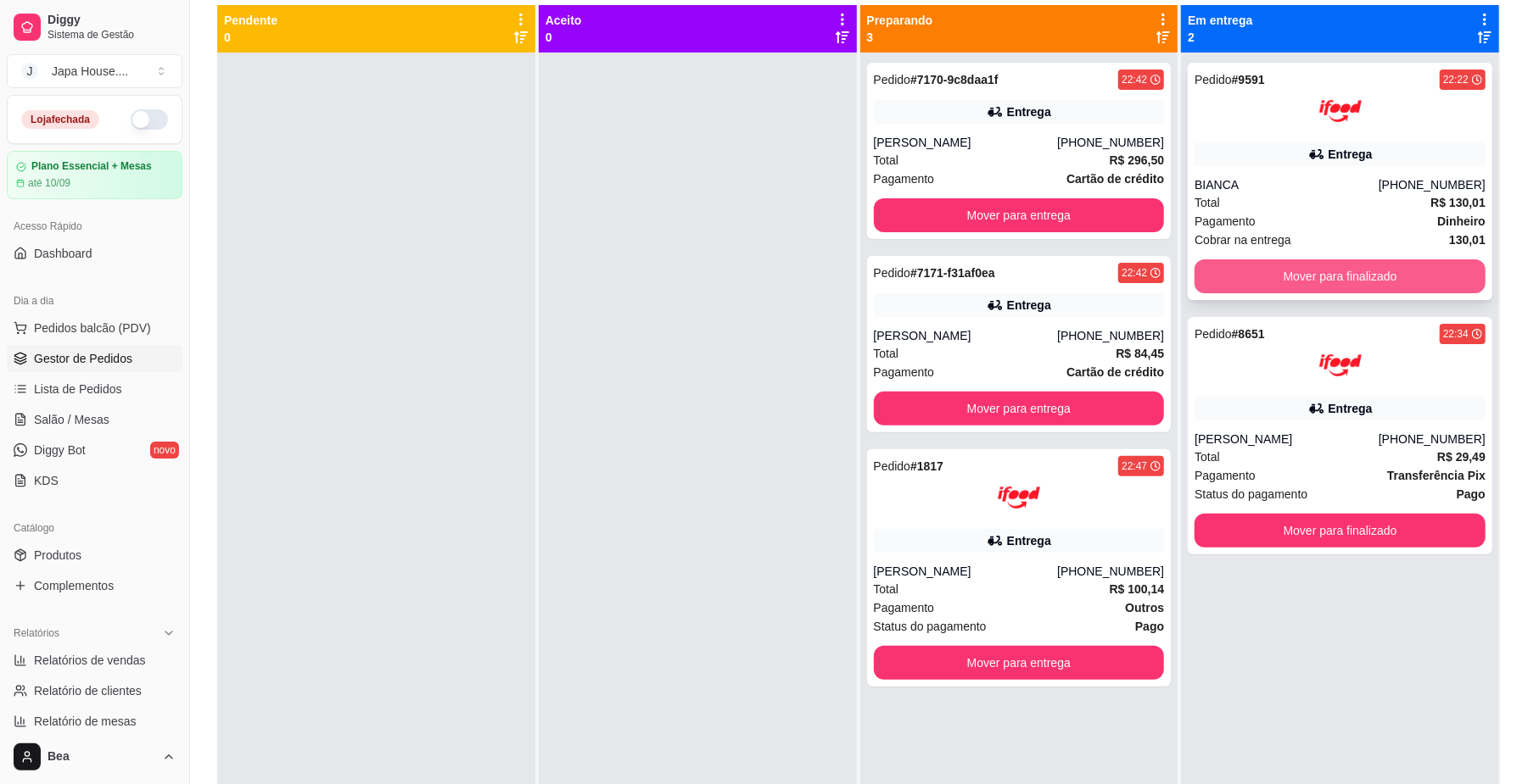
click at [1423, 283] on button "Mover para finalizado" at bounding box center [1340, 276] width 291 height 34
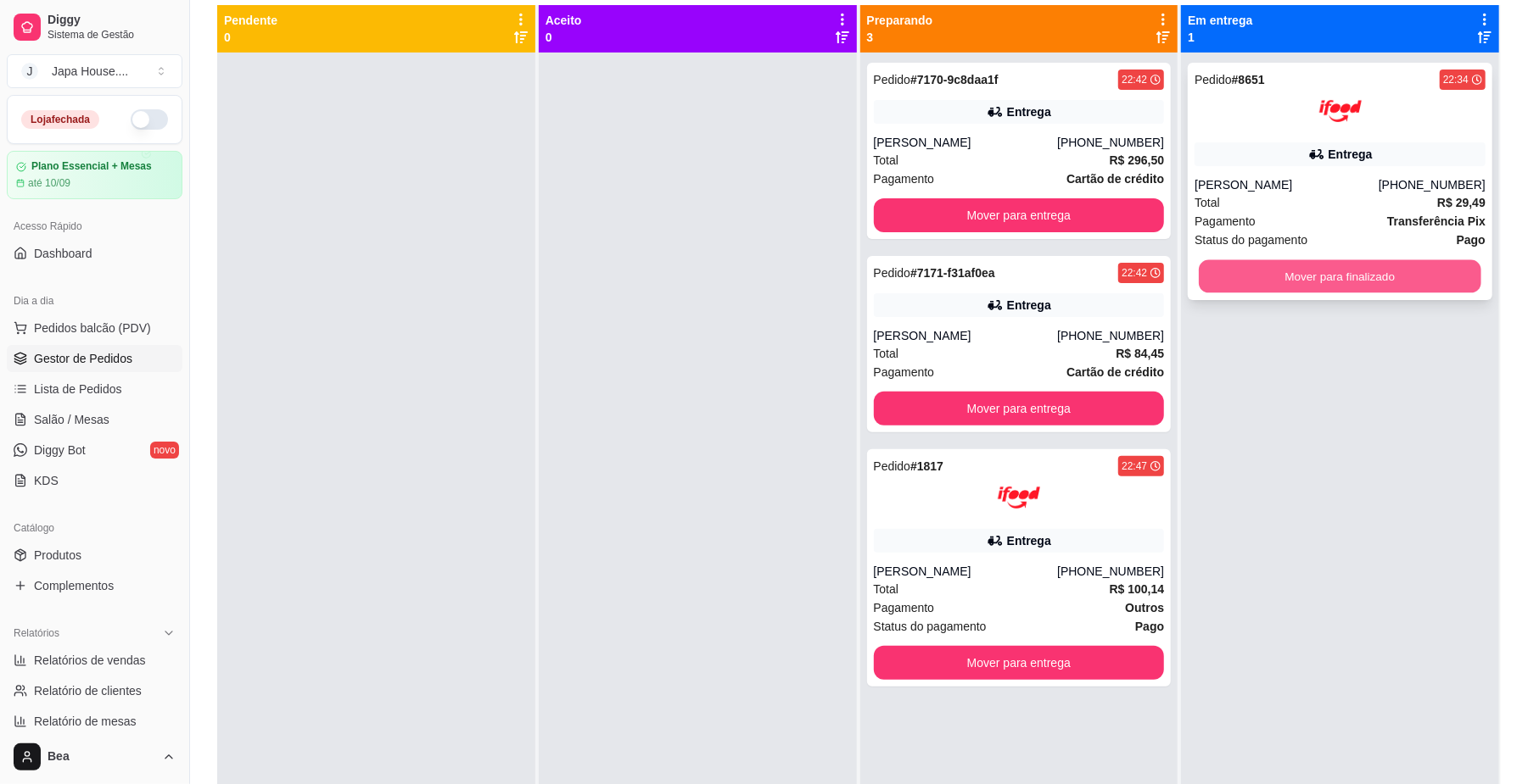
click at [1378, 273] on button "Mover para finalizado" at bounding box center [1340, 277] width 282 height 33
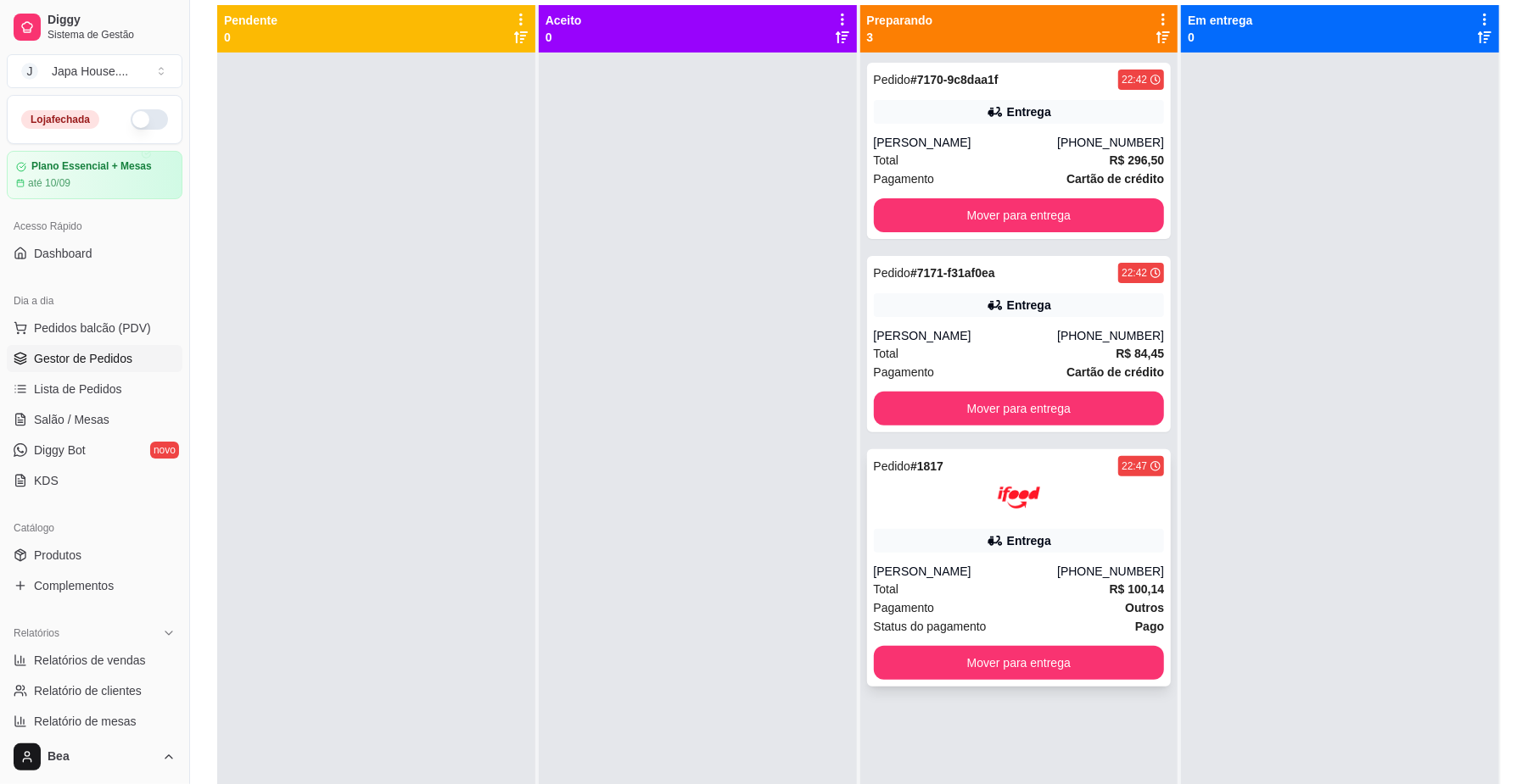
click at [1013, 597] on div "Total R$ 100,14" at bounding box center [1019, 589] width 291 height 18
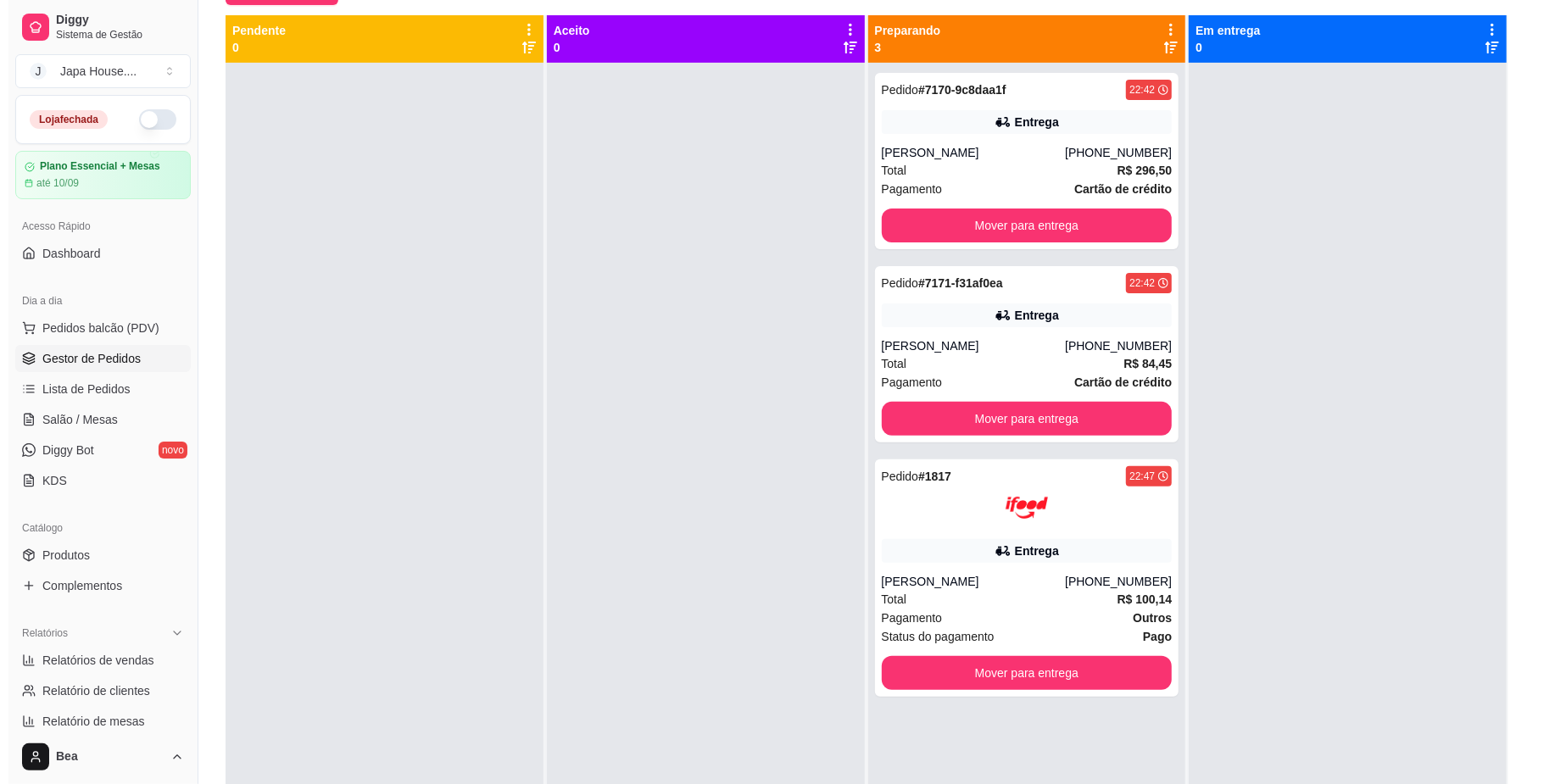
scroll to position [198, 0]
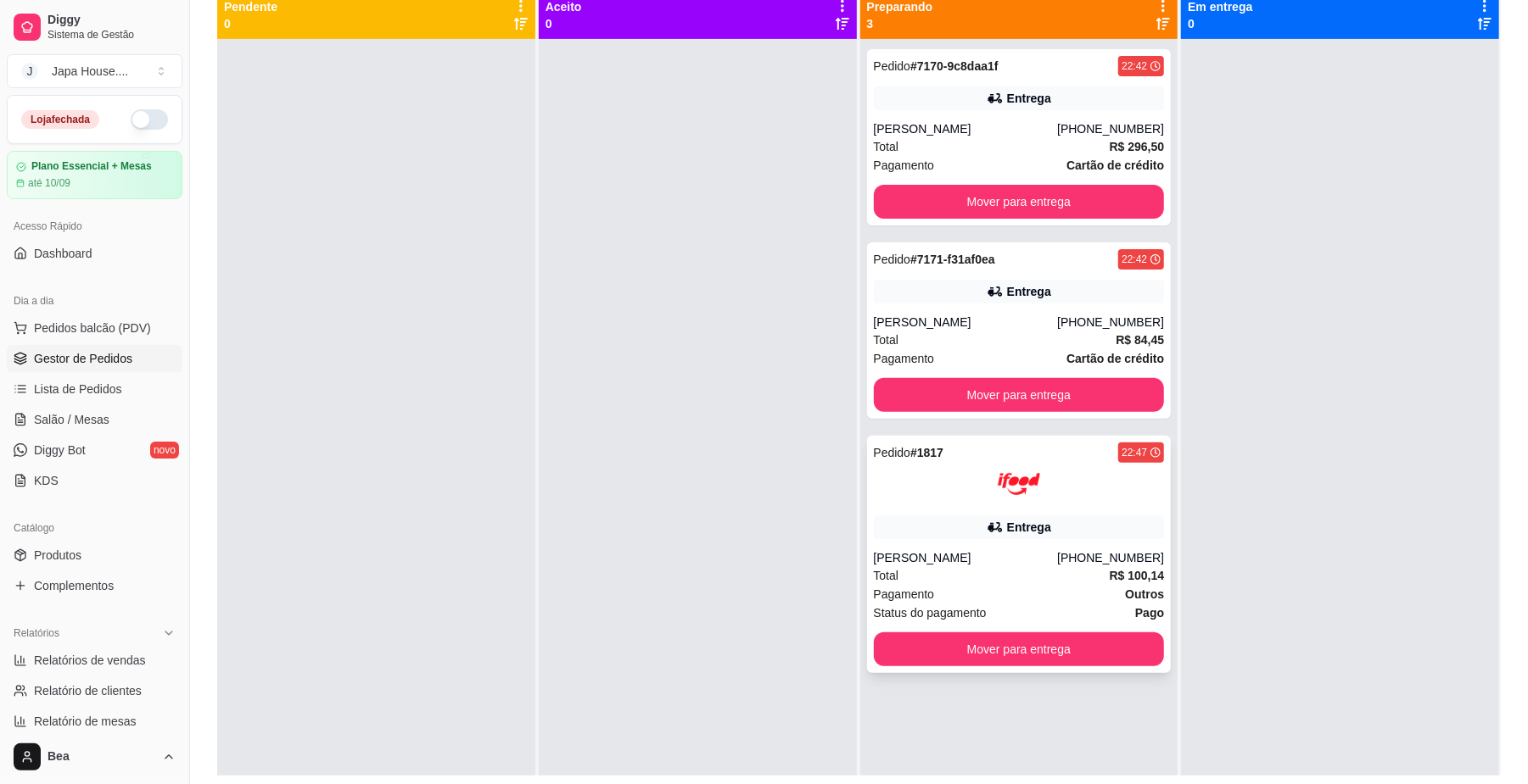
click at [896, 553] on div "[PERSON_NAME]" at bounding box center [966, 557] width 184 height 16
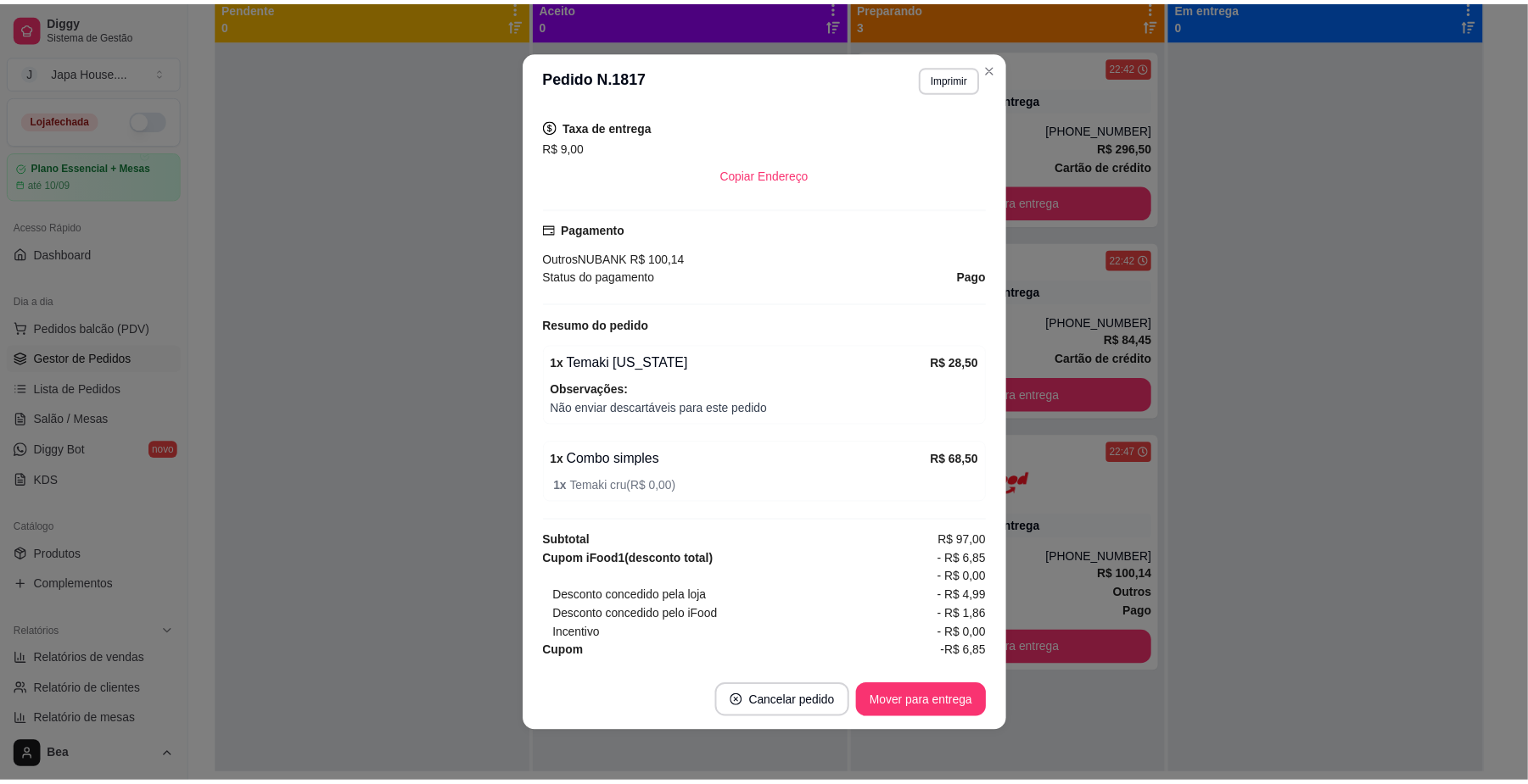
scroll to position [390, 0]
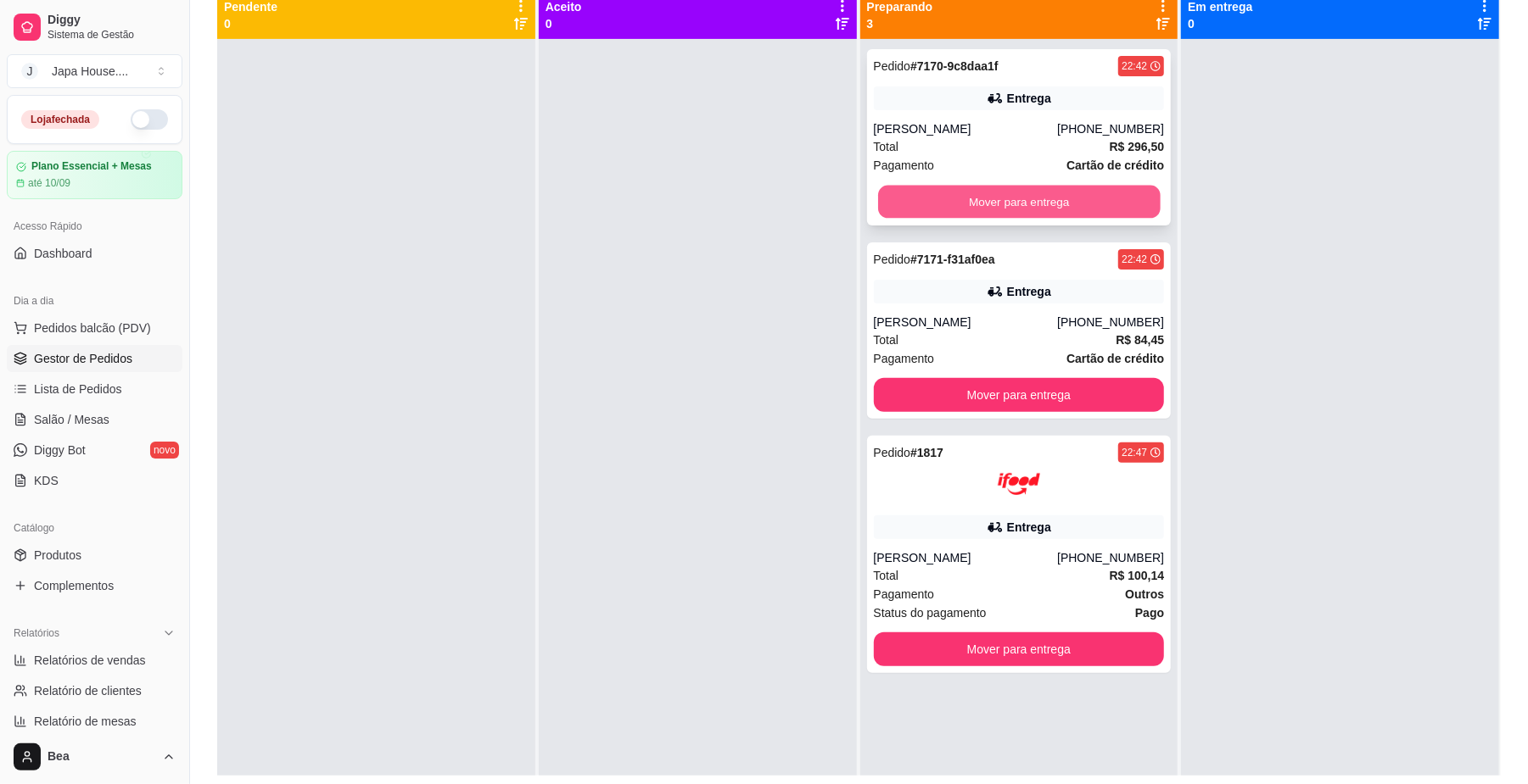
click at [920, 194] on button "Mover para entrega" at bounding box center [1019, 202] width 282 height 33
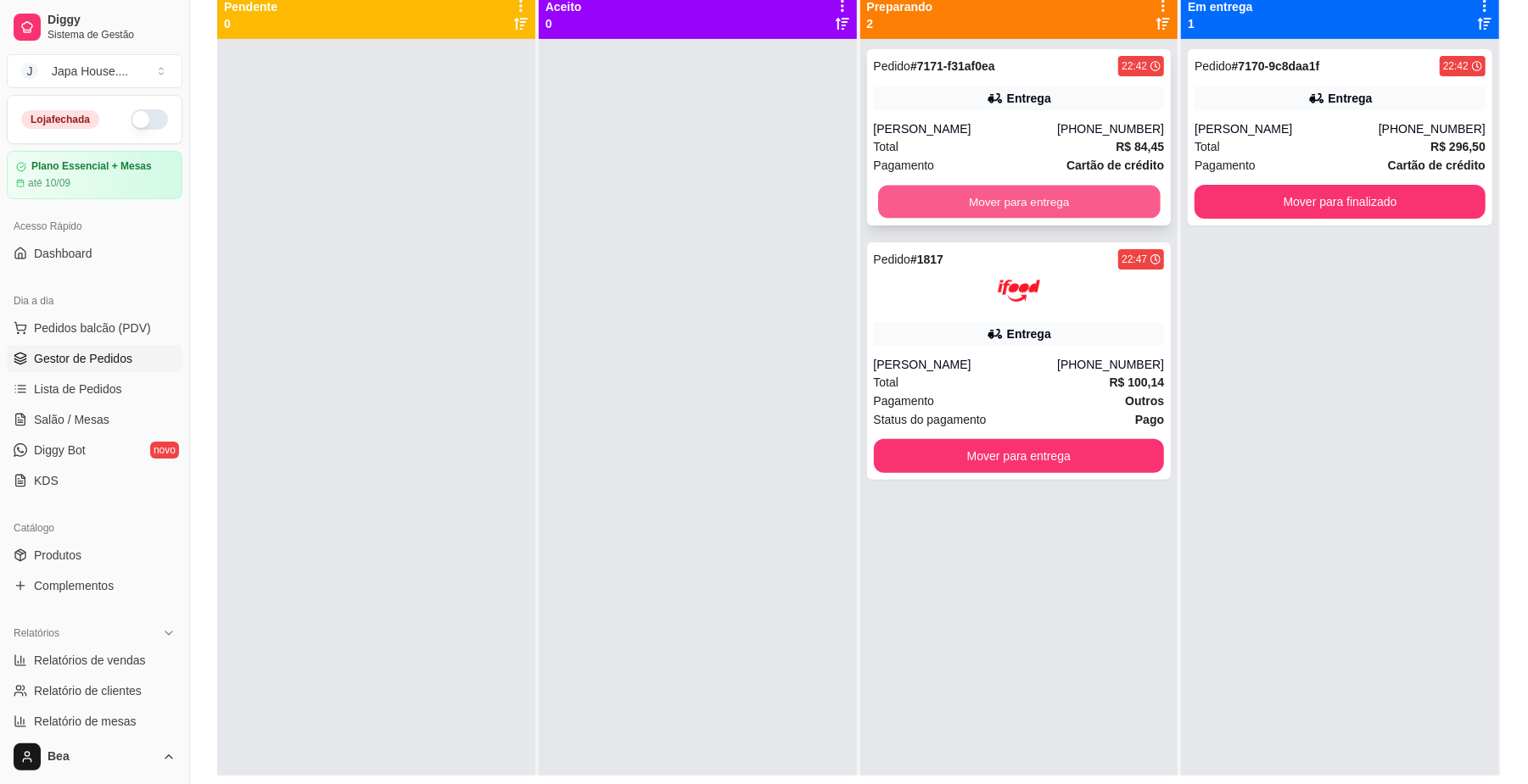
click at [971, 198] on button "Mover para entrega" at bounding box center [1019, 202] width 282 height 33
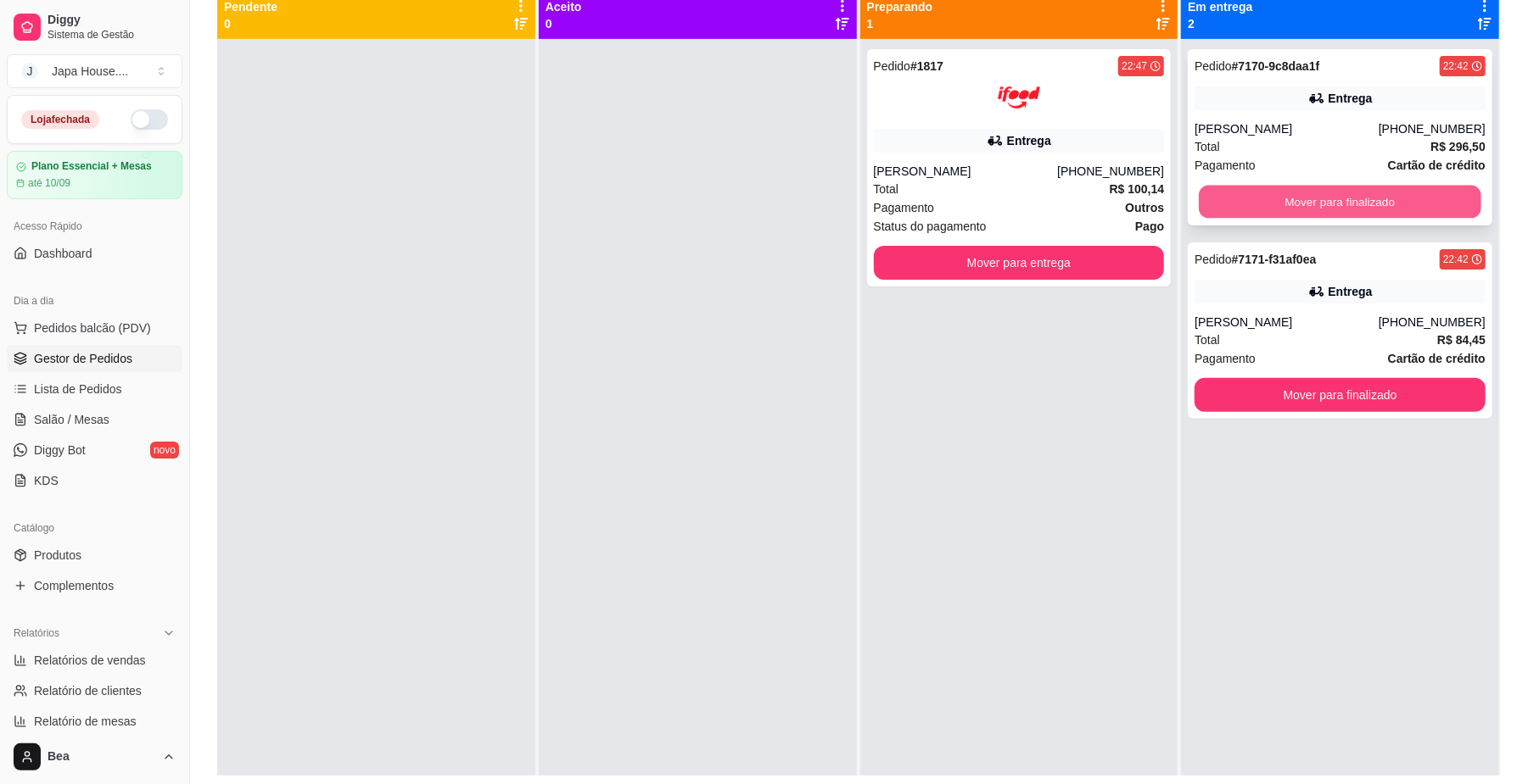
click at [1317, 204] on button "Mover para finalizado" at bounding box center [1340, 202] width 282 height 33
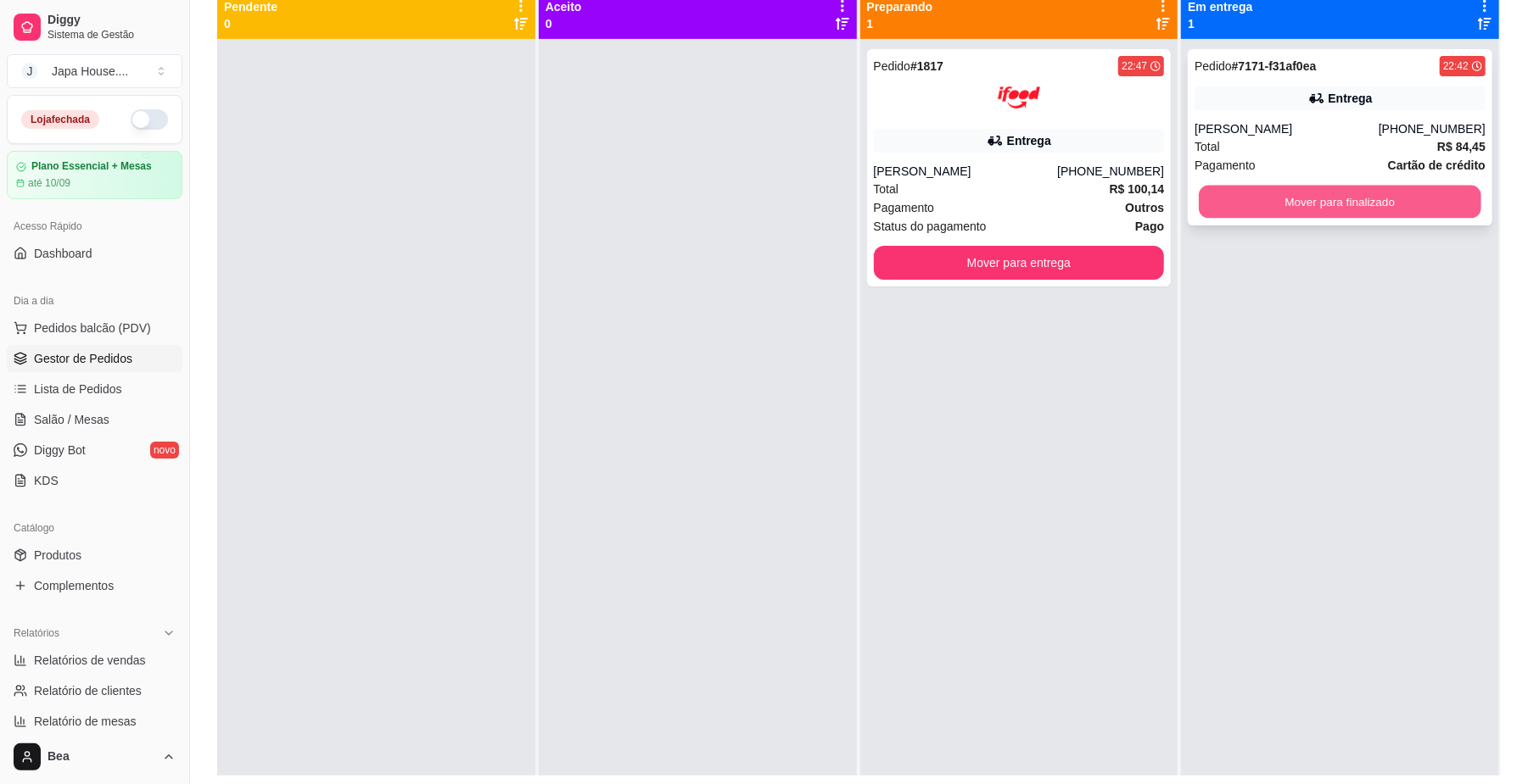
click at [1312, 200] on button "Mover para finalizado" at bounding box center [1340, 202] width 282 height 33
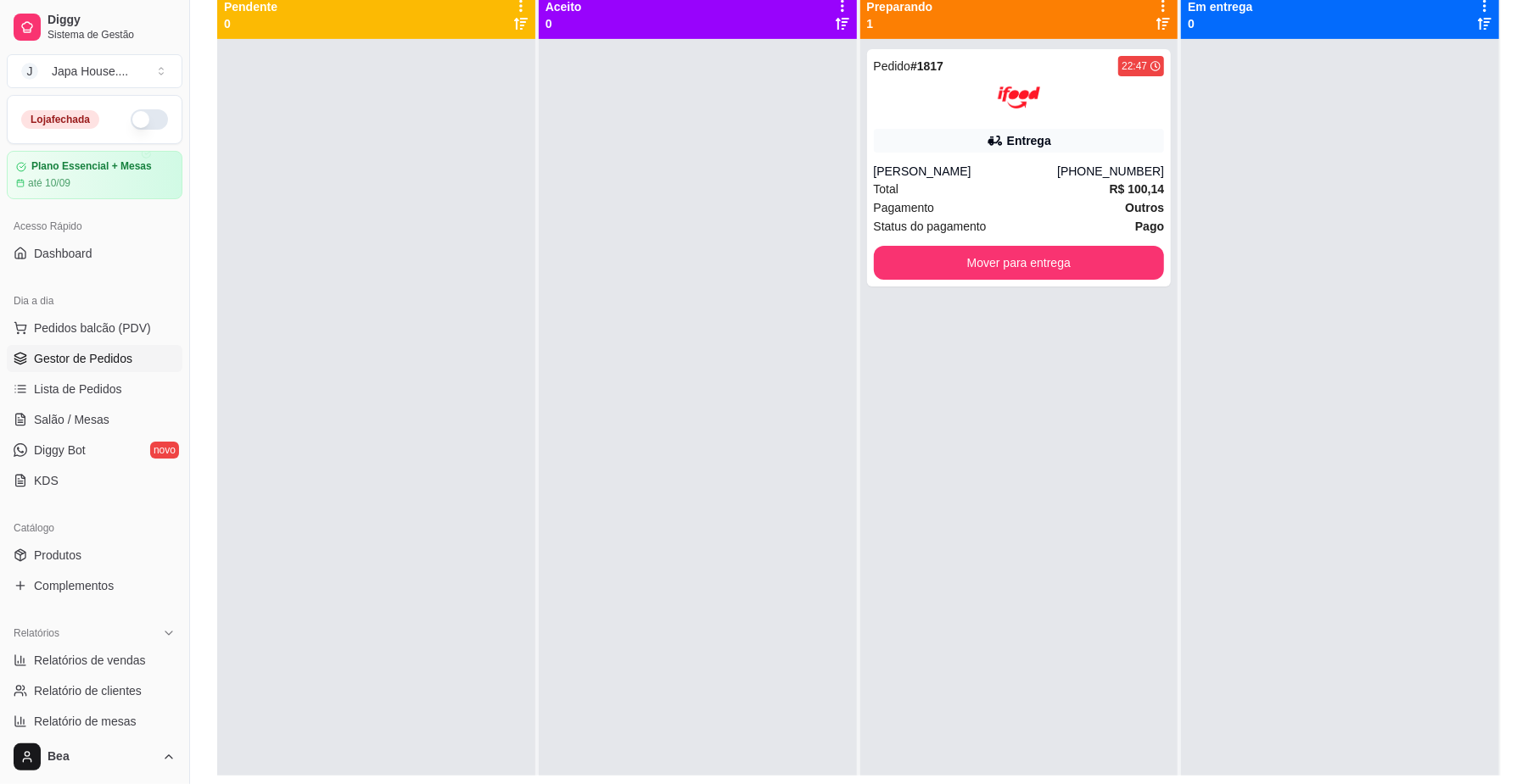
scroll to position [436, 0]
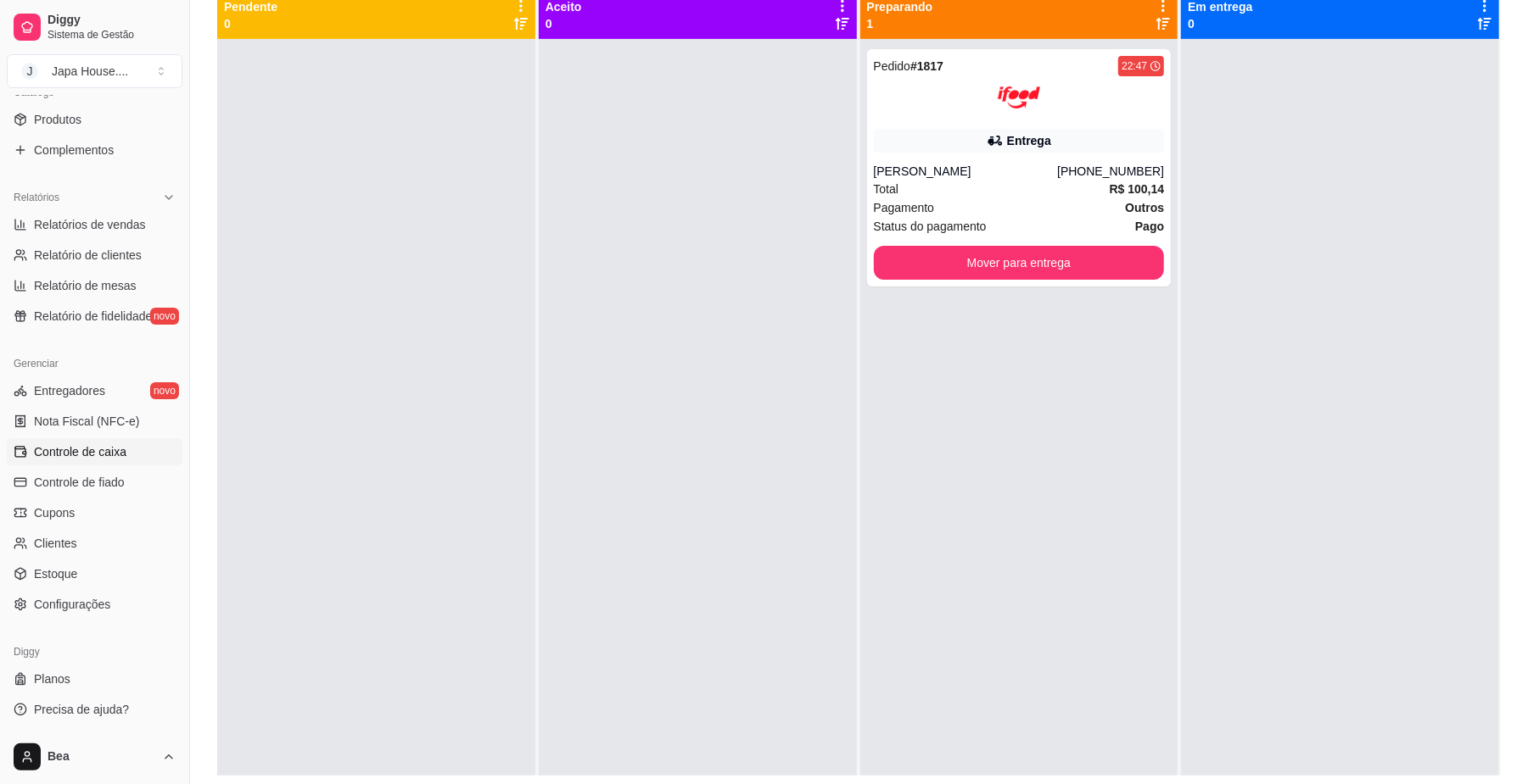
click at [93, 443] on span "Controle de caixa" at bounding box center [80, 451] width 92 height 16
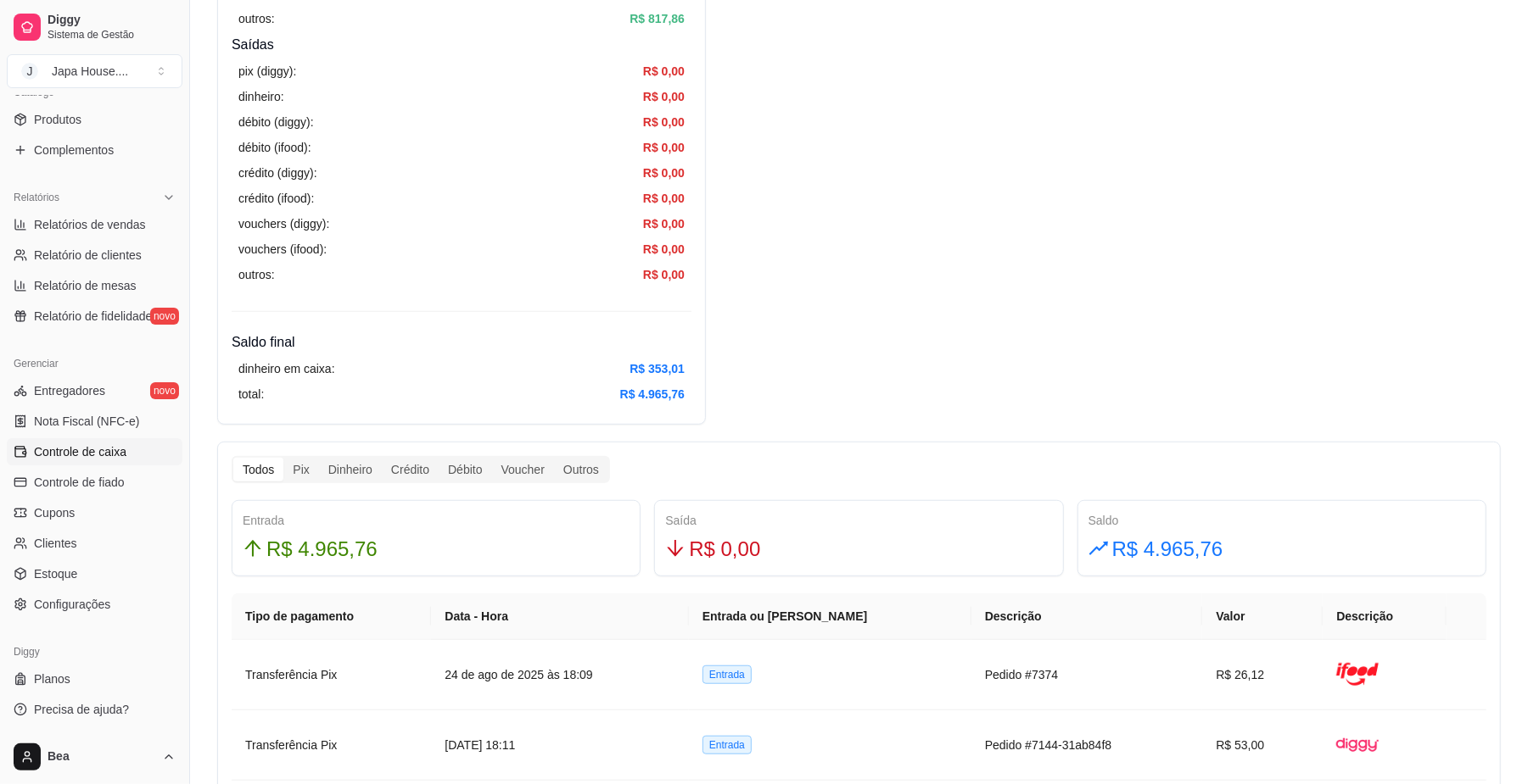
scroll to position [2, 0]
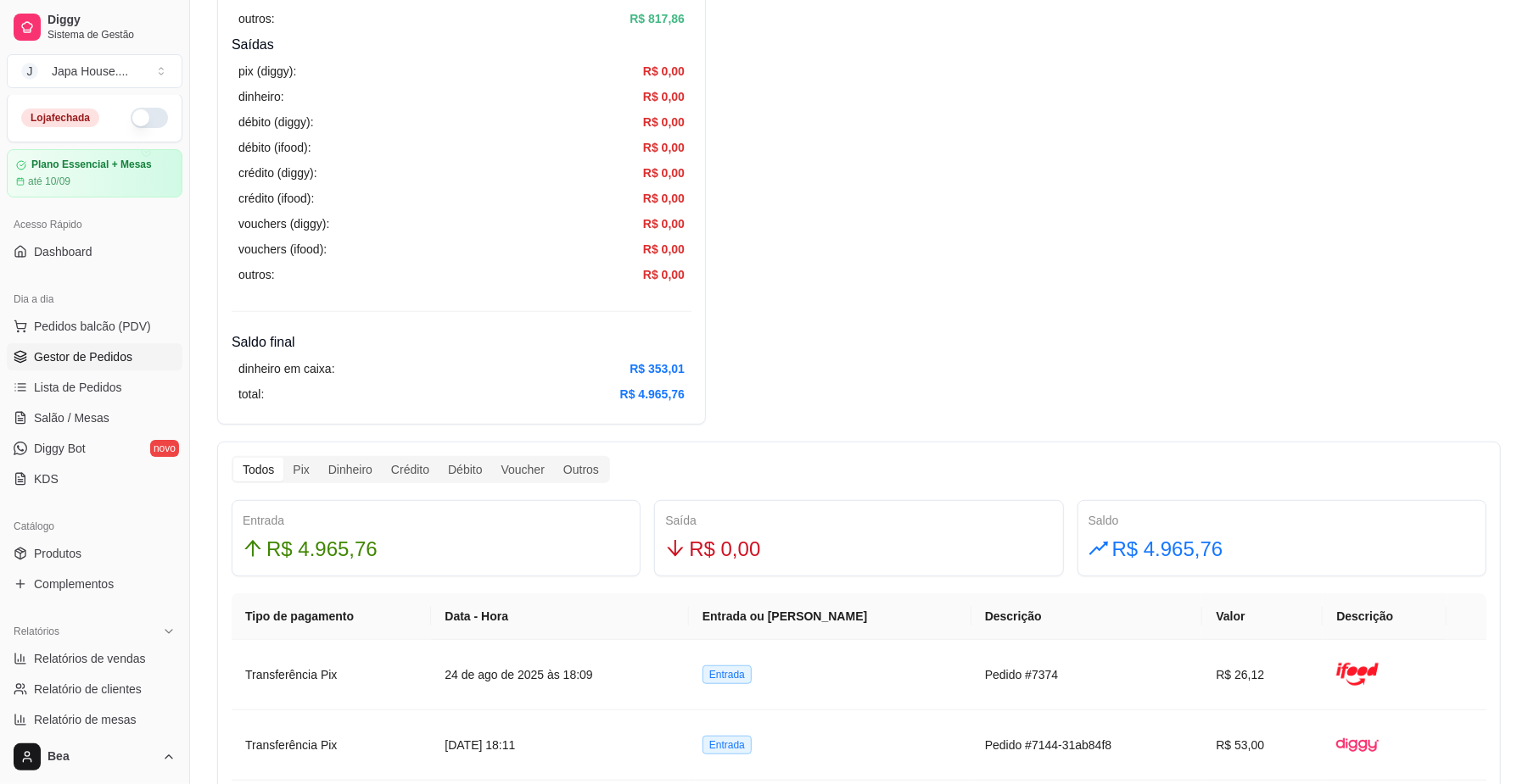
click at [92, 361] on span "Gestor de Pedidos" at bounding box center [83, 356] width 98 height 16
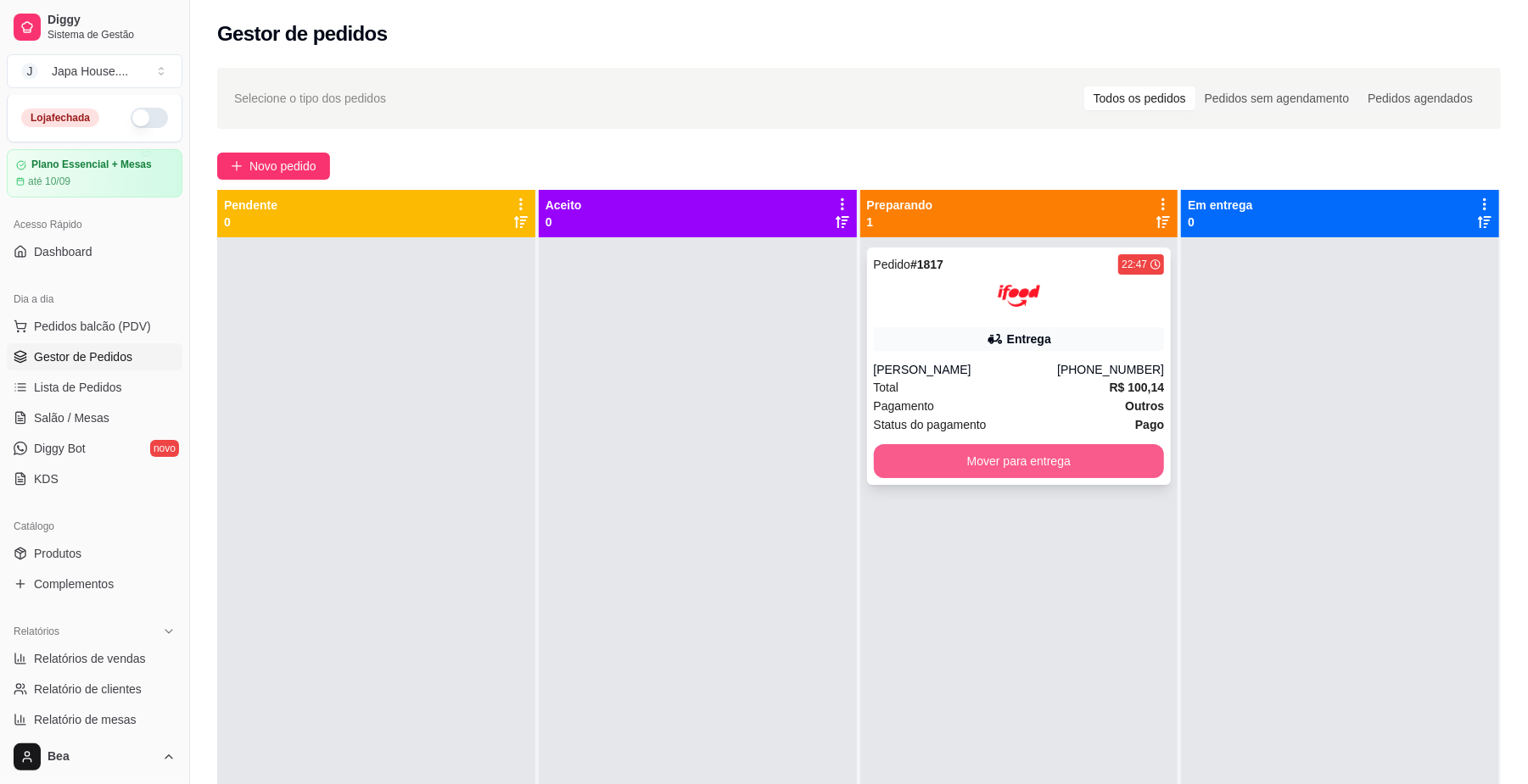
click at [1144, 446] on button "Mover para entrega" at bounding box center [1019, 461] width 291 height 34
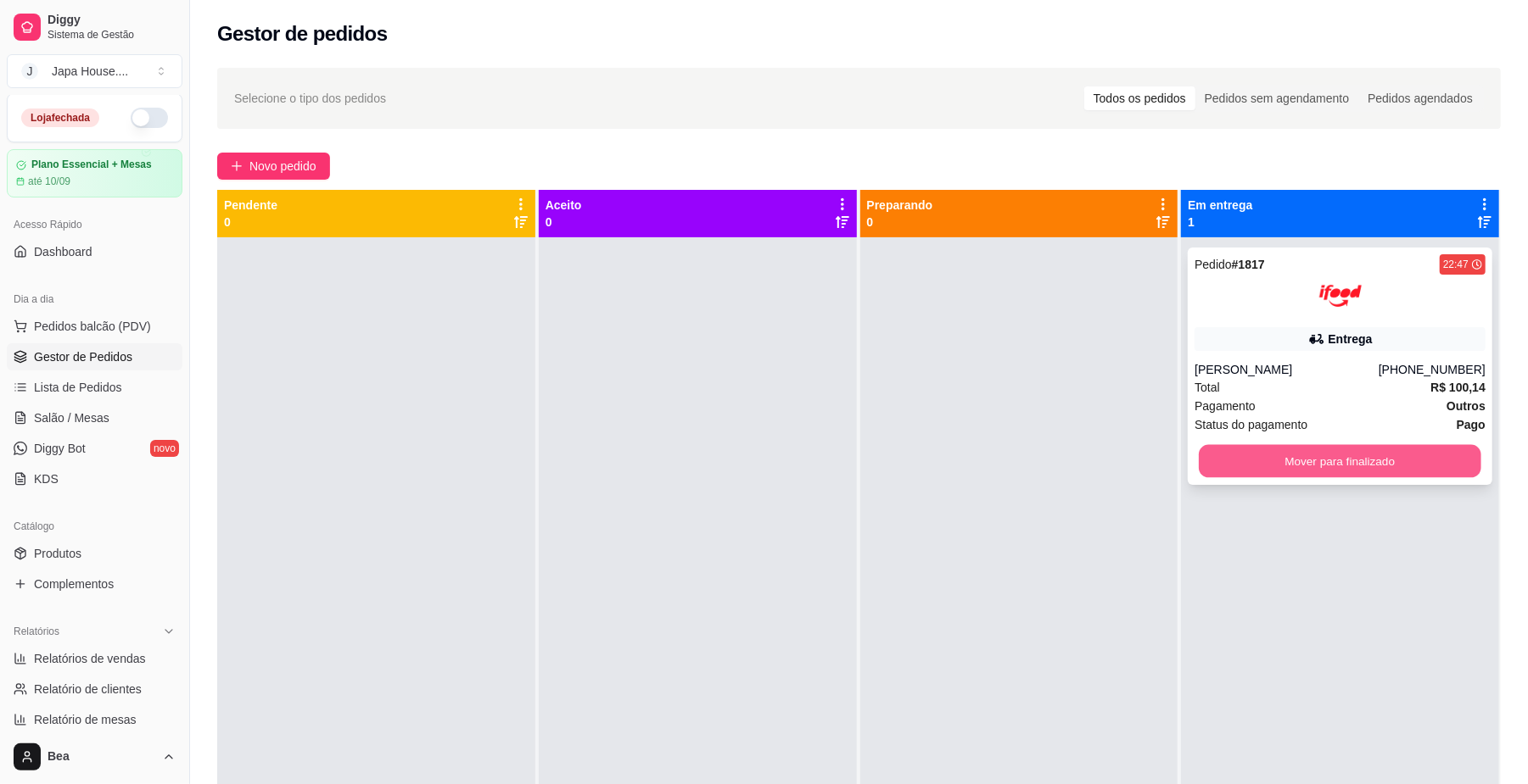
click at [1226, 473] on button "Mover para finalizado" at bounding box center [1340, 462] width 282 height 33
click at [1344, 460] on button "Mover para finalizado" at bounding box center [1340, 462] width 282 height 33
